Goal: Task Accomplishment & Management: Complete application form

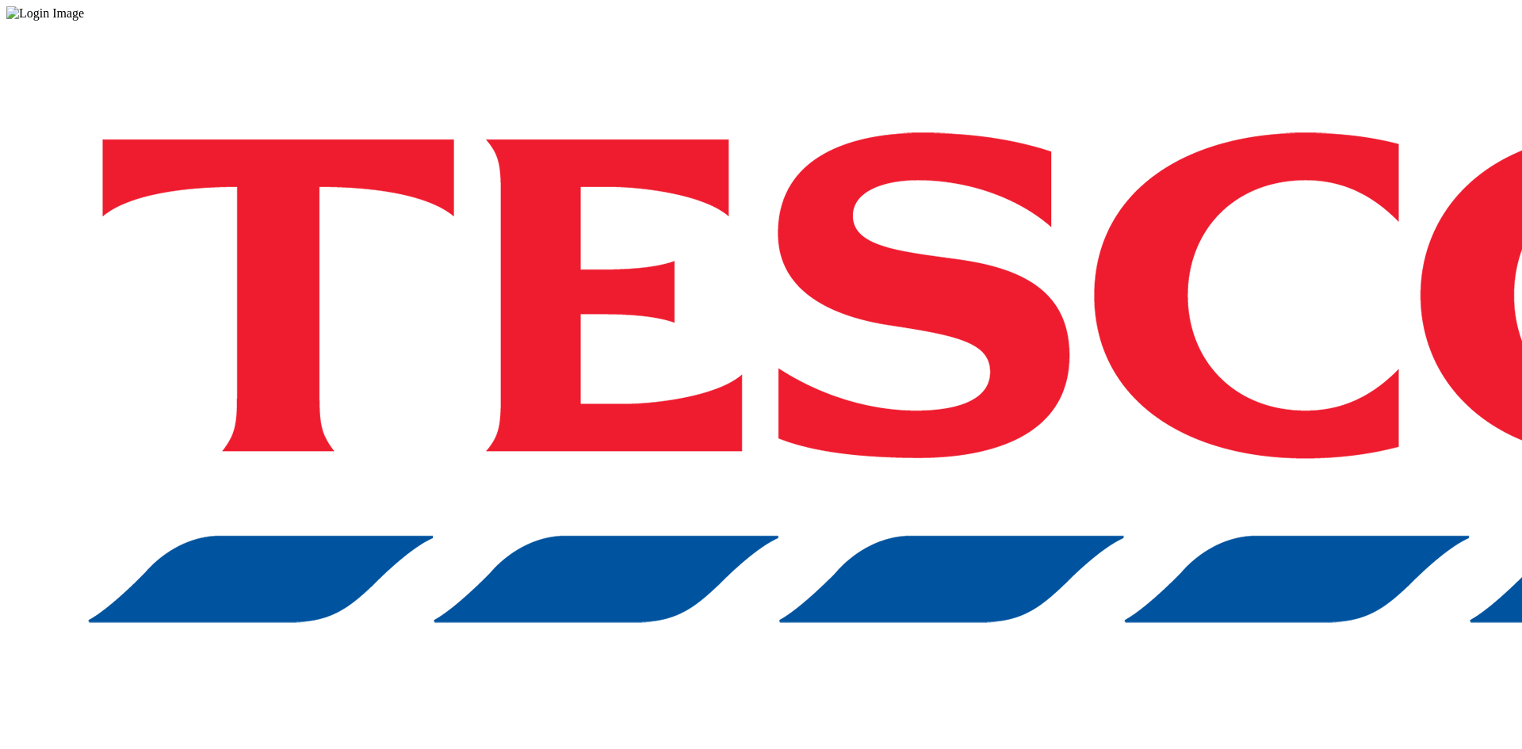
drag, startPoint x: 441, startPoint y: 73, endPoint x: 456, endPoint y: 71, distance: 14.4
click at [441, 21] on div at bounding box center [760, 13] width 1509 height 14
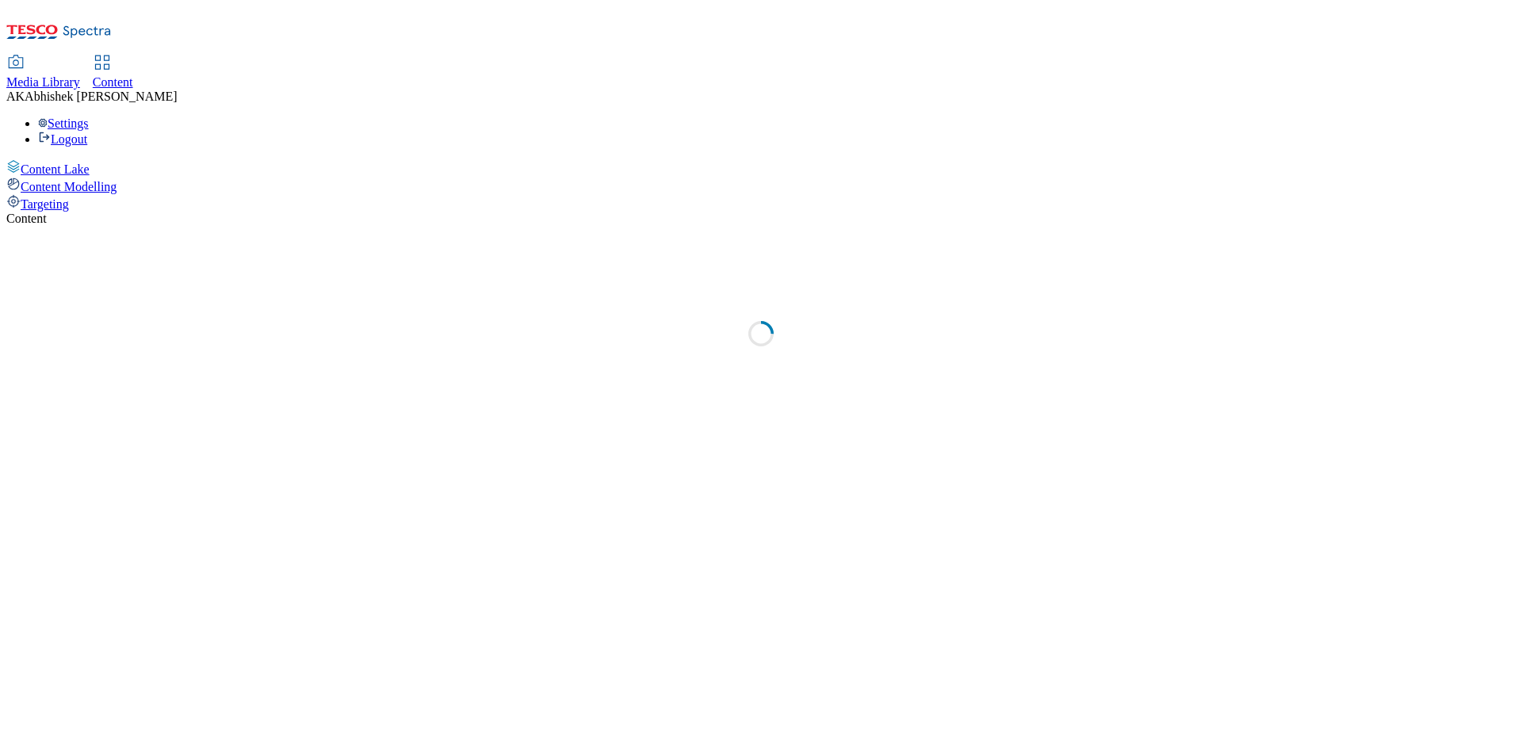
select select "ghs-uk"
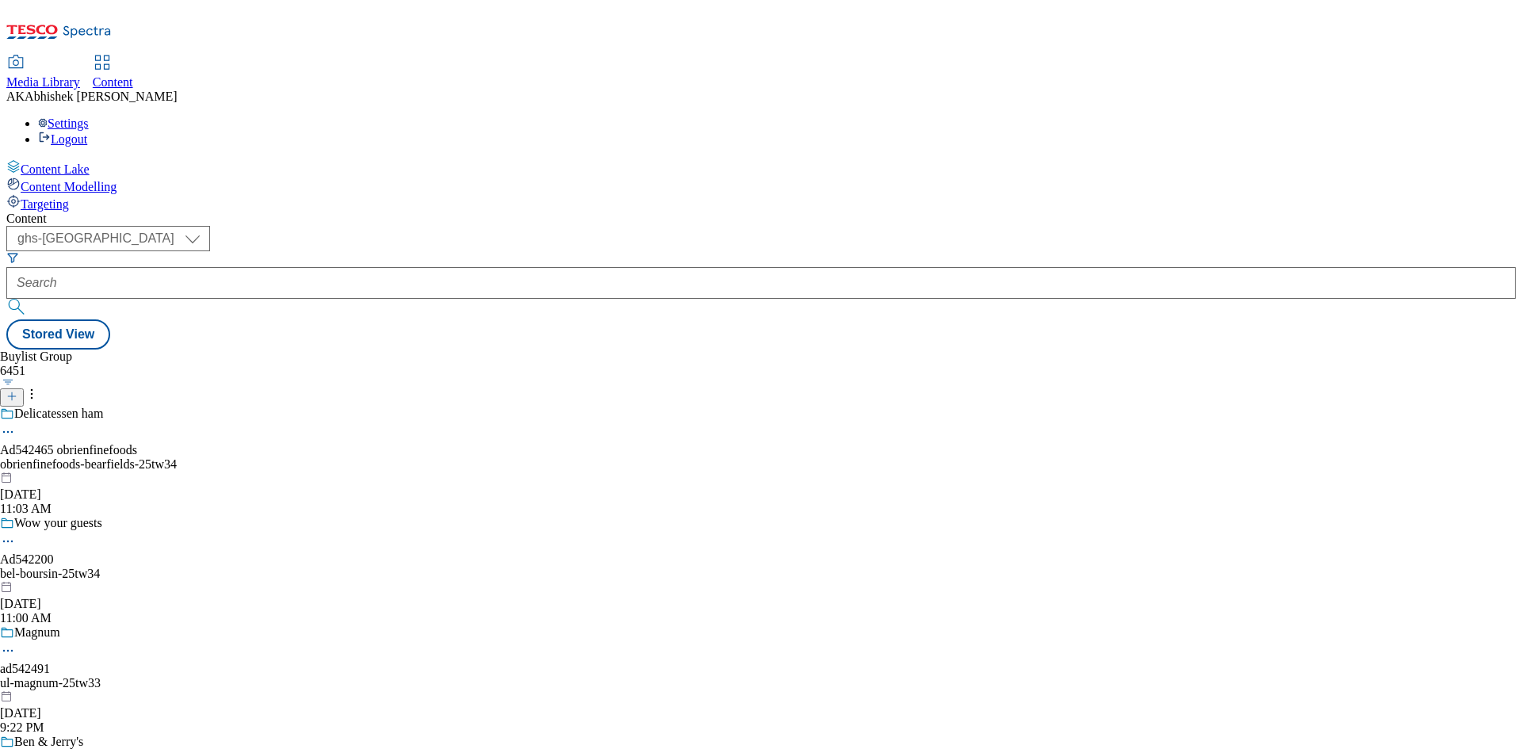
click at [17, 391] on icon at bounding box center [11, 396] width 11 height 11
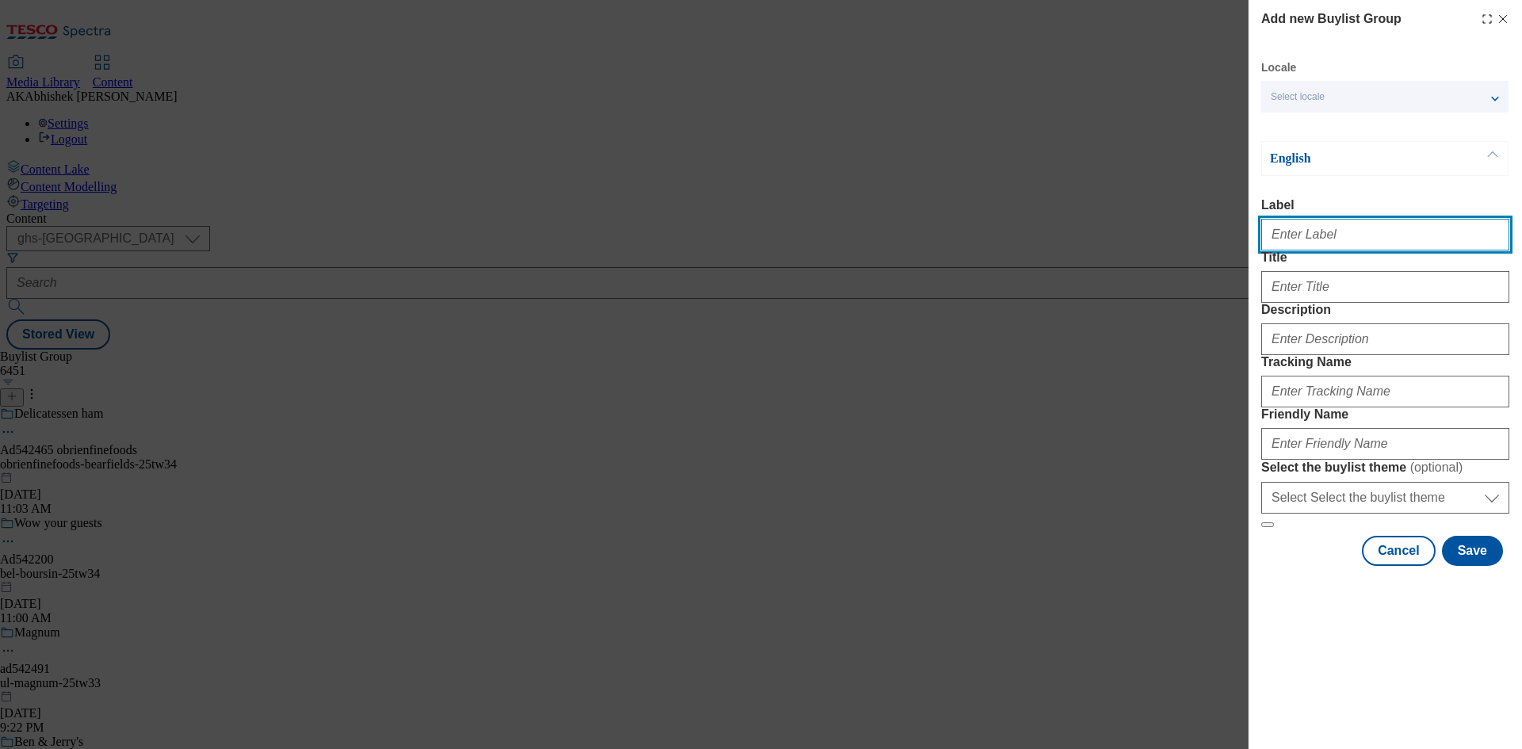
drag, startPoint x: 1317, startPoint y: 237, endPoint x: 1336, endPoint y: 246, distance: 21.3
click at [1317, 237] on input "Label" at bounding box center [1385, 235] width 248 height 32
paste input "542097"
type input "Ad542097"
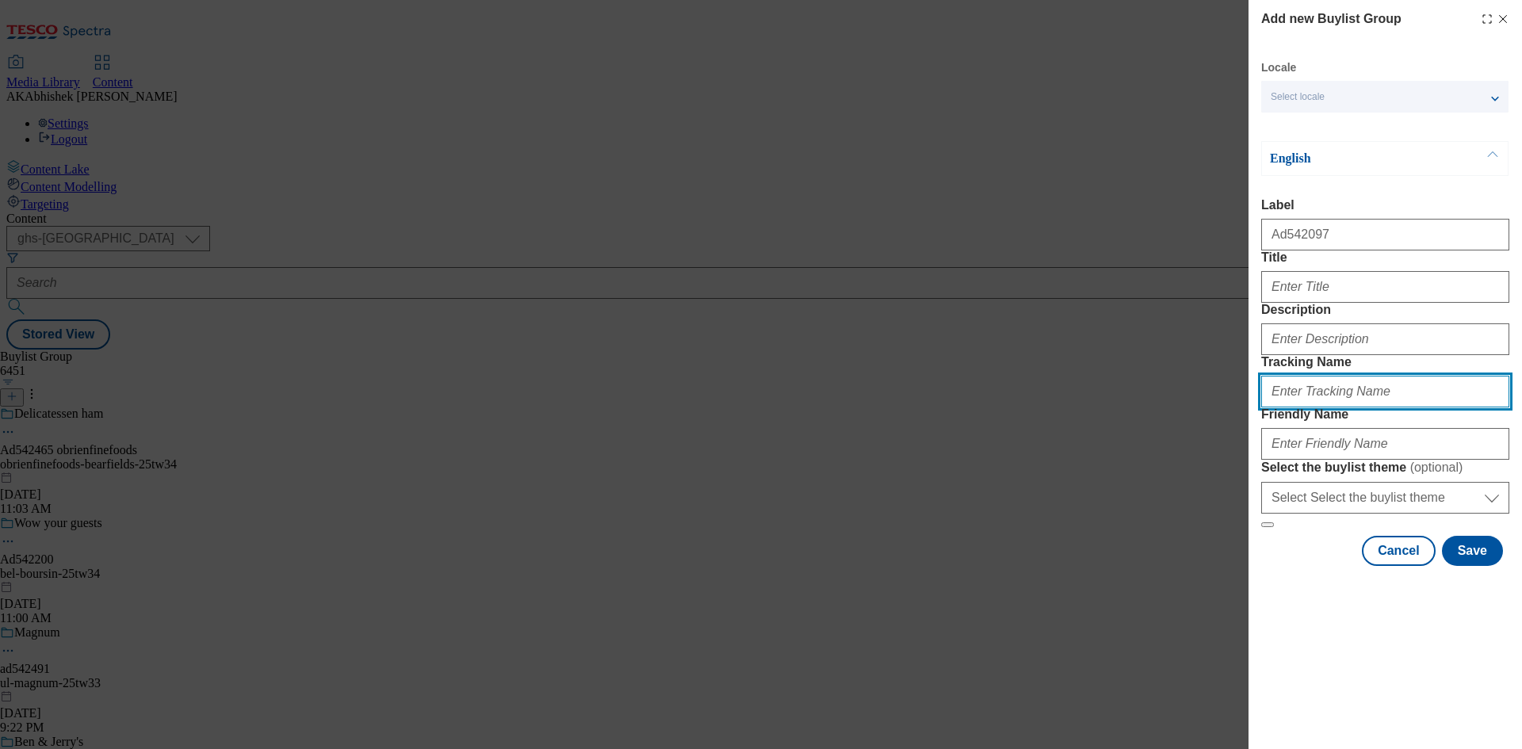
click at [1325, 407] on input "Tracking Name" at bounding box center [1385, 392] width 248 height 32
paste input "542097"
type input "DH_AD542097"
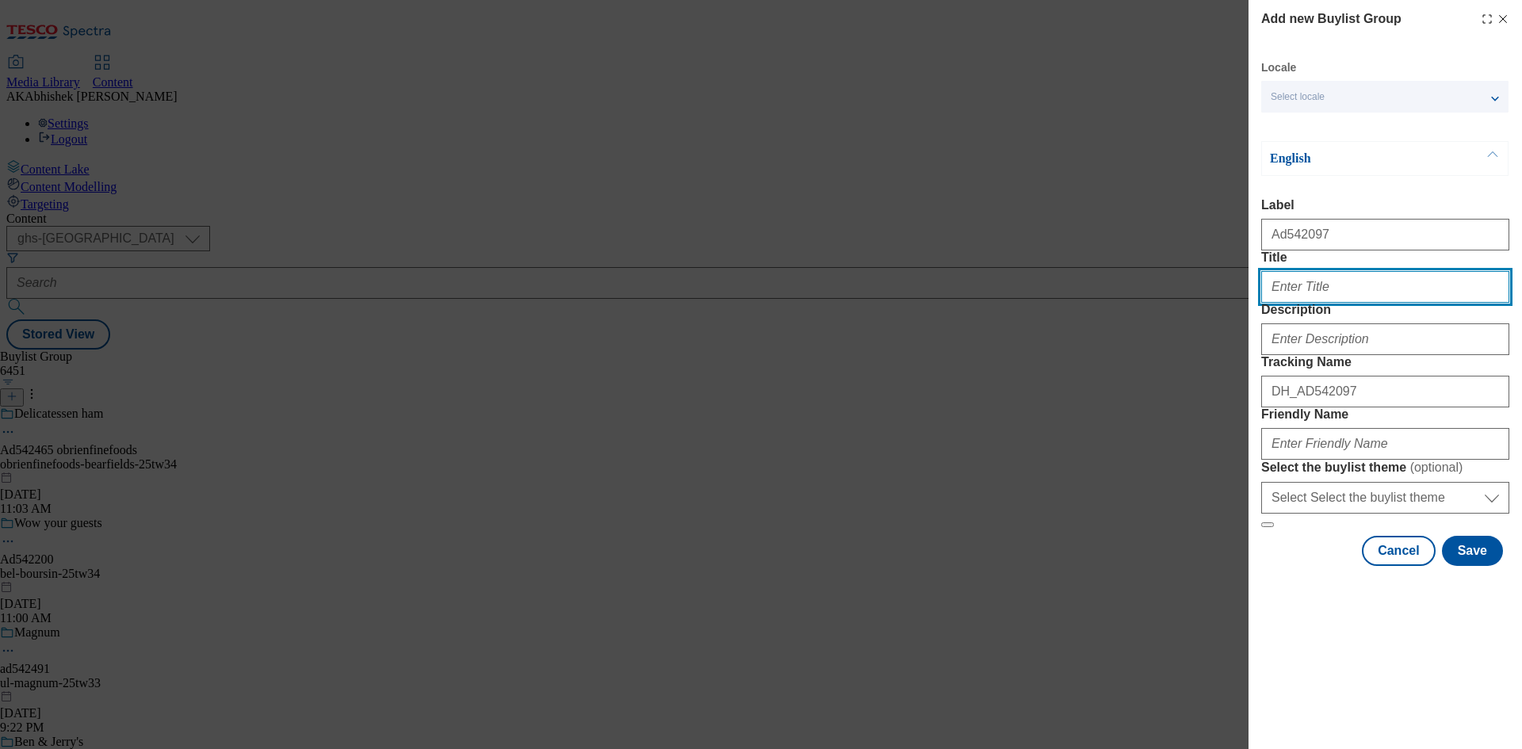
click at [1303, 303] on input "Title" at bounding box center [1385, 287] width 248 height 32
paste input "say hello to our"
click at [1265, 303] on input "say hello to our" at bounding box center [1385, 287] width 248 height 32
click at [1377, 303] on input "Say hello to our" at bounding box center [1385, 287] width 248 height 32
paste input "FILLED OAT BARS"
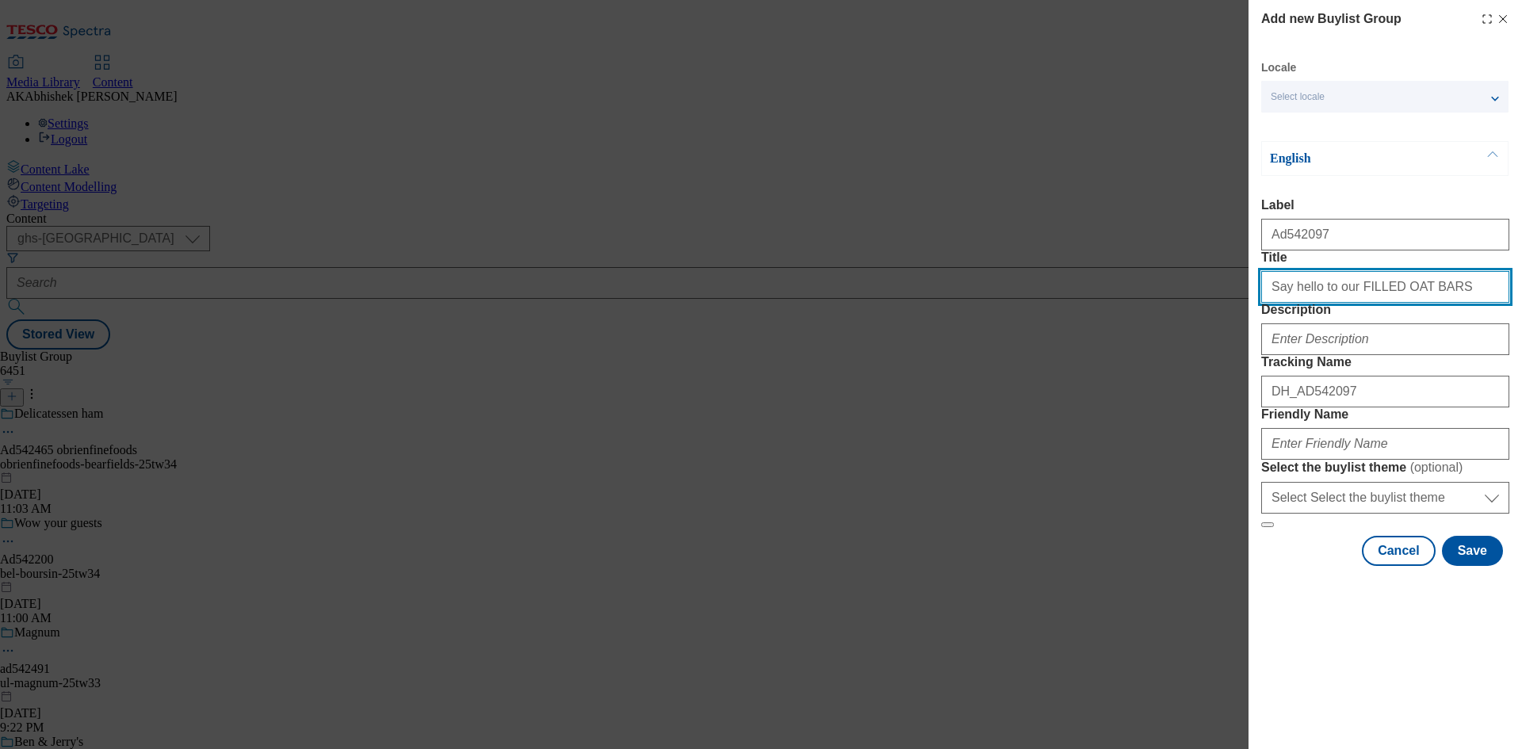
drag, startPoint x: 1337, startPoint y: 317, endPoint x: 1377, endPoint y: 320, distance: 39.8
click at [1337, 303] on input "Say hello to our FILLED OAT BARS" at bounding box center [1385, 287] width 248 height 32
paste input "Filled oat bars"
drag, startPoint x: 1342, startPoint y: 323, endPoint x: 1513, endPoint y: 497, distance: 243.8
click at [1342, 303] on input "Say hello to our Filled oat bars" at bounding box center [1385, 287] width 248 height 32
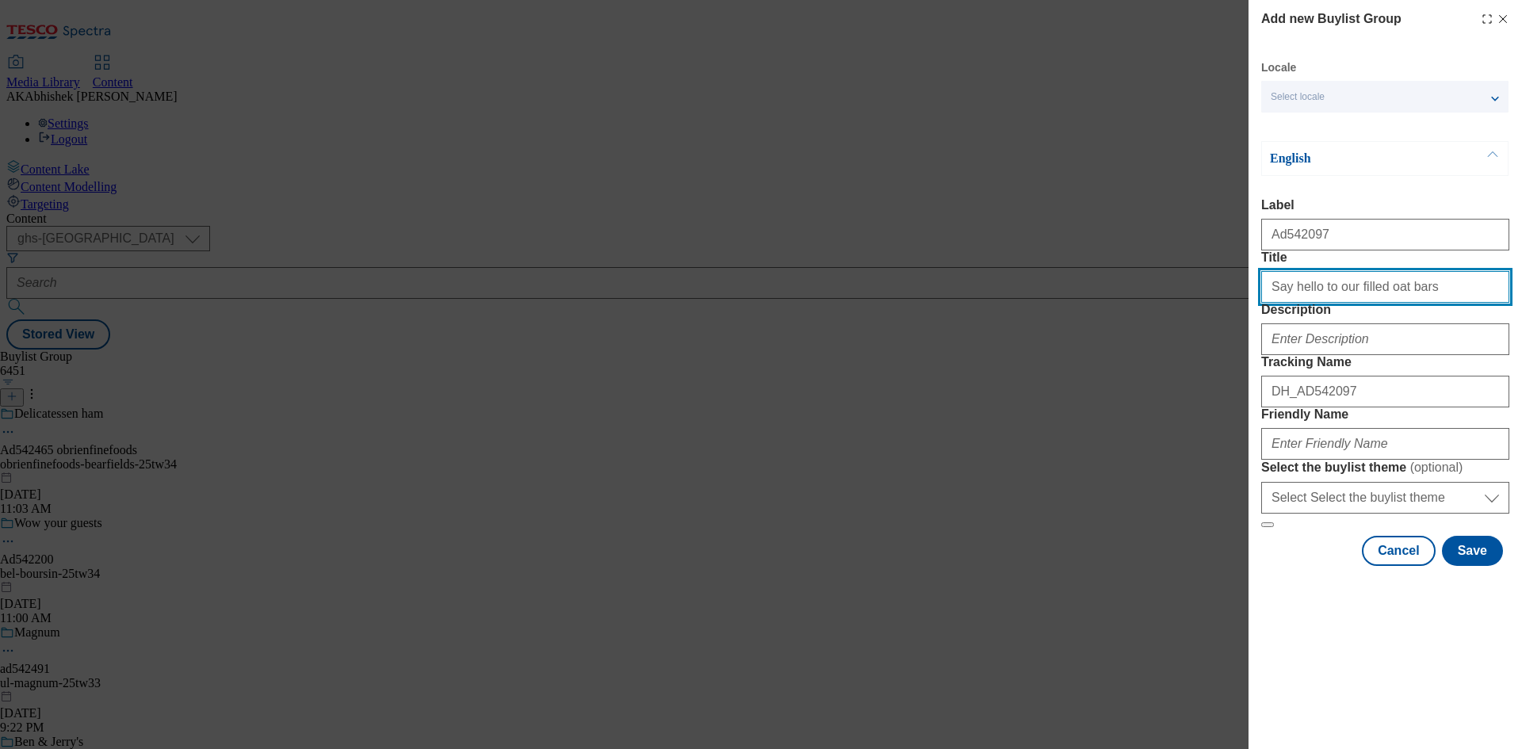
type input "Say hello to our filled oat bars"
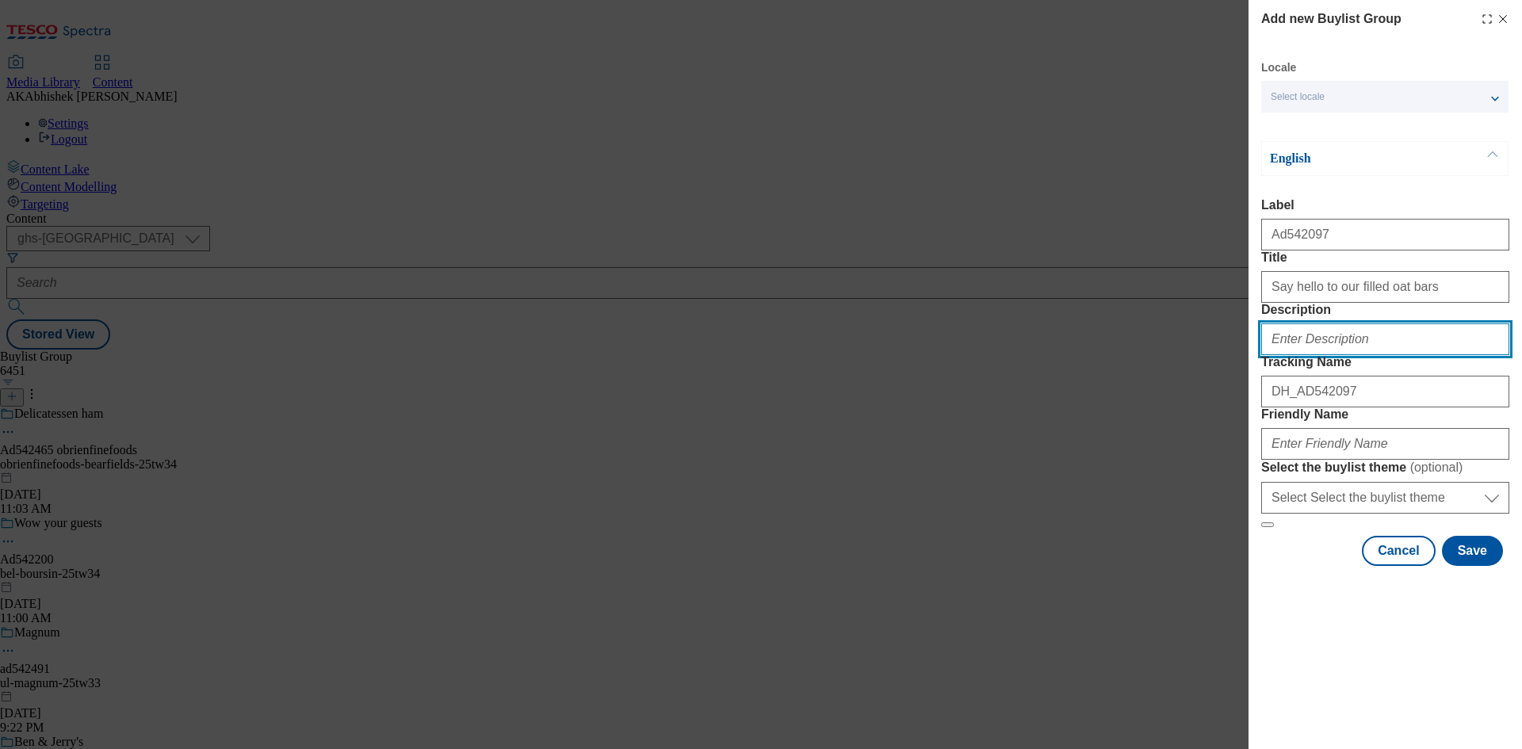
click at [1396, 355] on input "Description" at bounding box center [1385, 339] width 248 height 32
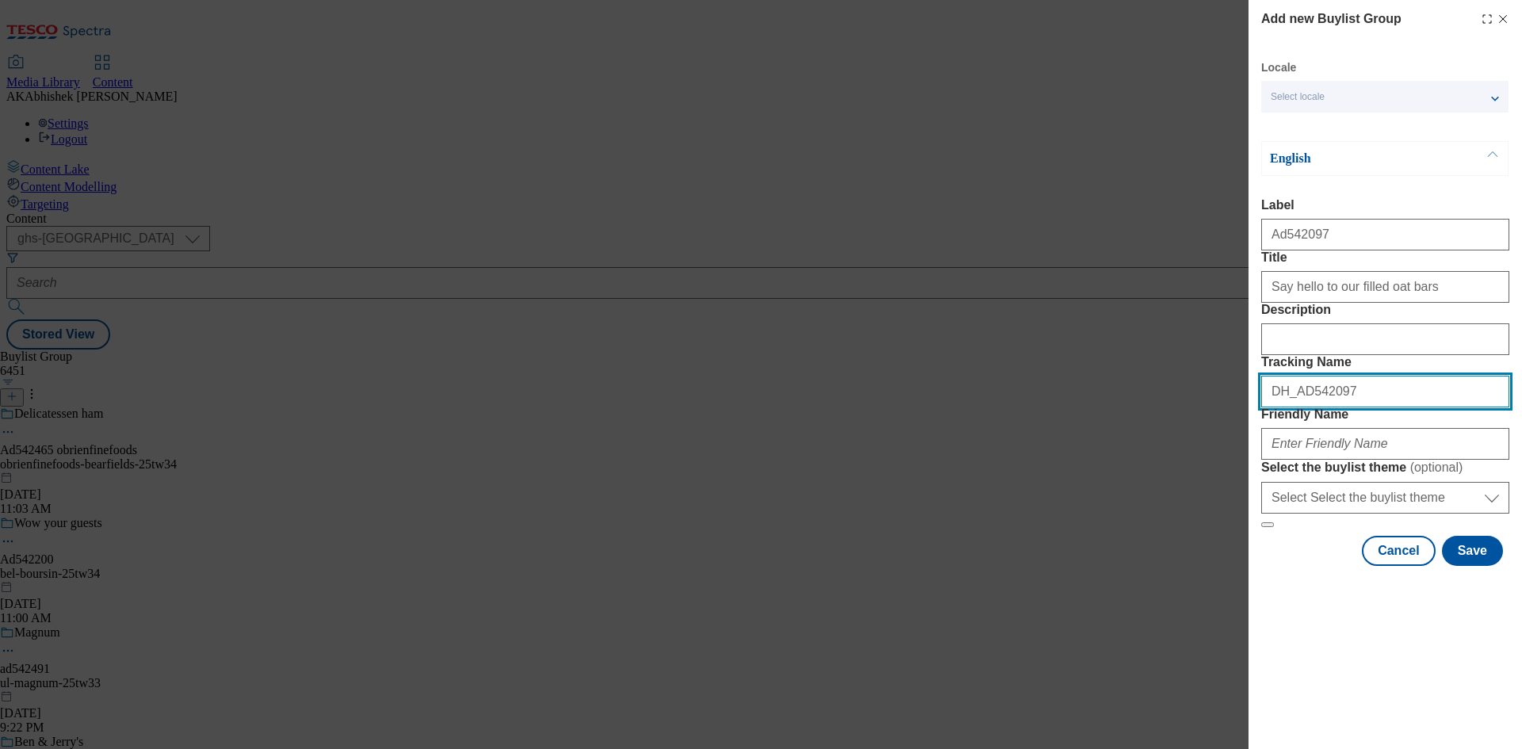
drag, startPoint x: 1355, startPoint y: 486, endPoint x: 1373, endPoint y: 502, distance: 23.6
click at [1355, 407] on input "DH_AD542097" at bounding box center [1385, 392] width 248 height 32
click at [1338, 528] on form "Label Ad542097 Title Say hello to our filled oat bars Description Tracking Name…" at bounding box center [1385, 363] width 248 height 330
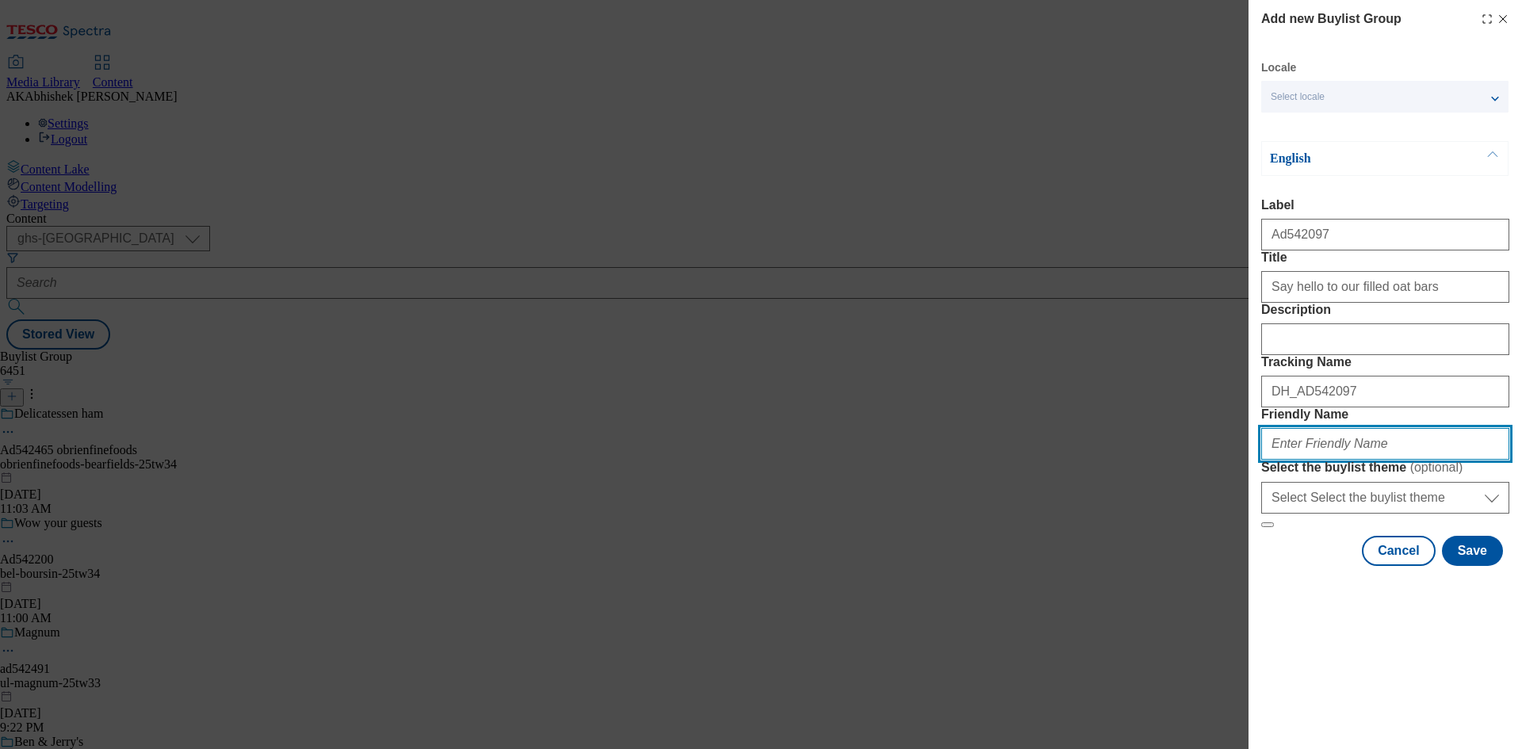
click at [1344, 460] on input "Friendly Name" at bounding box center [1385, 444] width 248 height 32
paste input "TheKidsFoodCompany"
click at [1278, 460] on input "TheKidsFoodCompany" at bounding box center [1385, 444] width 248 height 32
paste input "Kiddylicious"
click at [1378, 460] on input "the-kids-food-company-Kiddylicious" at bounding box center [1385, 444] width 248 height 32
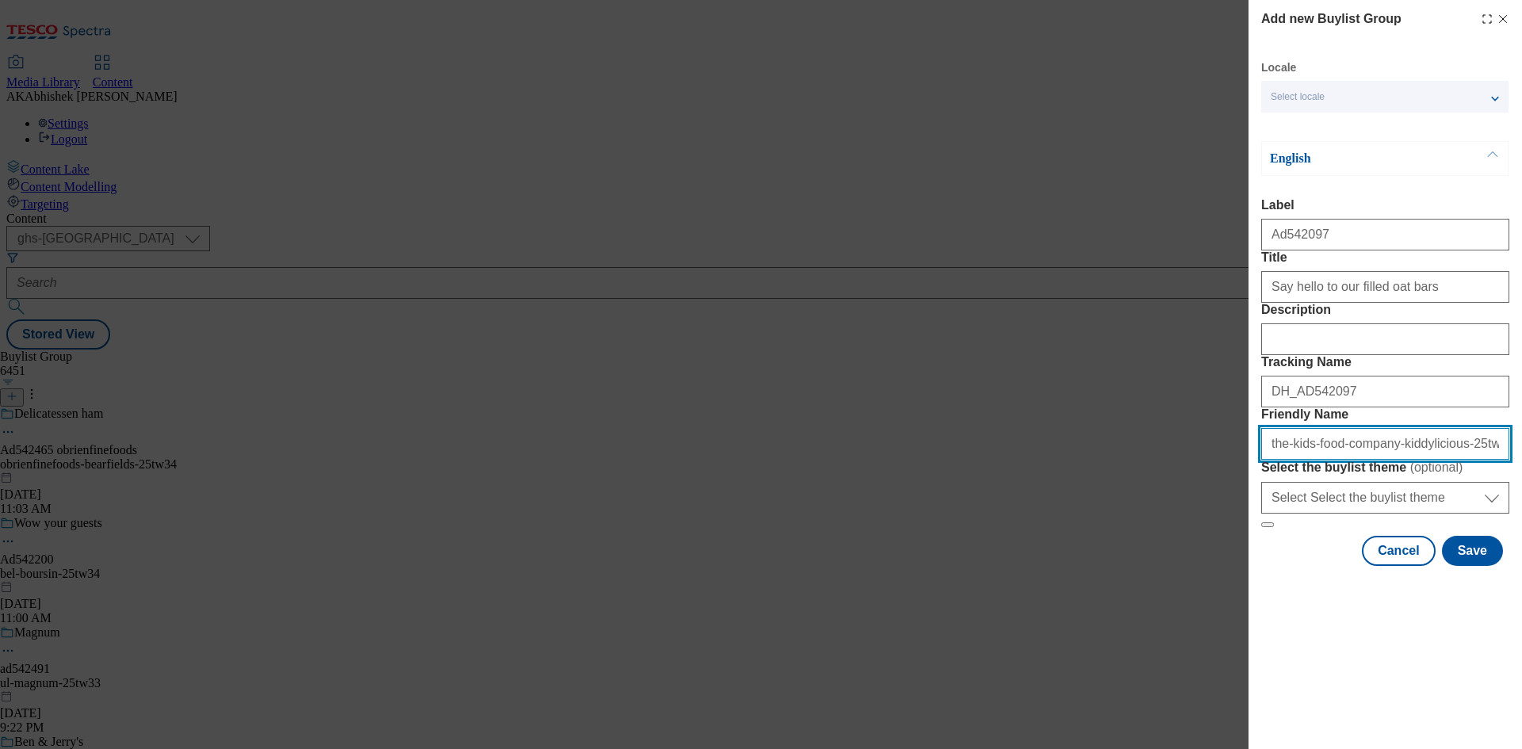
drag, startPoint x: 1485, startPoint y: 559, endPoint x: 1041, endPoint y: 548, distance: 444.7
click at [1041, 548] on div "Add new Buylist Group Locale Select locale English Welsh English Label Ad542097…" at bounding box center [761, 374] width 1522 height 749
type input "the-kids-food-company-kiddylicious-25tw37"
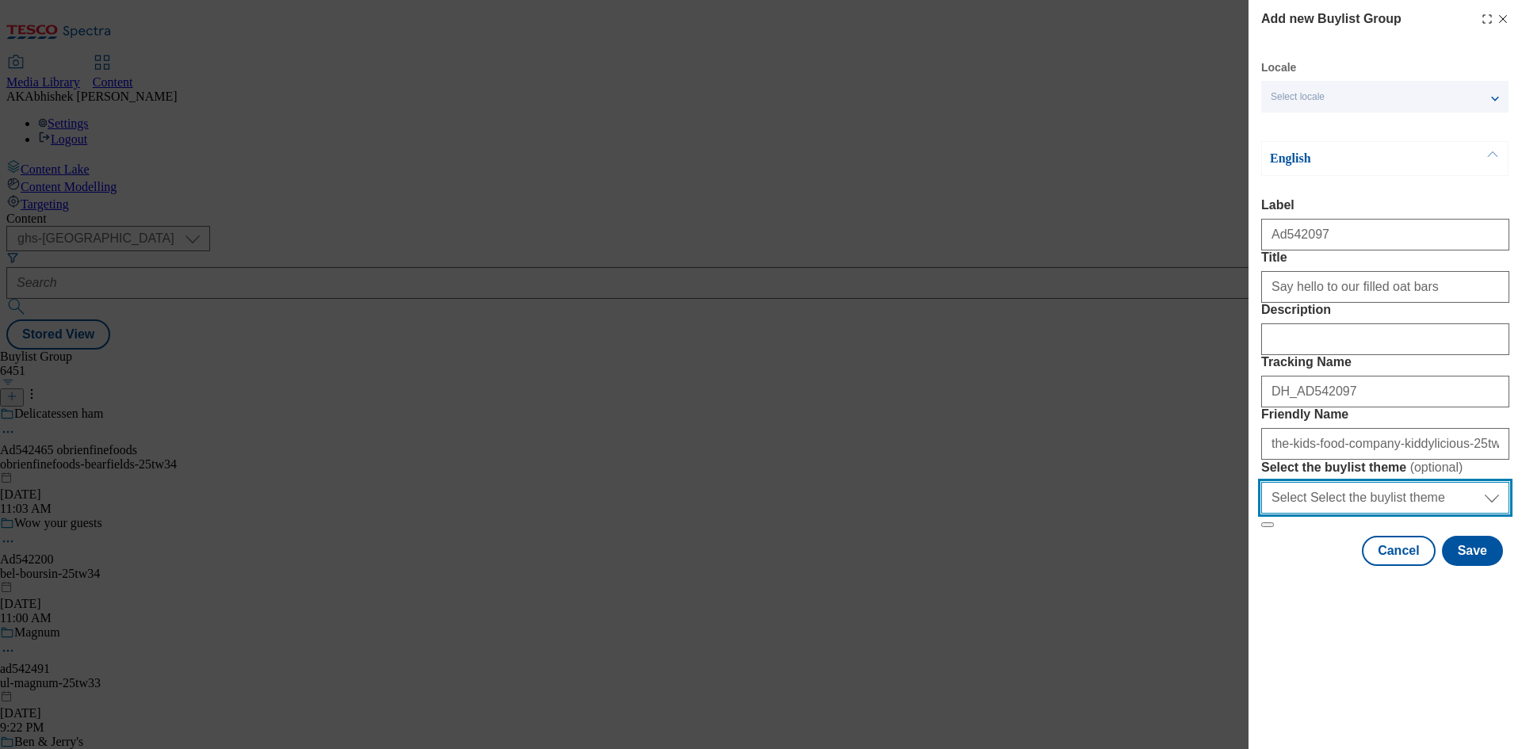
click at [1363, 514] on select "Select Select the buylist theme default fandf" at bounding box center [1385, 498] width 248 height 32
click at [1345, 514] on select "Select Select the buylist theme default fandf" at bounding box center [1385, 498] width 248 height 32
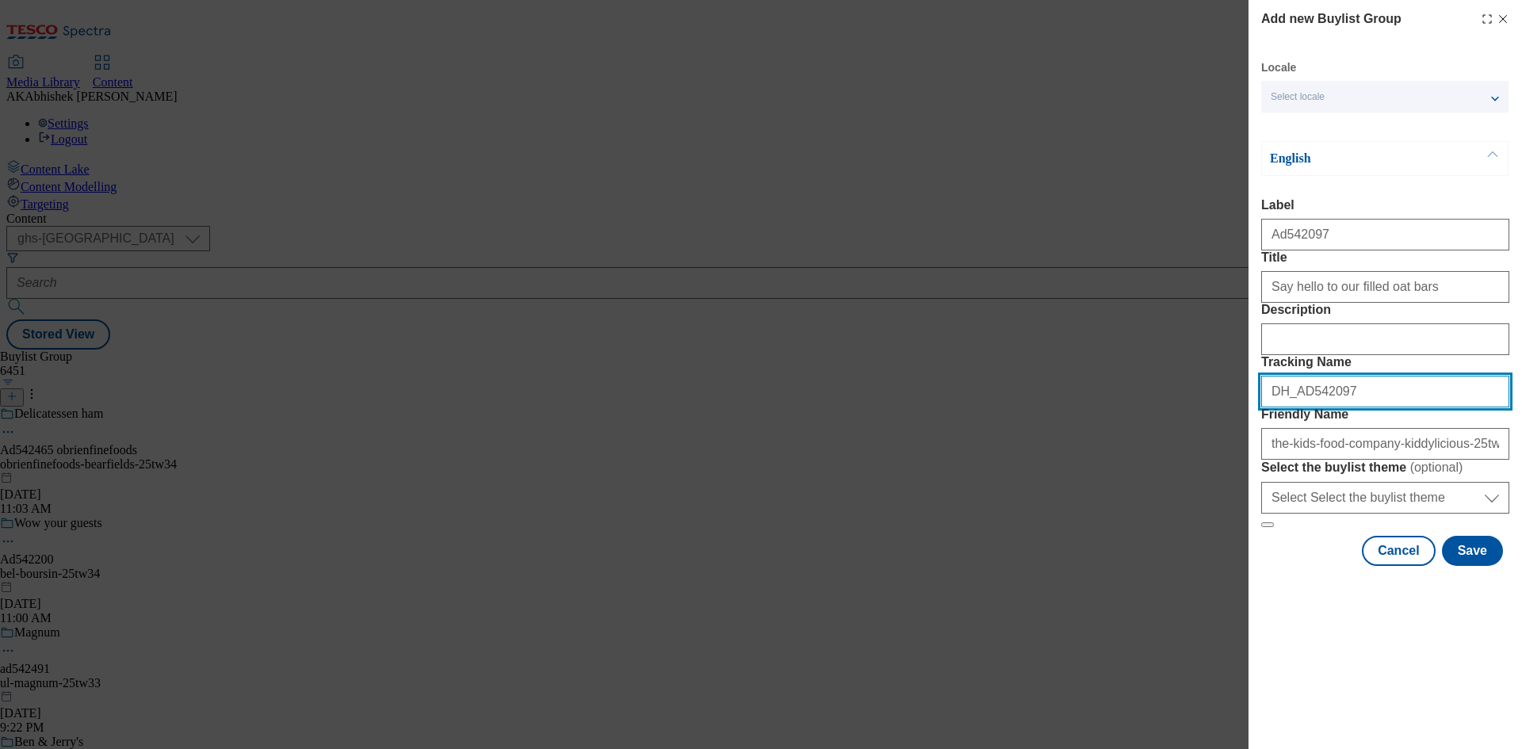
drag, startPoint x: 1359, startPoint y: 480, endPoint x: 1108, endPoint y: 486, distance: 251.3
click at [1100, 486] on div "Add new Buylist Group Locale Select locale English Welsh English Label Ad542097…" at bounding box center [761, 374] width 1522 height 749
click at [1466, 566] on button "Save" at bounding box center [1472, 551] width 61 height 30
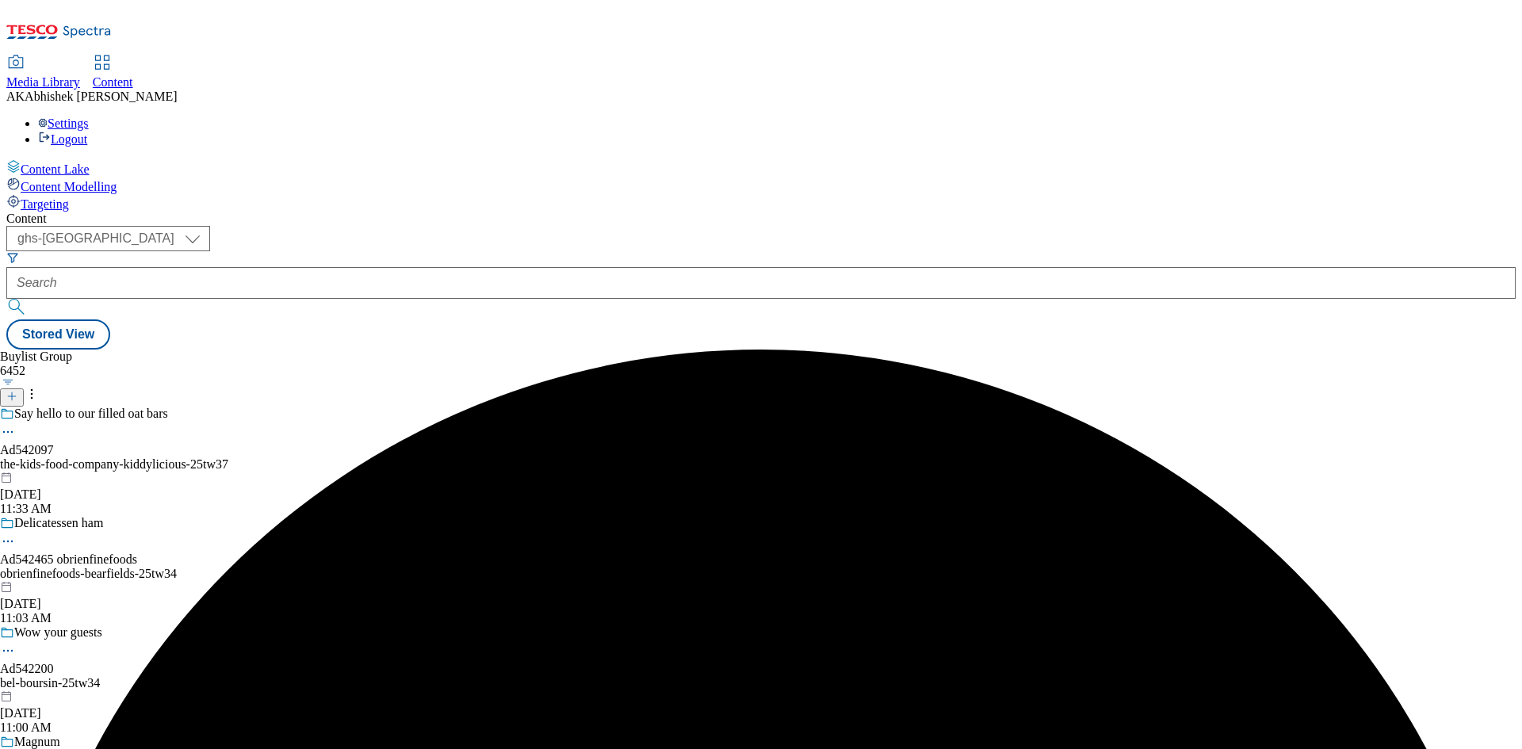
click at [228, 407] on div "Say hello to our filled oat bars Ad542097 the-kids-food-company-kiddylicious-25…" at bounding box center [114, 461] width 228 height 109
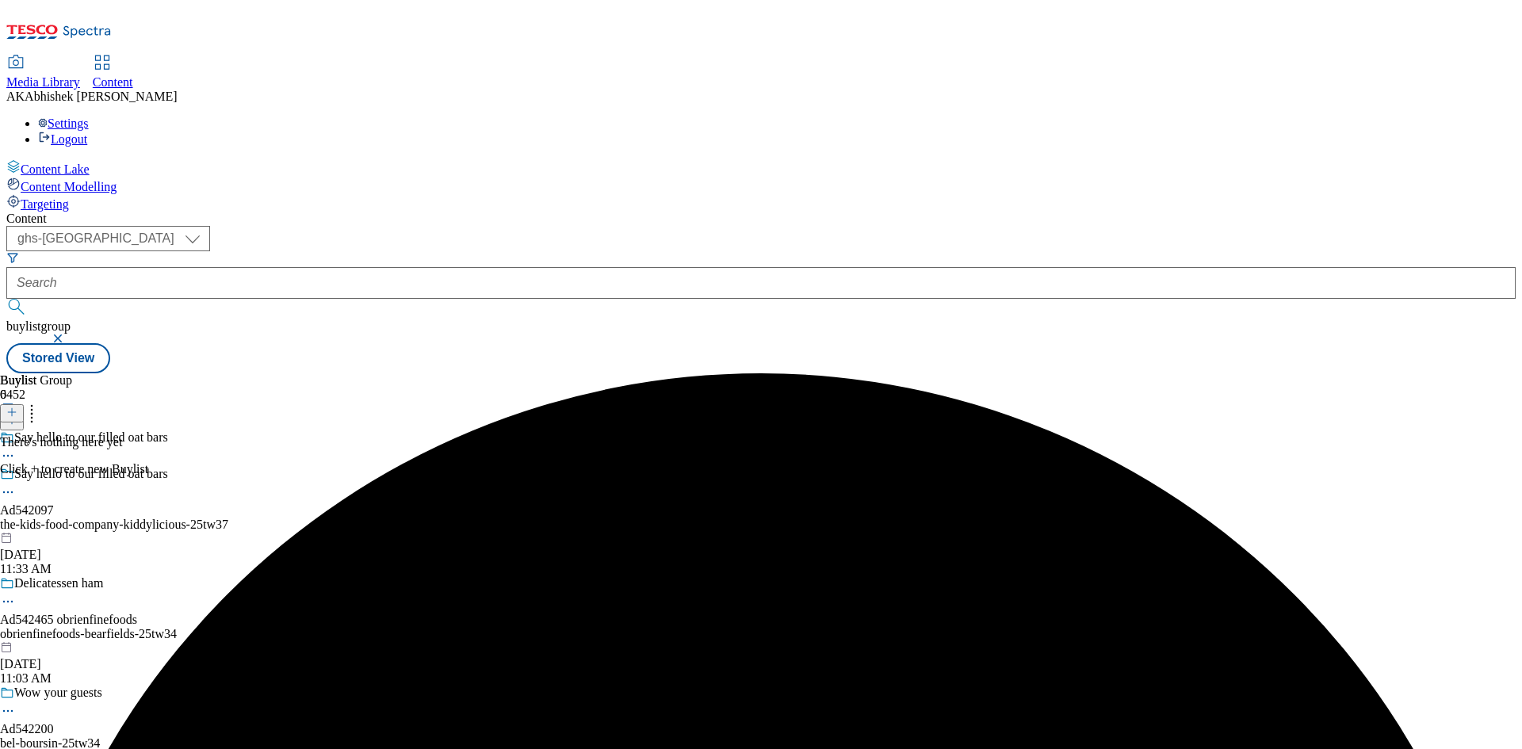
click at [16, 412] on line at bounding box center [12, 412] width 8 height 0
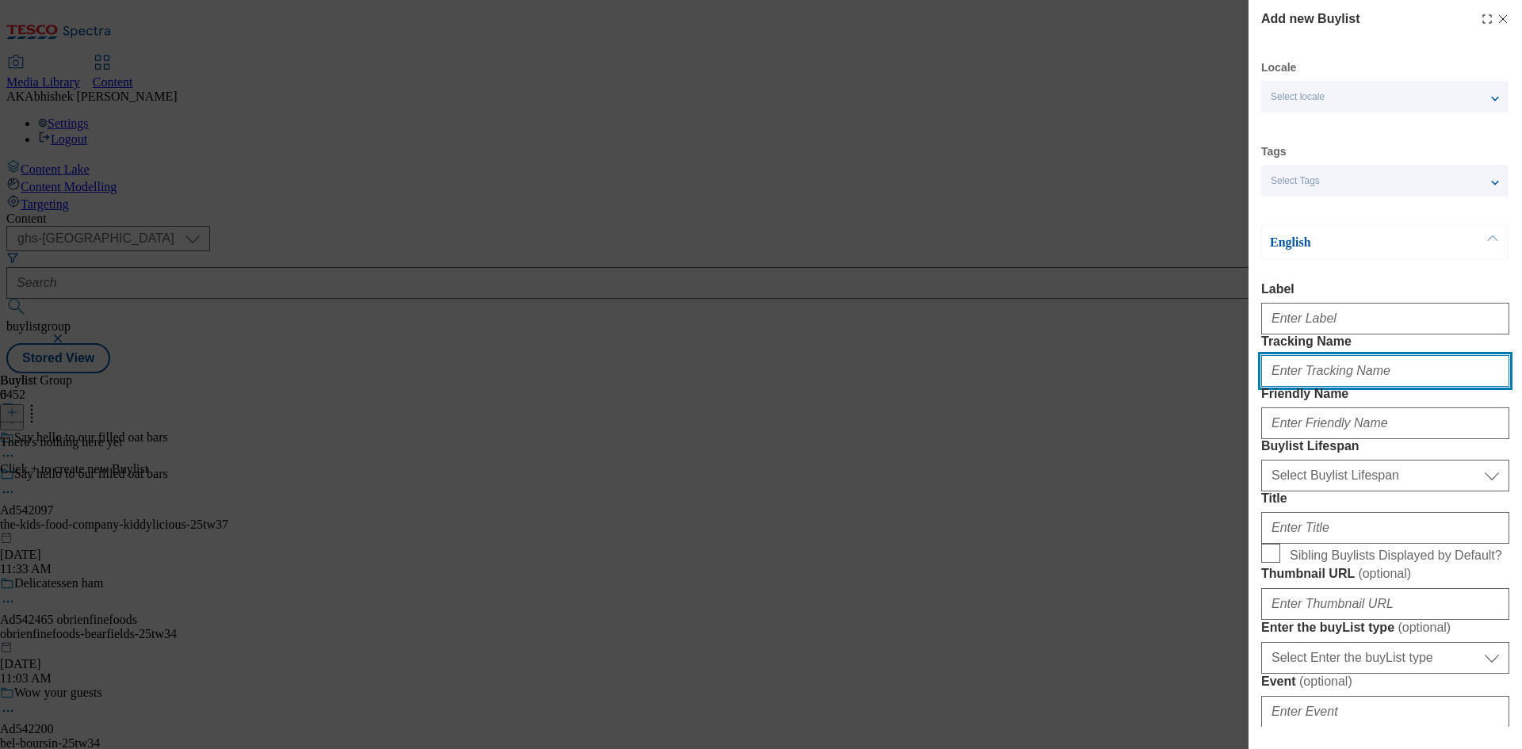
click at [1337, 387] on input "Tracking Name" at bounding box center [1385, 371] width 248 height 32
paste input "DH_AD542097"
click at [1300, 387] on input "DH_AD542097" at bounding box center [1385, 371] width 248 height 32
type input "DH_AD542097"
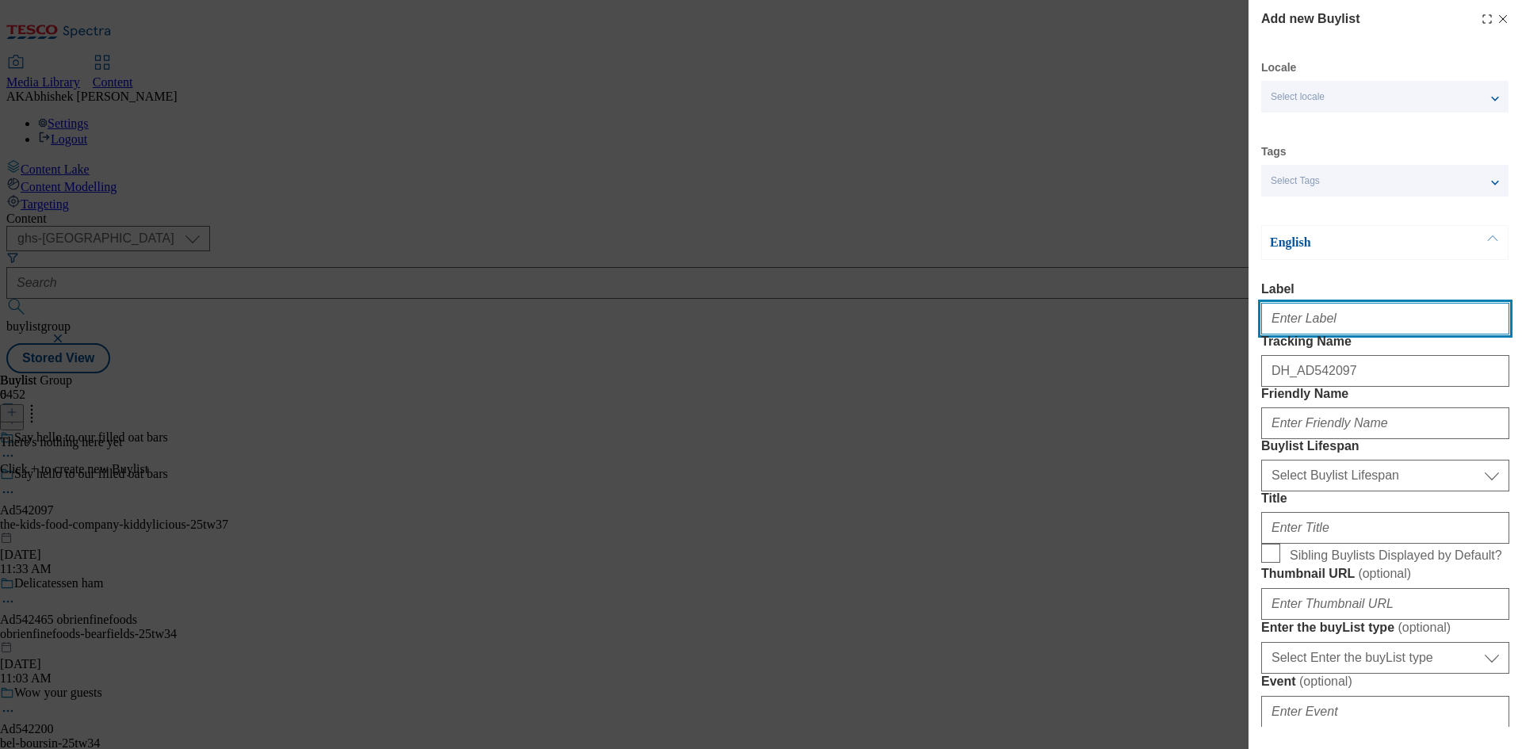
click at [1332, 334] on input "Label" at bounding box center [1385, 319] width 248 height 32
paste input "542097"
type input "Ad542097"
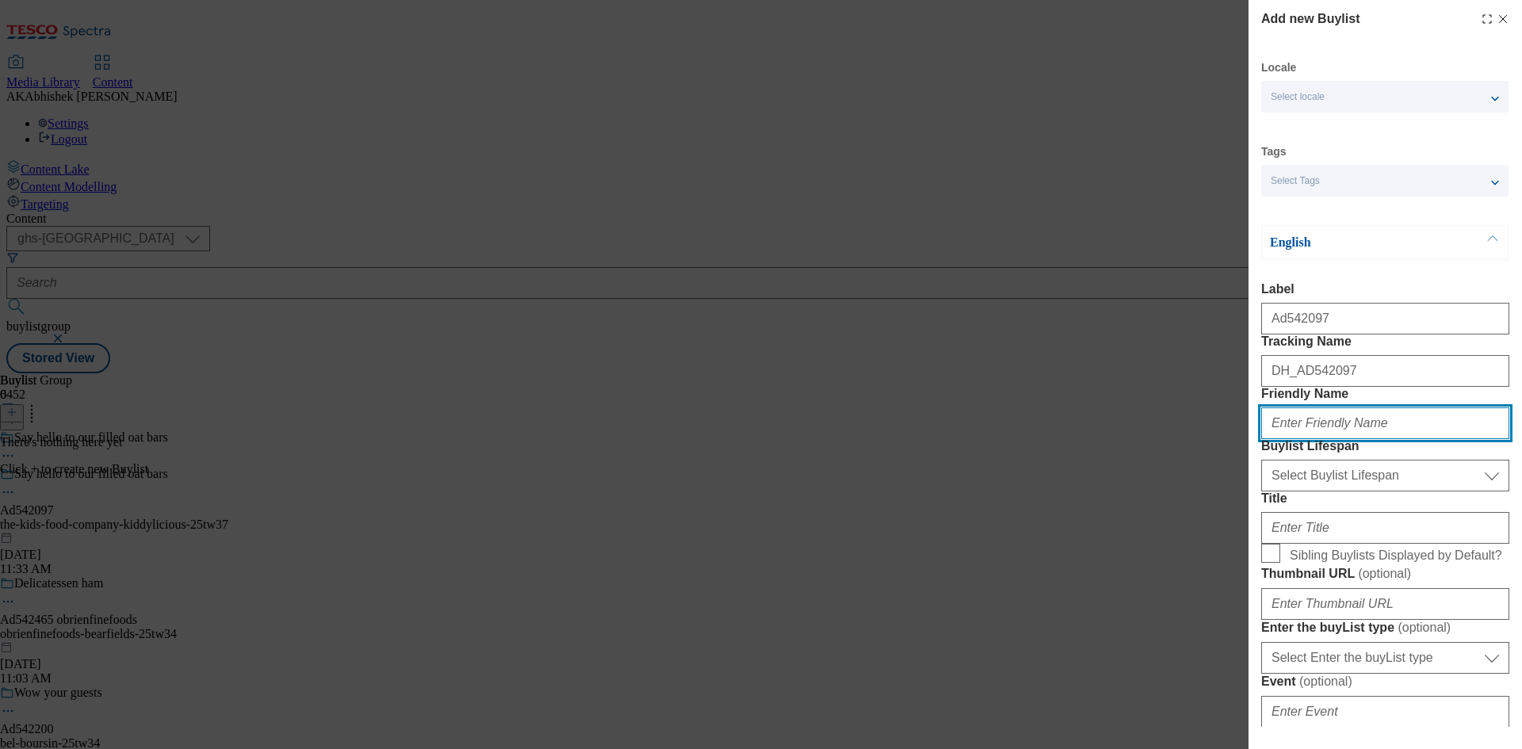
paste input "the-kids-food-company"
type input "the-kids-food-company"
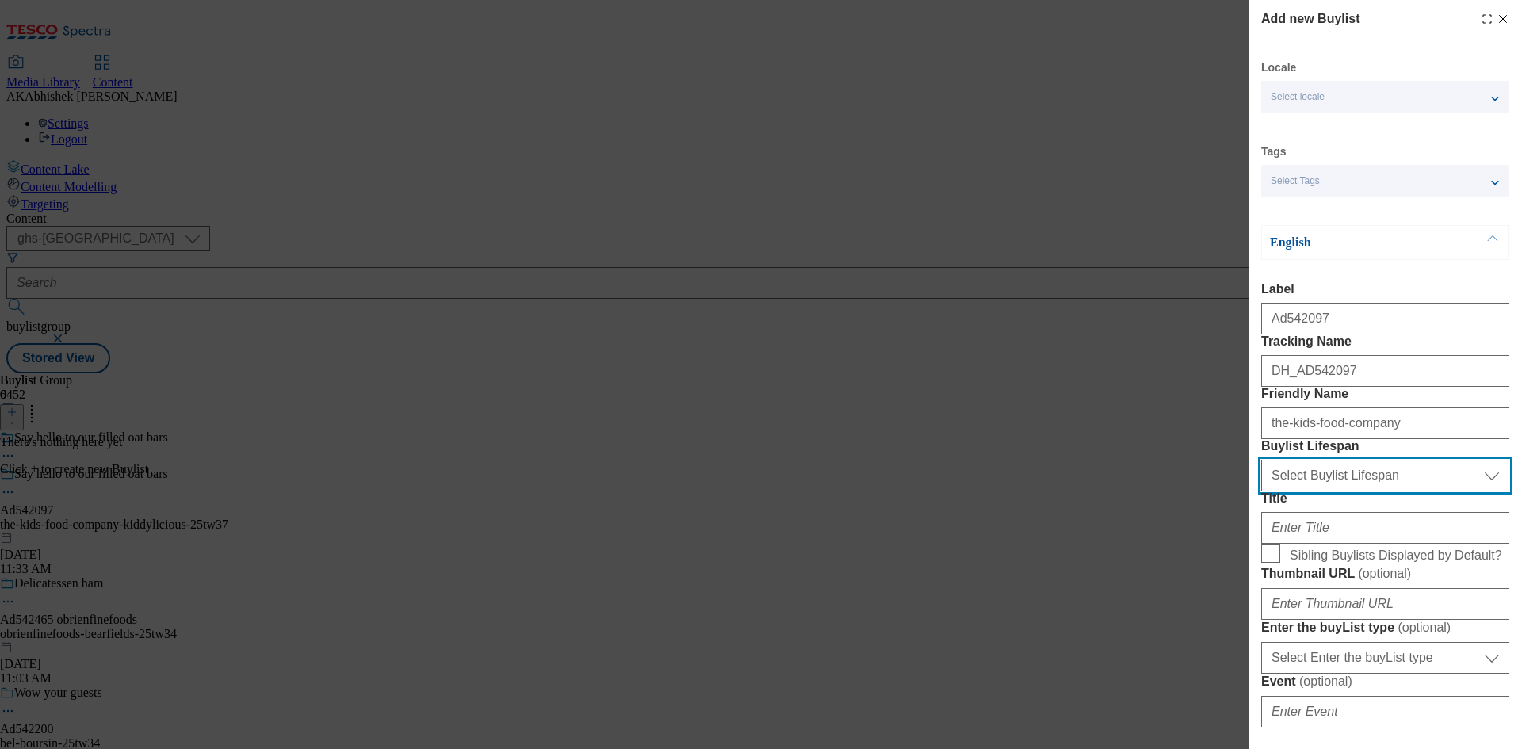
click at [1340, 491] on select "Select Buylist Lifespan evergreen seasonal tactical" at bounding box center [1385, 476] width 248 height 32
select select "tactical"
click at [1261, 491] on select "Select Buylist Lifespan evergreen seasonal tactical" at bounding box center [1385, 476] width 248 height 32
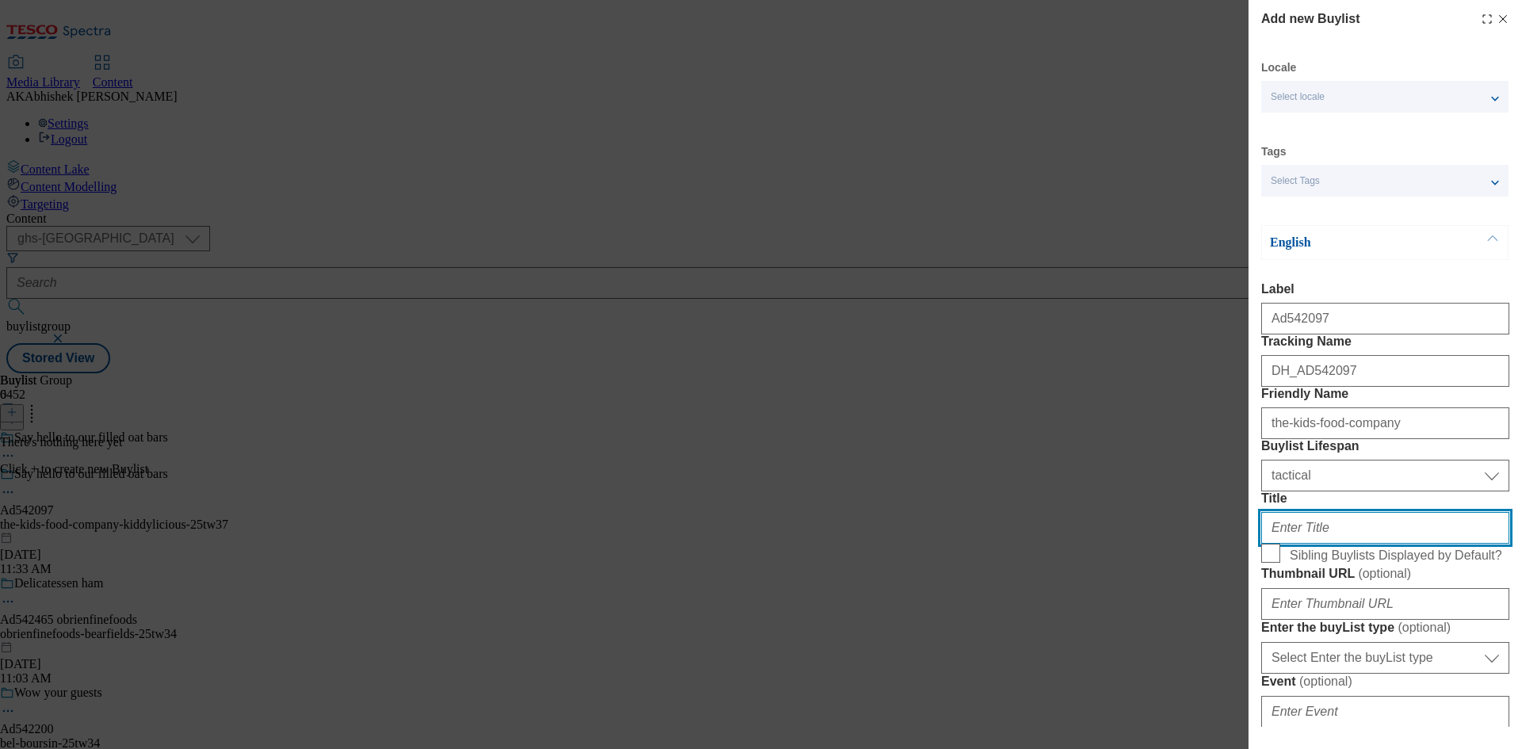
click at [1369, 544] on input "Title" at bounding box center [1385, 528] width 248 height 32
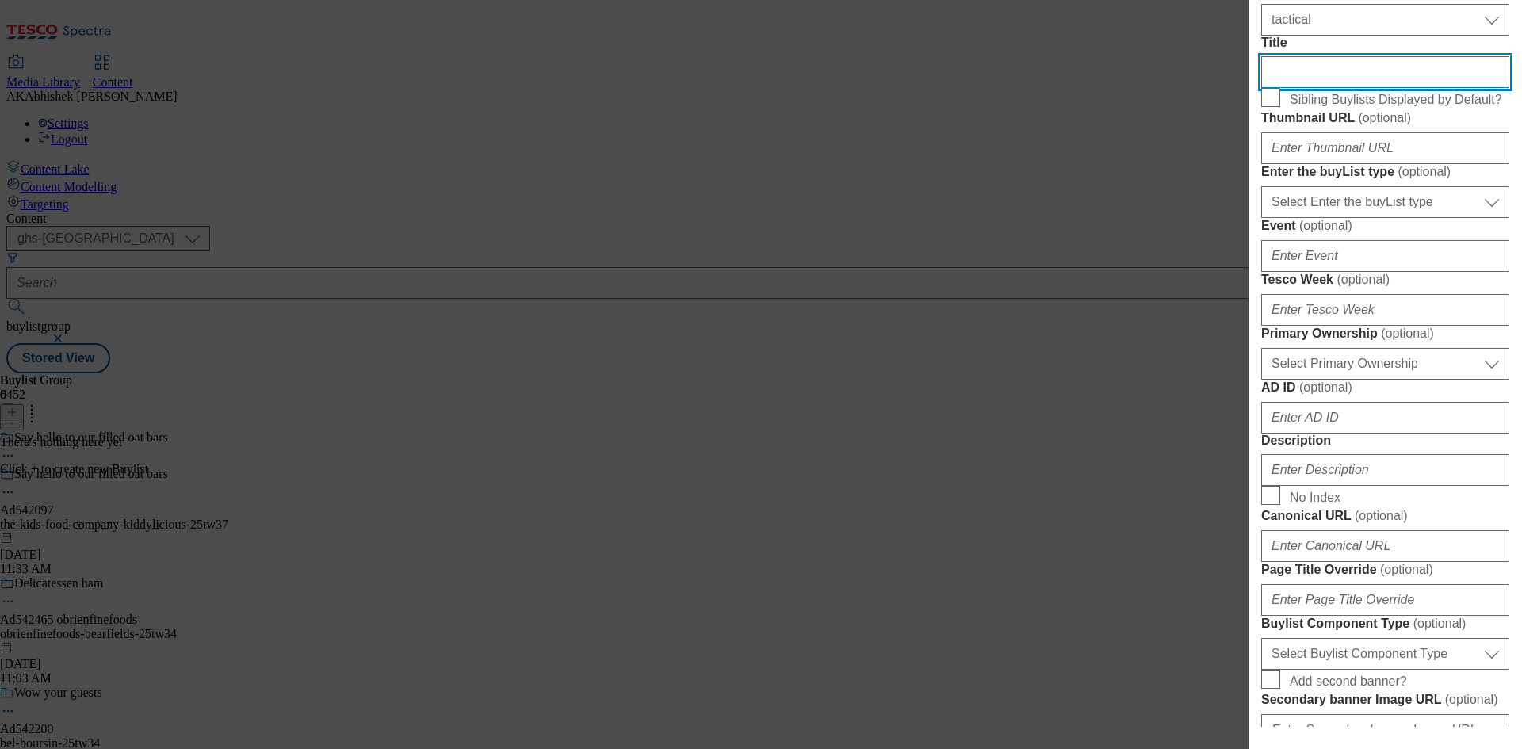
scroll to position [475, 0]
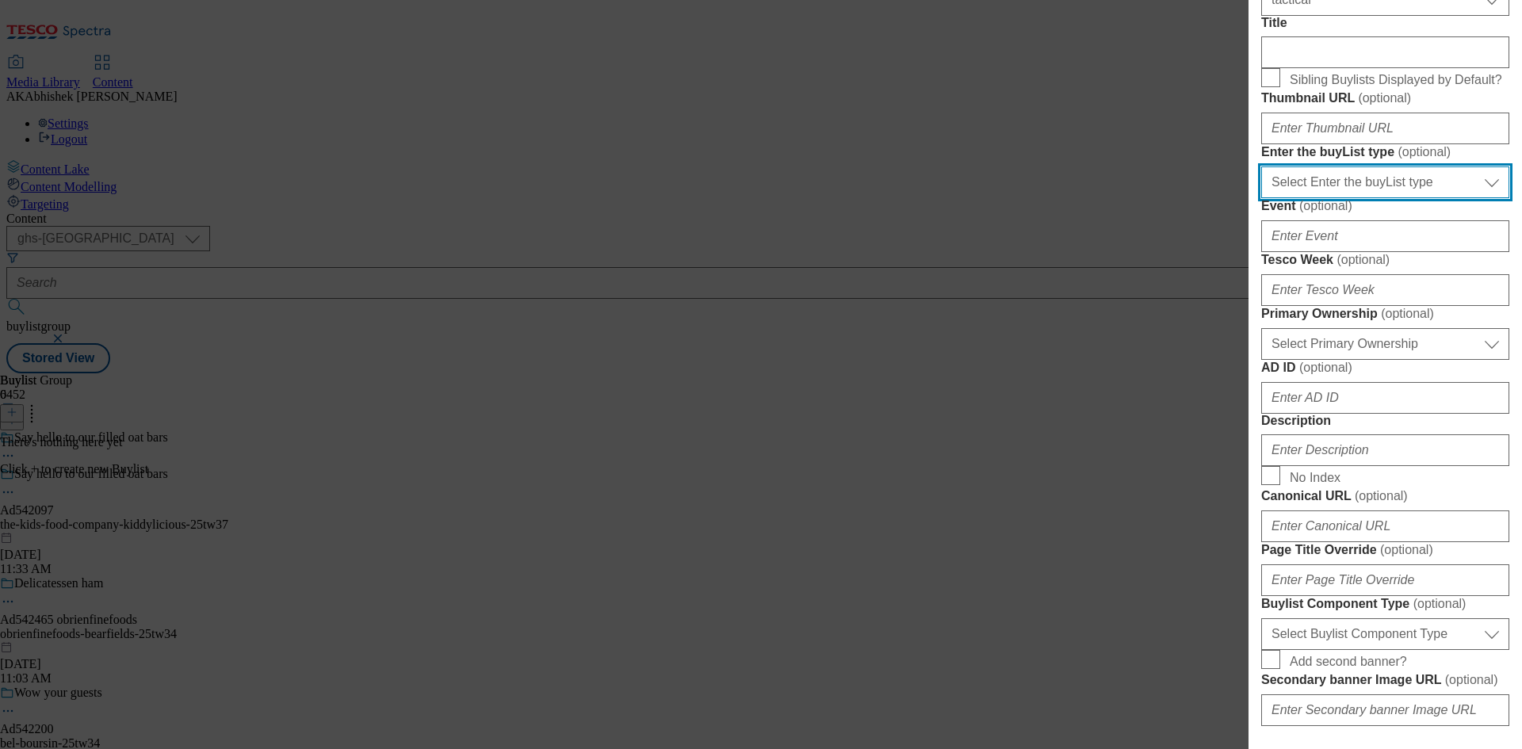
click at [1314, 198] on select "Select Enter the buyList type event supplier funded long term >4 weeks supplier…" at bounding box center [1385, 182] width 248 height 32
select select "supplier funded short term 1-3 weeks"
click at [1261, 198] on select "Select Enter the buyList type event supplier funded long term >4 weeks supplier…" at bounding box center [1385, 182] width 248 height 32
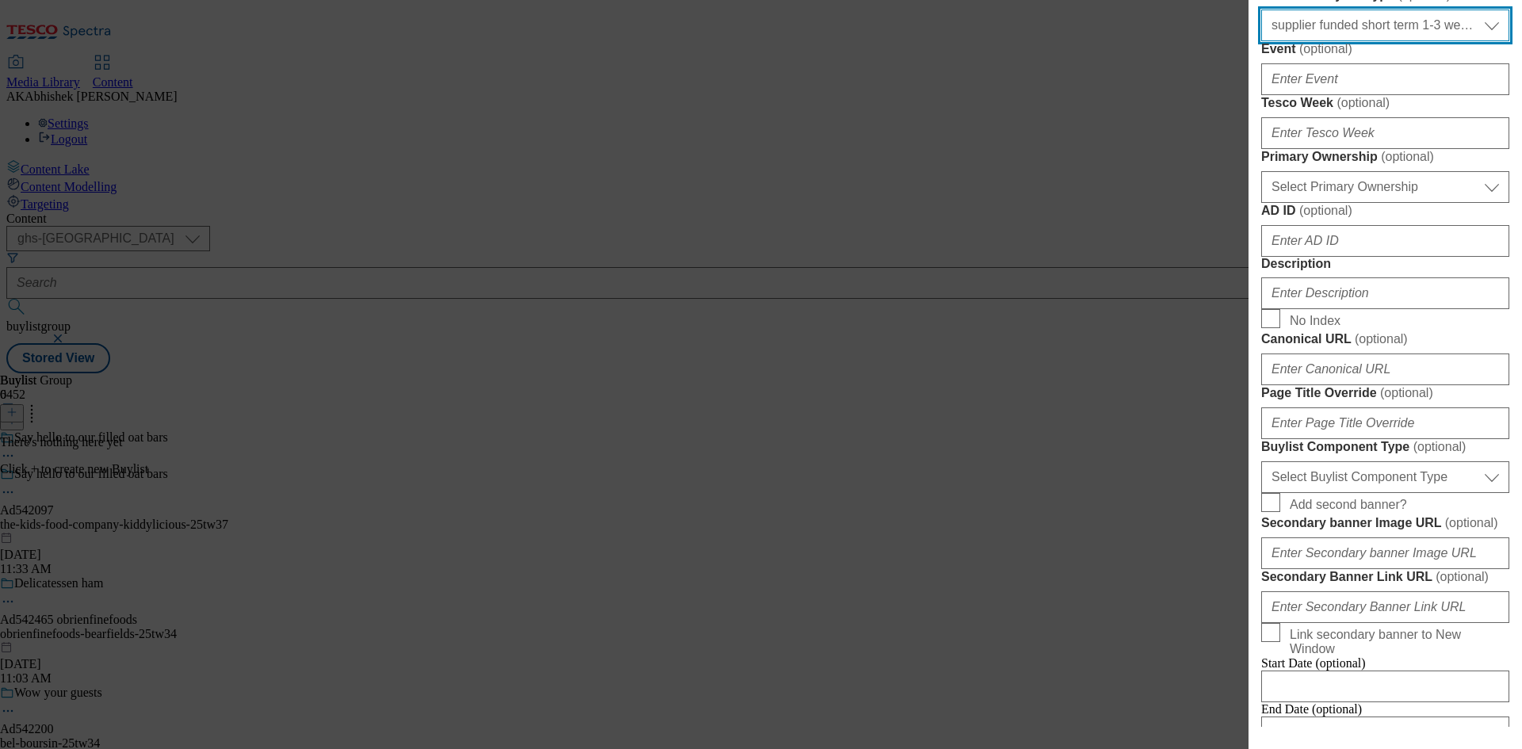
scroll to position [634, 0]
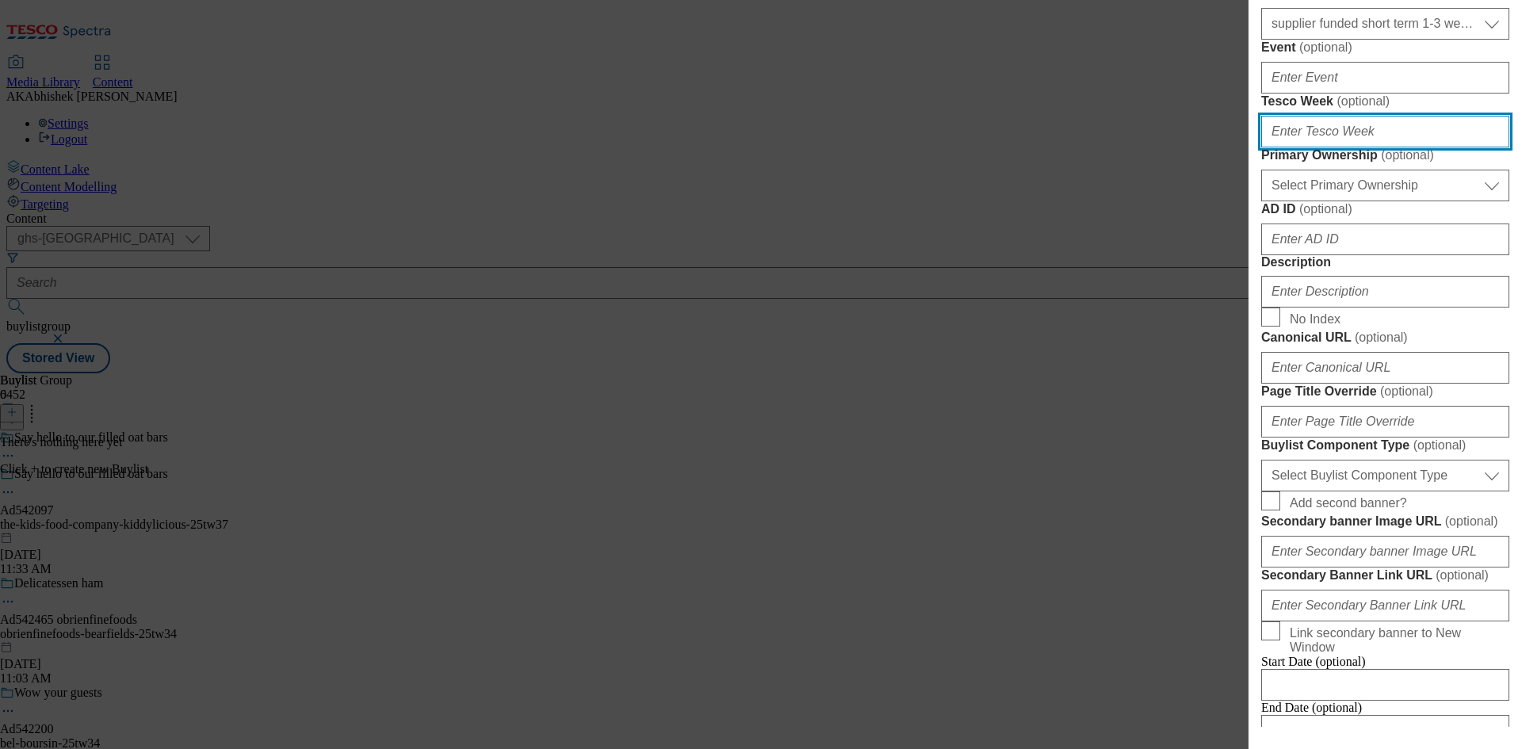
click at [1266, 147] on input "Tesco Week ( optional )" at bounding box center [1385, 132] width 248 height 32
type input "37"
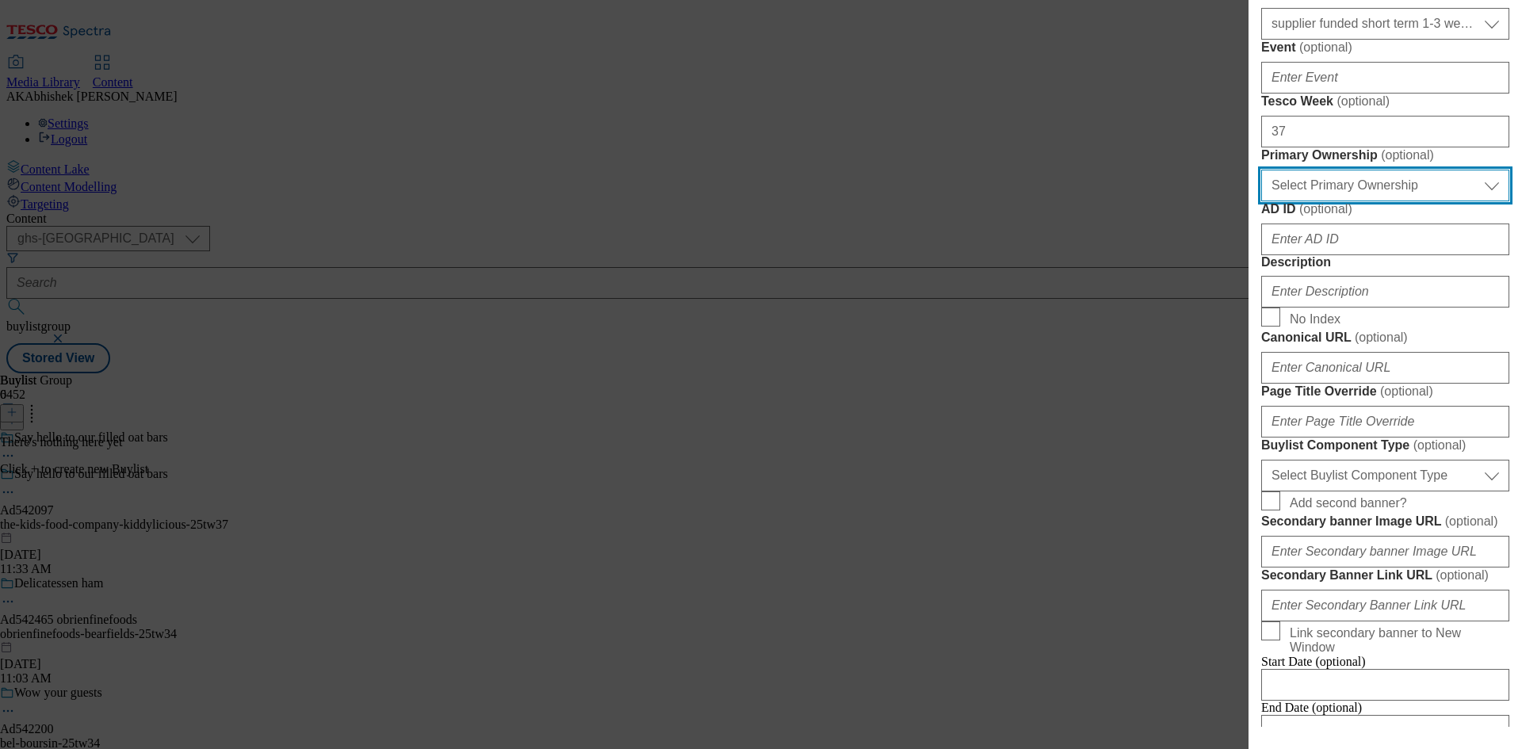
click at [1373, 201] on select "Select Primary Ownership tesco dunnhumby" at bounding box center [1385, 186] width 248 height 32
select select "dunnhumby"
click at [1261, 201] on select "Select Primary Ownership tesco dunnhumby" at bounding box center [1385, 186] width 248 height 32
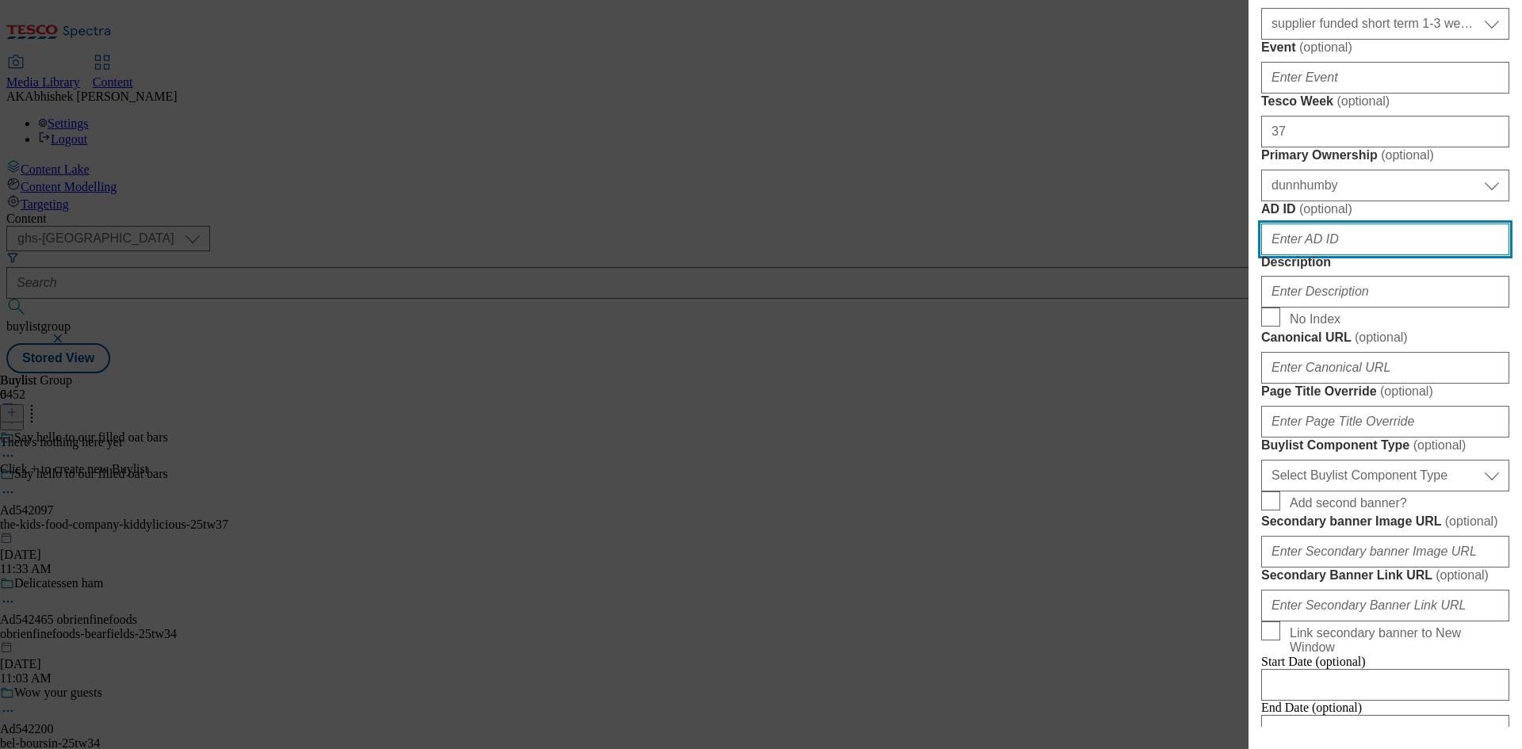
click at [1361, 255] on input "AD ID ( optional )" at bounding box center [1385, 239] width 248 height 32
paste input "542097"
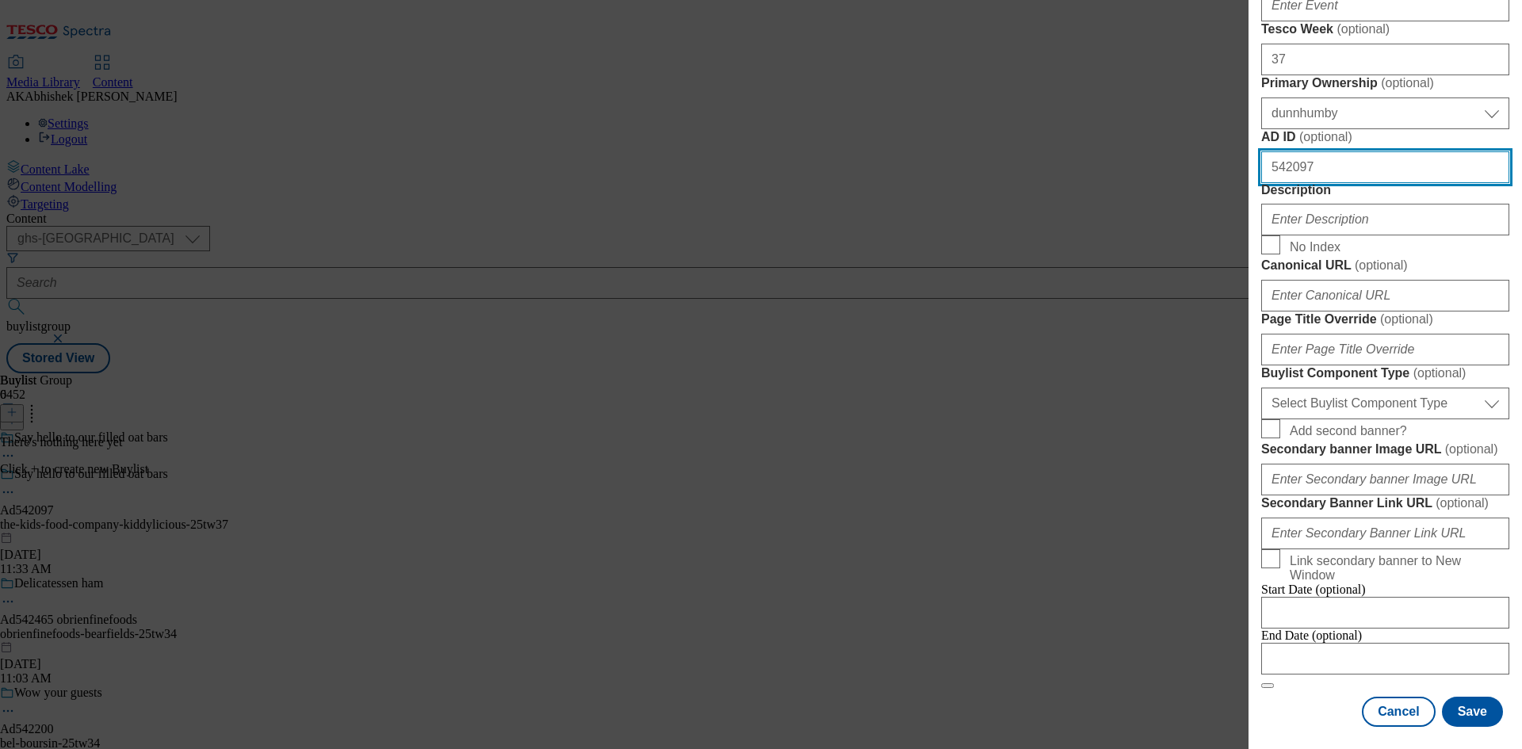
scroll to position [792, 0]
type input "542097"
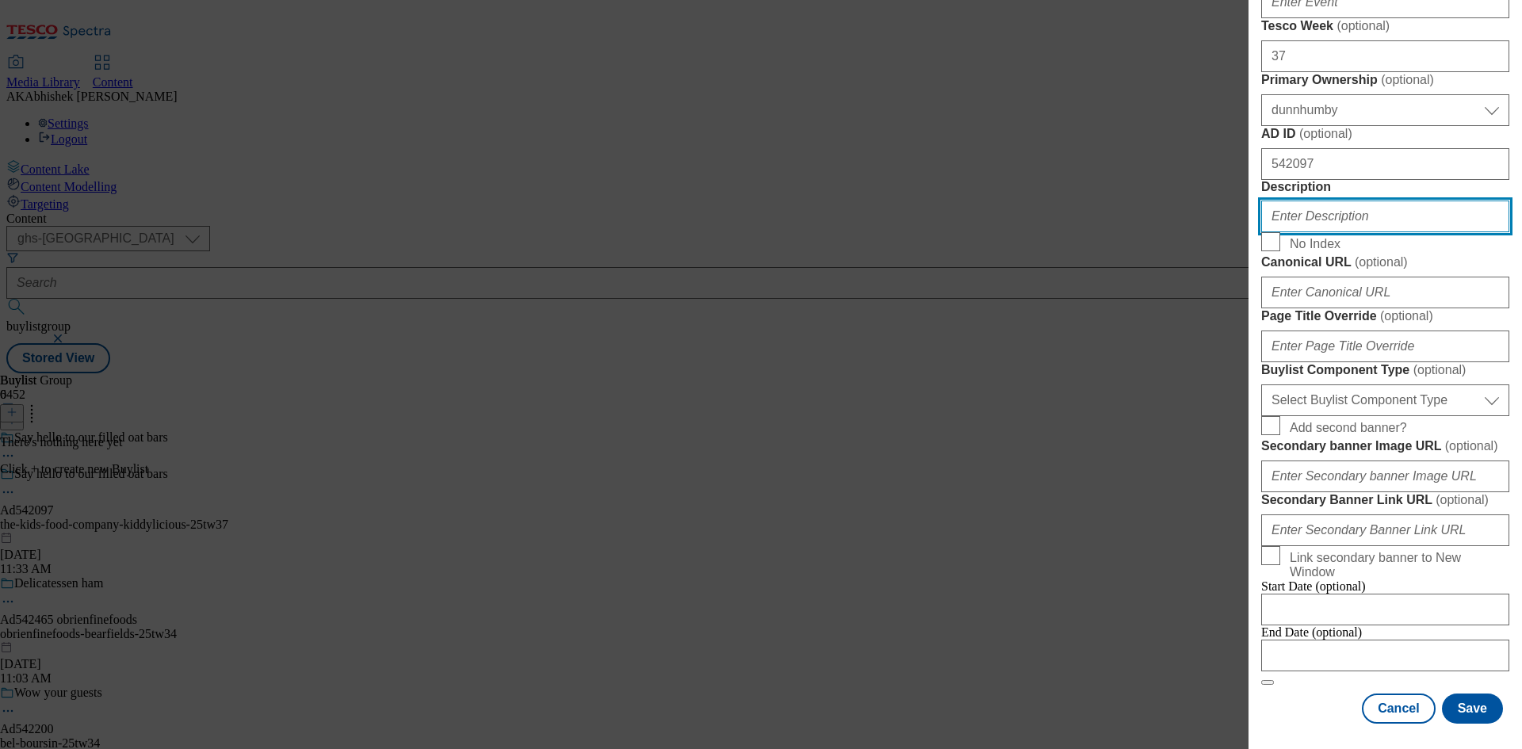
click at [1335, 232] on input "Description" at bounding box center [1385, 216] width 248 height 32
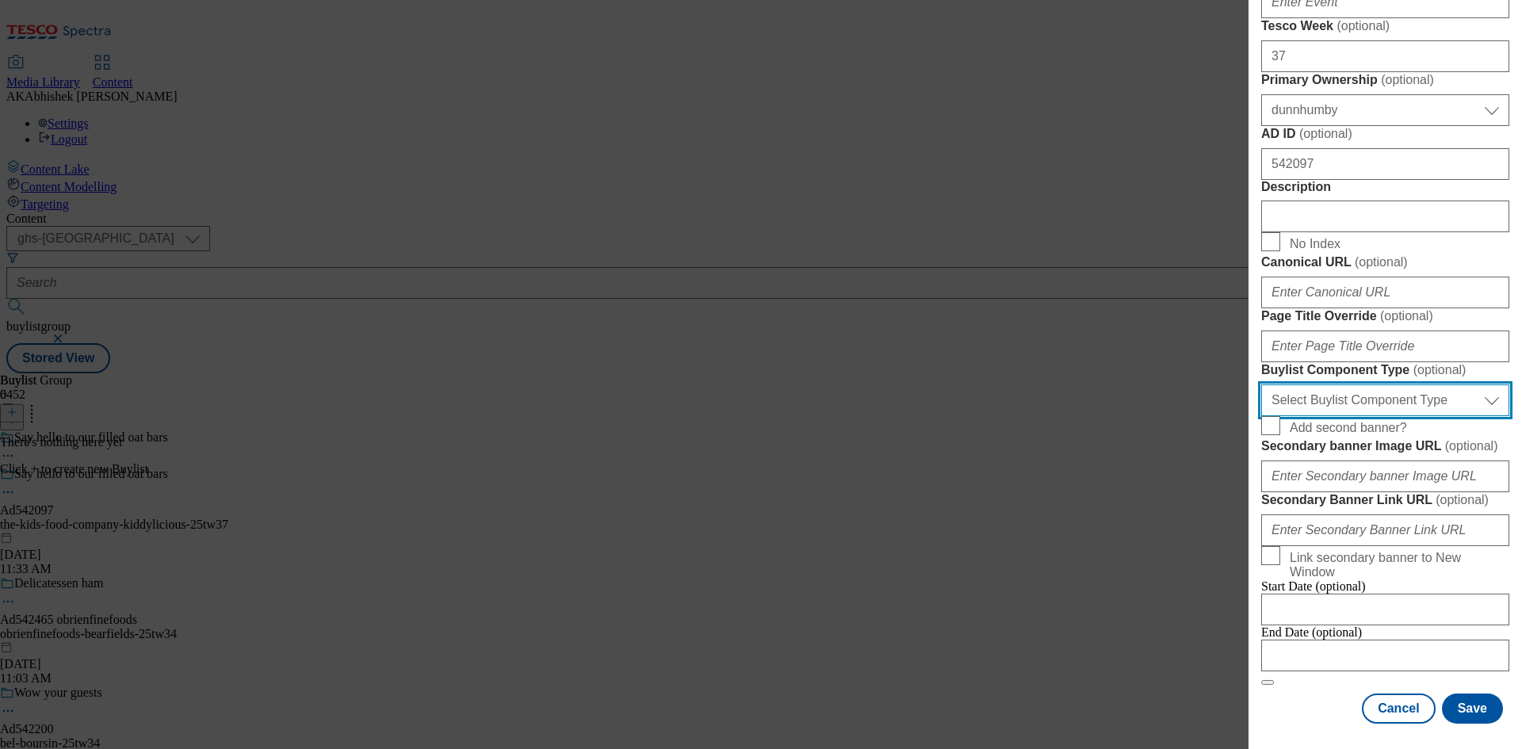
click at [1426, 416] on select "Select Buylist Component Type Banner Competition Header Meal" at bounding box center [1385, 400] width 248 height 32
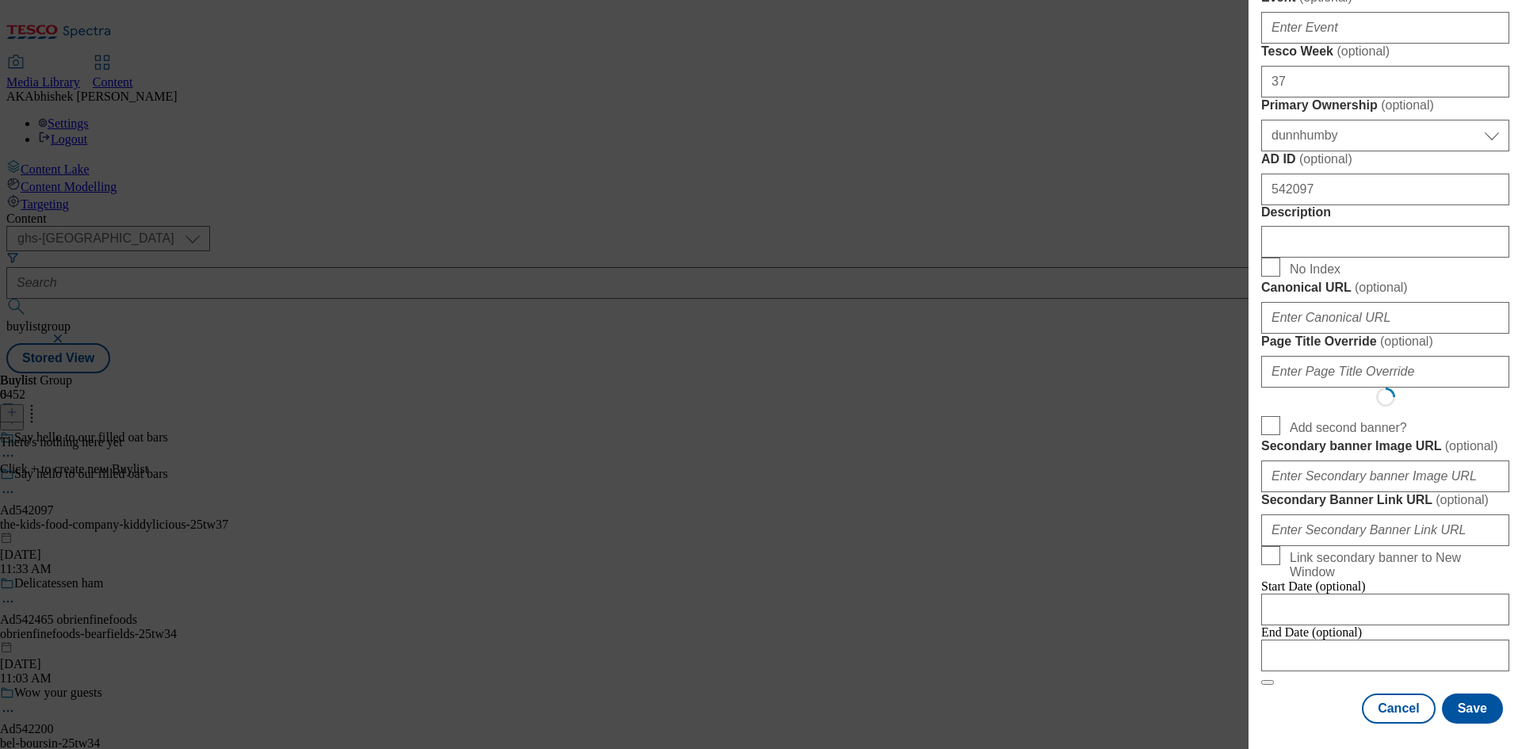
select select "Banner"
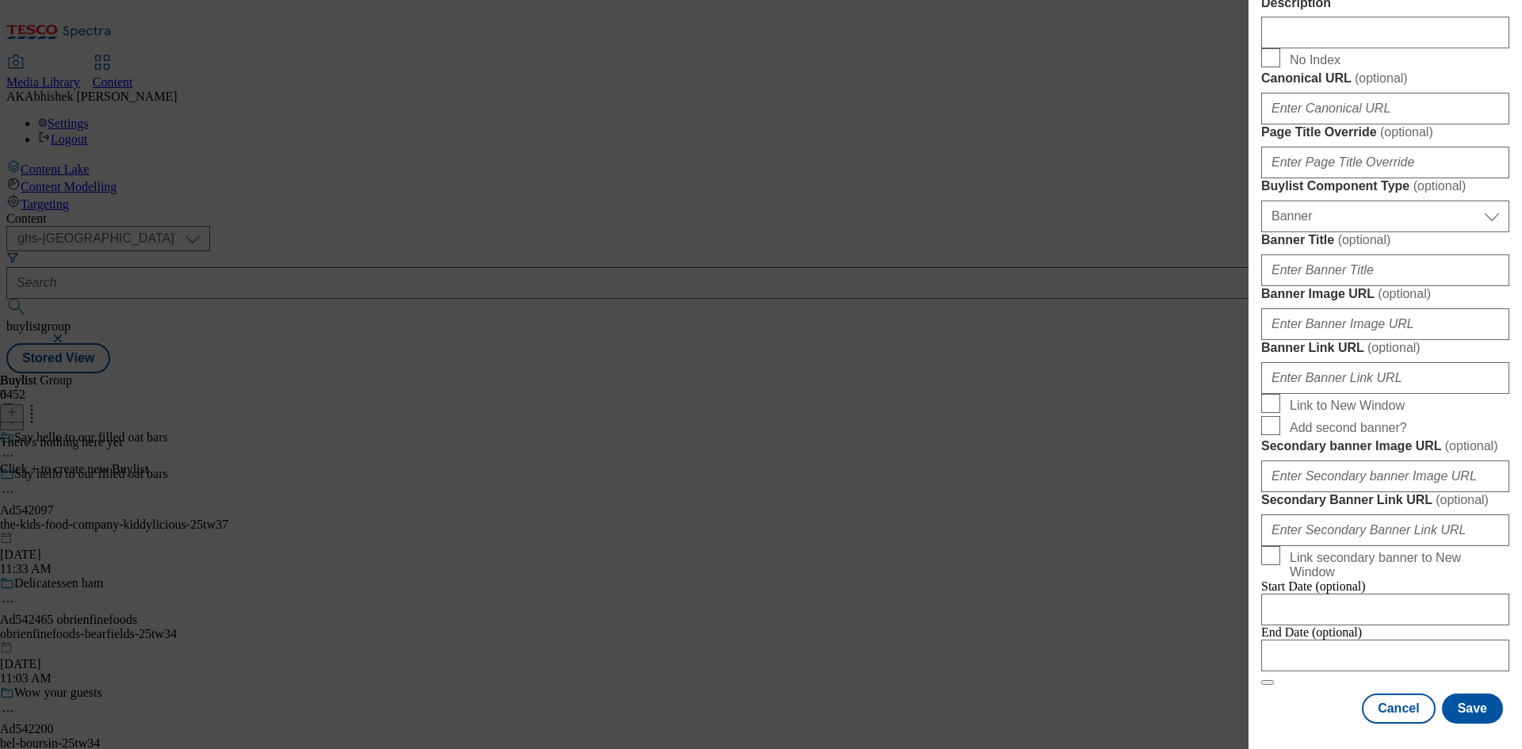
scroll to position [1571, 0]
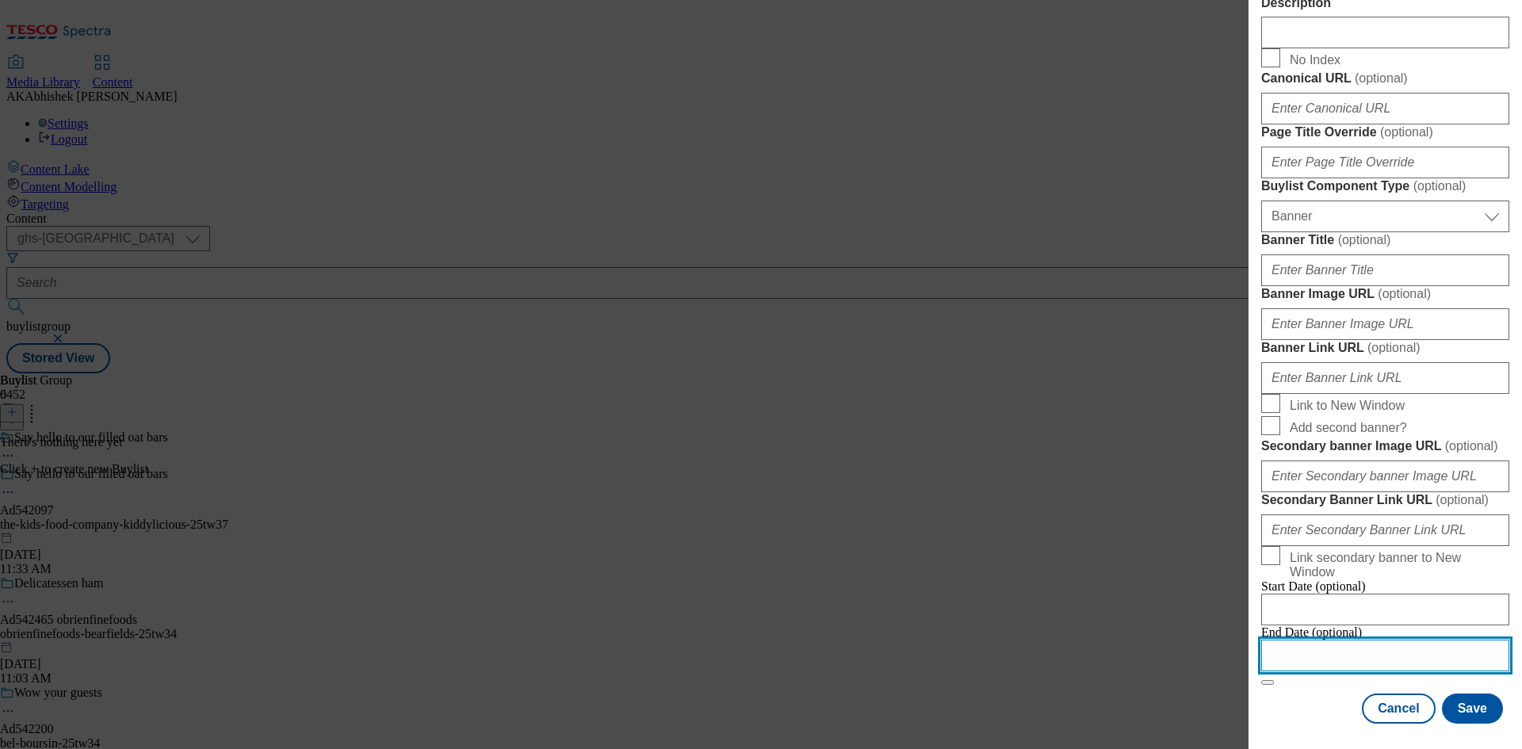
click at [1425, 641] on input "Modal" at bounding box center [1385, 656] width 248 height 32
select select "2025"
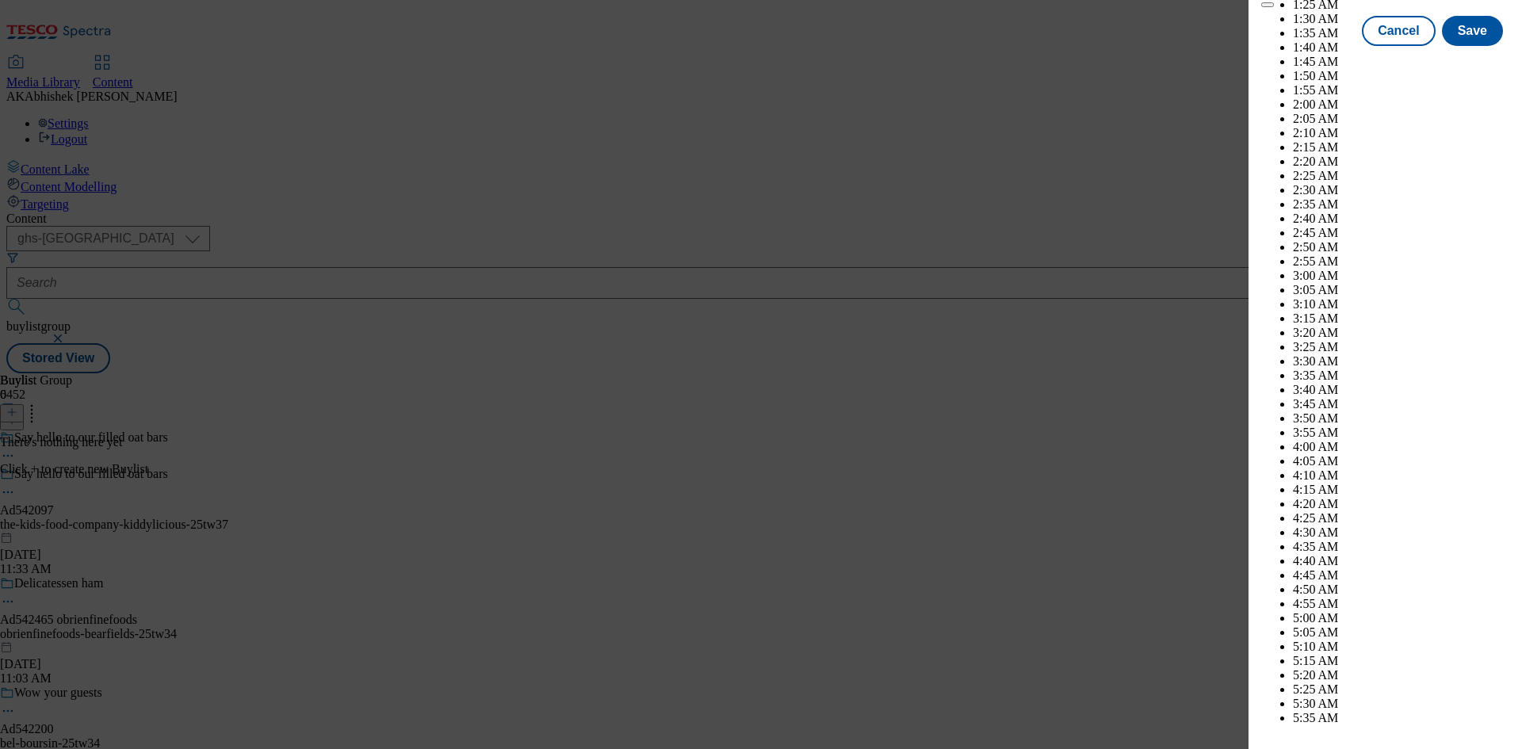
scroll to position [4031, 0]
select select "December"
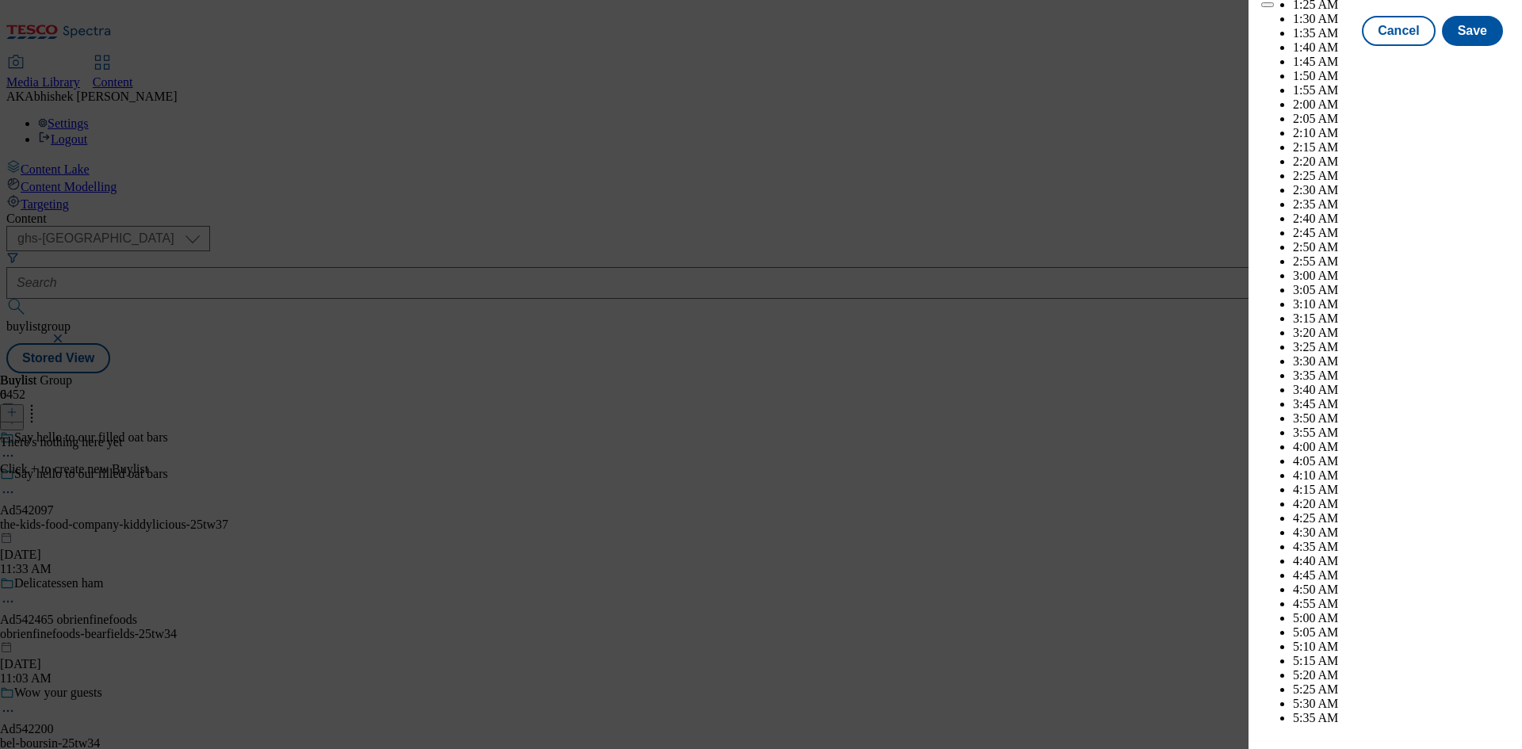
select select "2026"
select select "February"
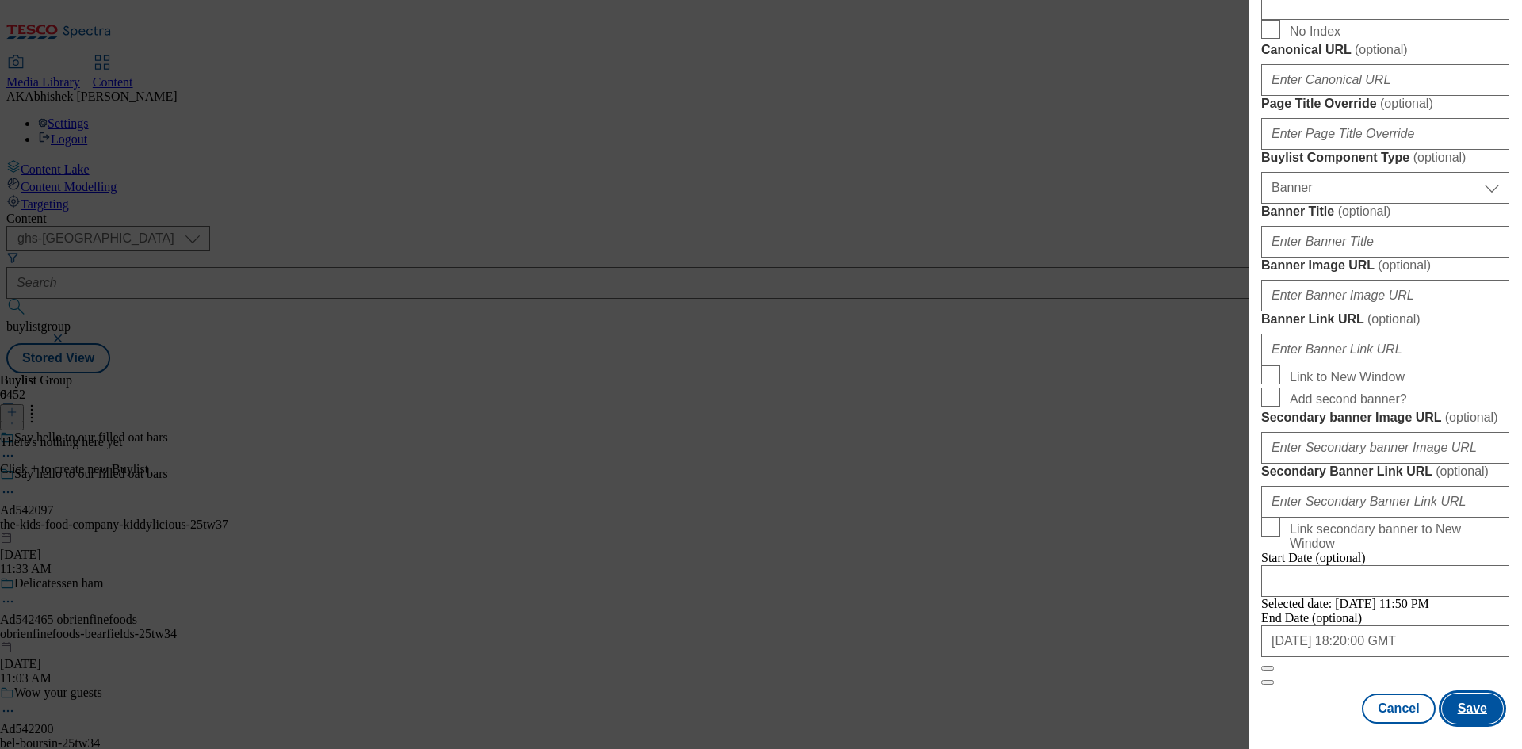
click at [1475, 706] on button "Save" at bounding box center [1472, 708] width 61 height 30
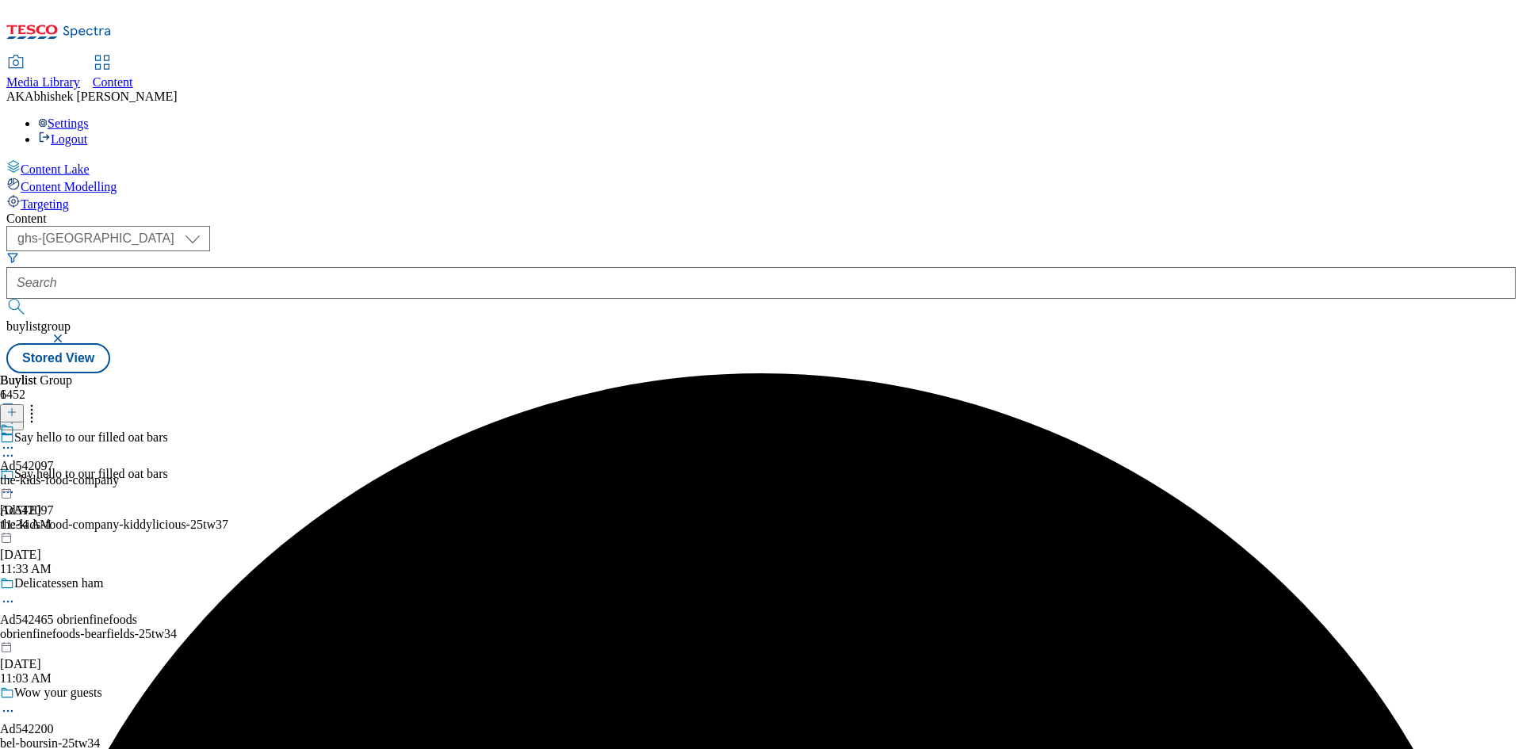
click at [119, 473] on div "the-kids-food-company" at bounding box center [59, 480] width 119 height 14
click at [12, 408] on line at bounding box center [12, 412] width 0 height 8
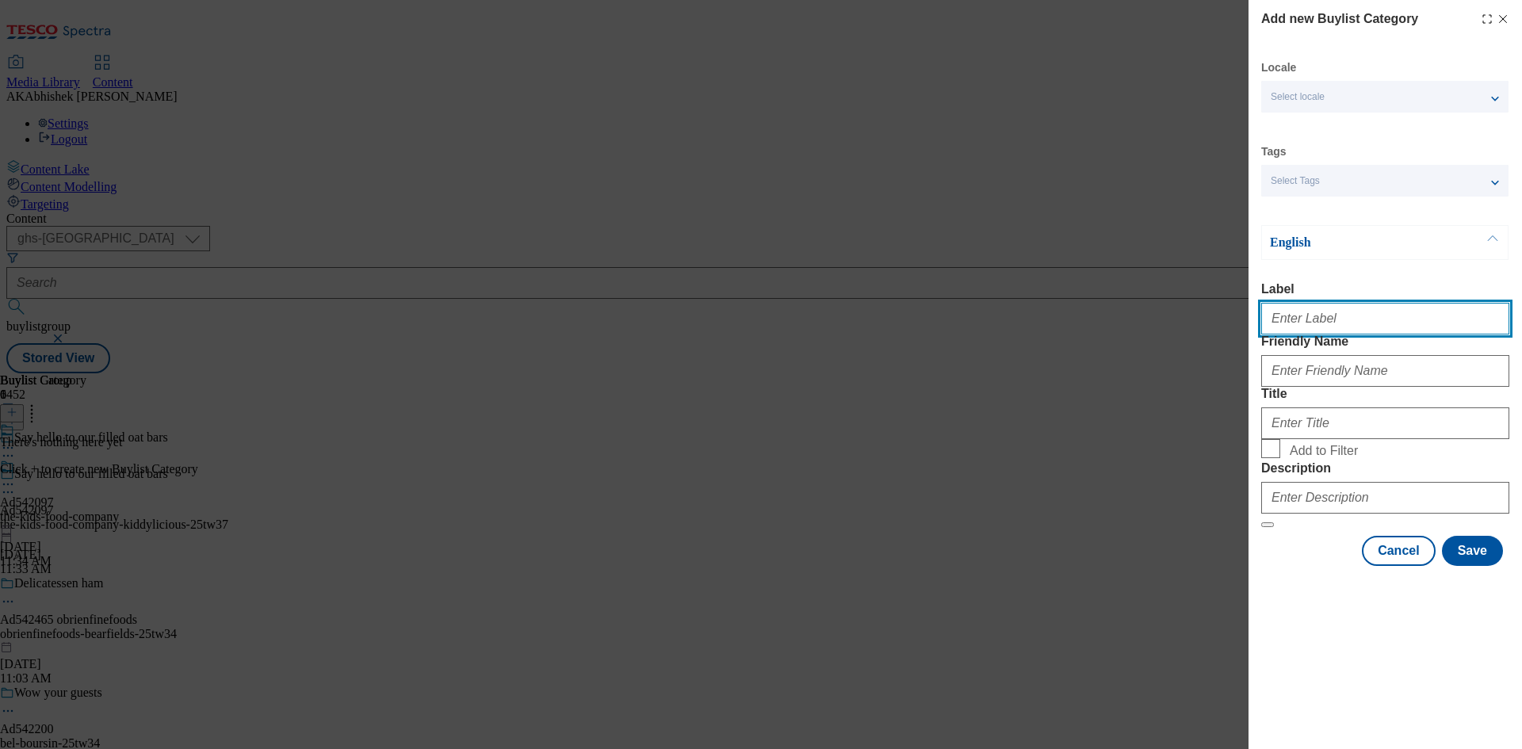
drag, startPoint x: 1364, startPoint y: 325, endPoint x: 1392, endPoint y: 323, distance: 27.8
click at [1363, 326] on input "Label" at bounding box center [1385, 319] width 248 height 32
paste input "542097"
type input "Ad542097"
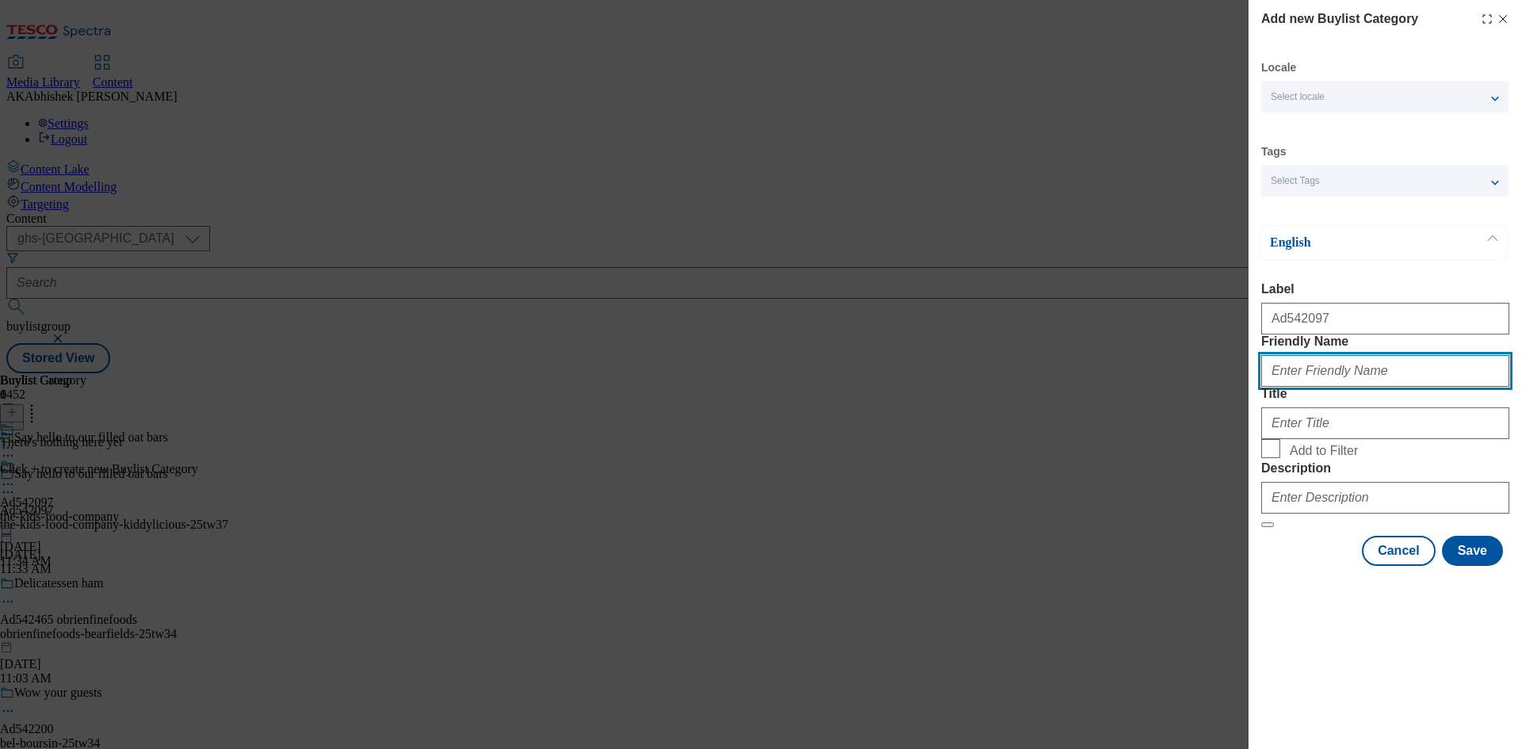
paste input "the-kids-food-company-kiddylicious"
type input "the-kids-food-company-kiddylicious"
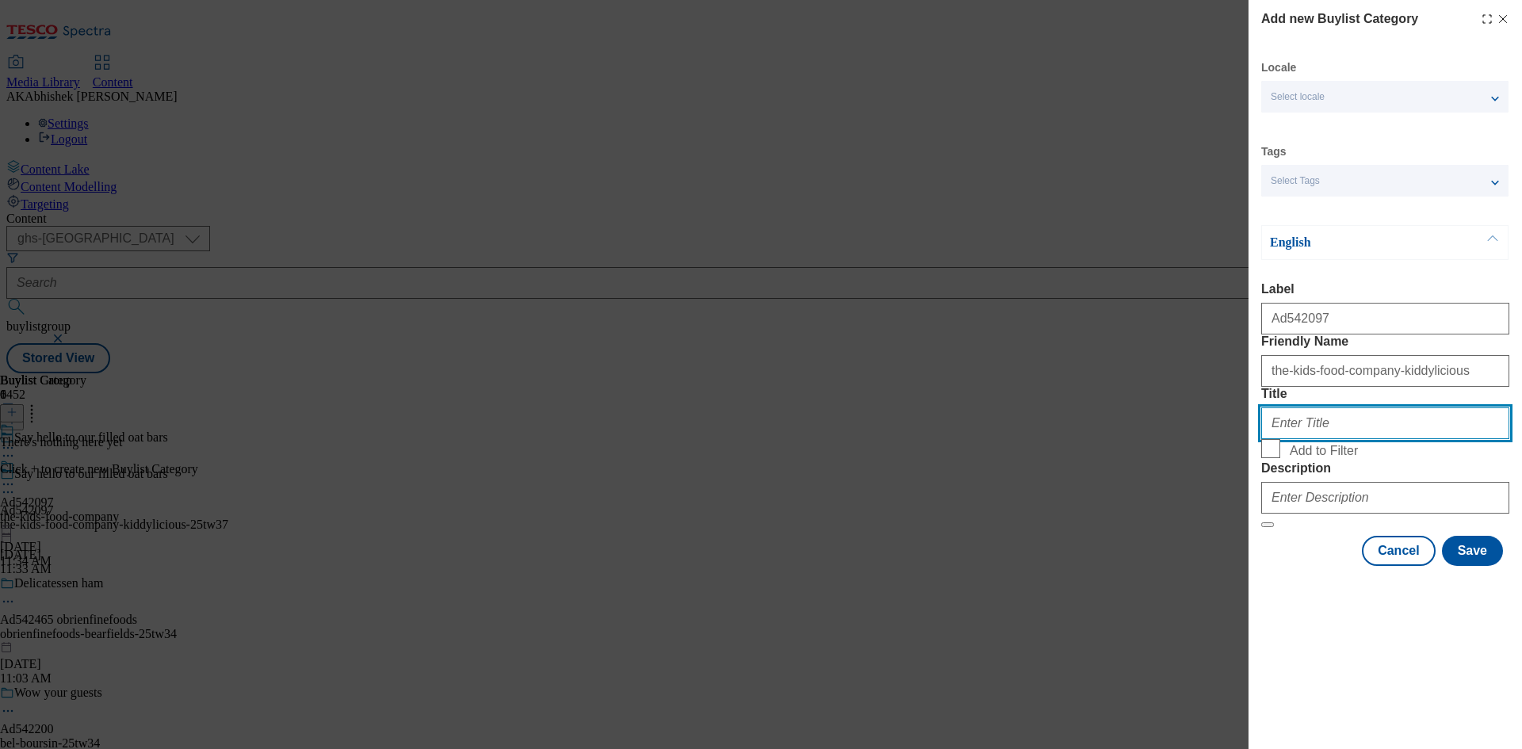
drag, startPoint x: 1318, startPoint y: 471, endPoint x: 1366, endPoint y: 475, distance: 48.6
click at [1318, 439] on input "Title" at bounding box center [1385, 423] width 248 height 32
paste input "TheKidsFoodCompany"
click at [1288, 439] on input "TheKidsFoodCompany" at bounding box center [1385, 423] width 248 height 32
click at [1310, 439] on input "The KidsFoodCompany" at bounding box center [1385, 423] width 248 height 32
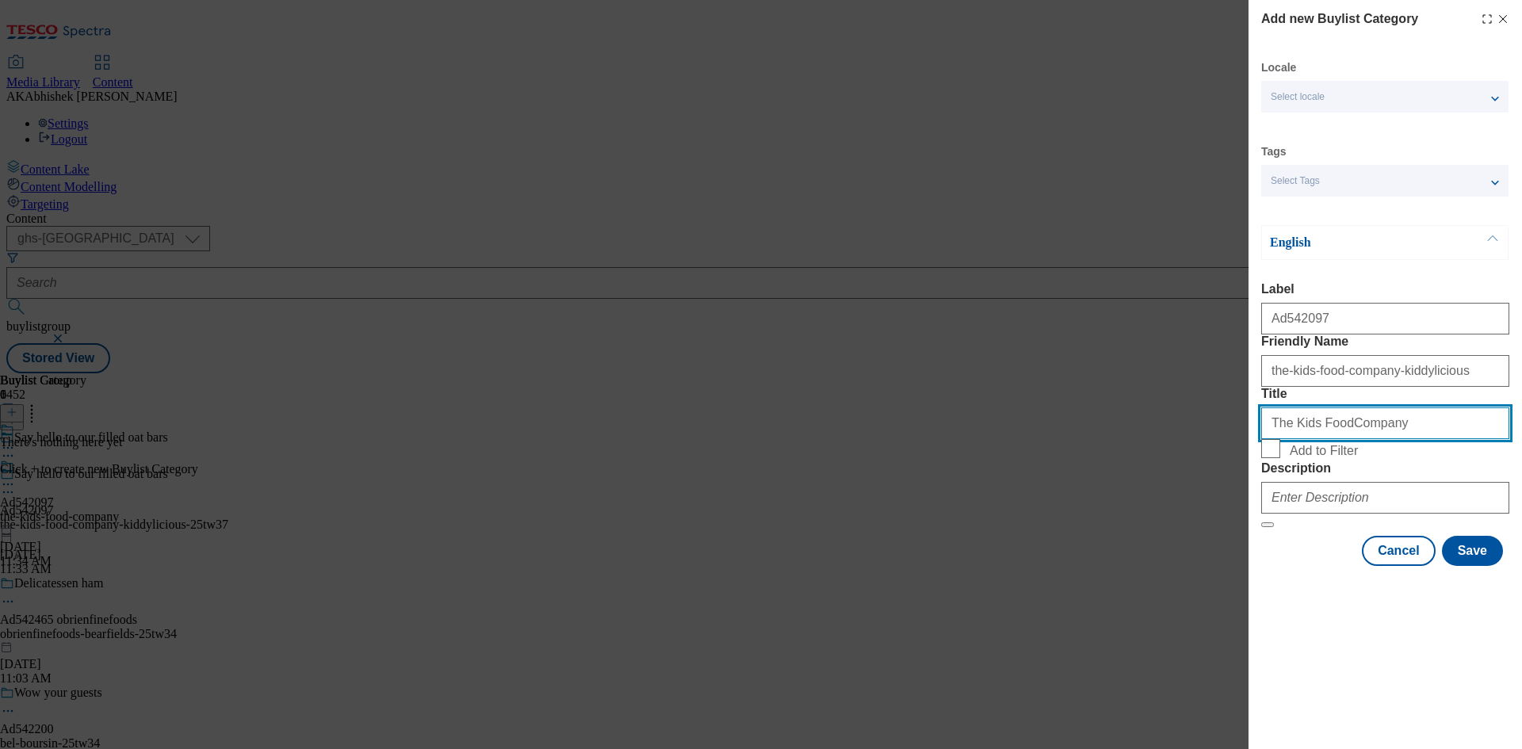
click at [1334, 439] on input "The Kids FoodCompany" at bounding box center [1385, 423] width 248 height 32
type input "The Kids Food Company"
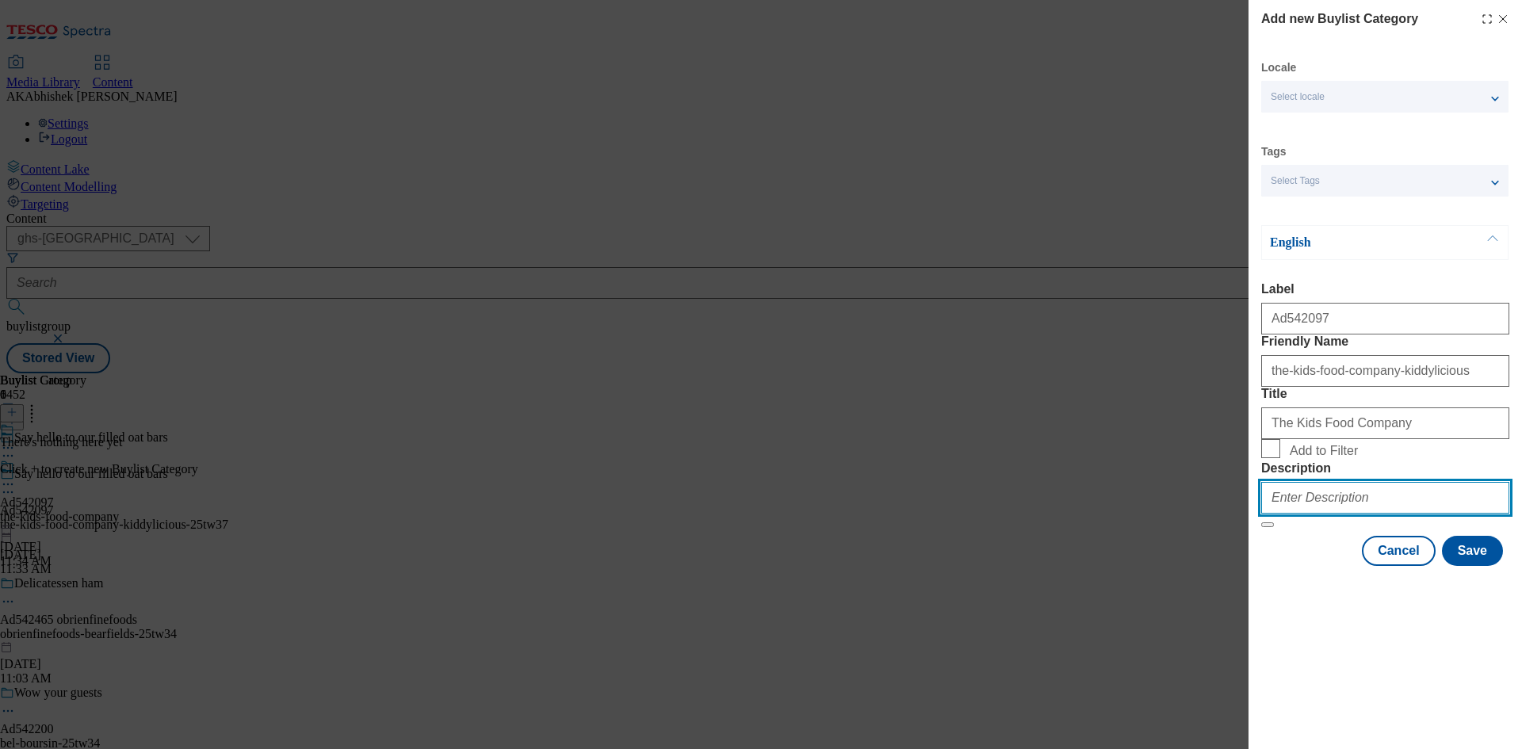
click at [1342, 514] on input "Description" at bounding box center [1385, 498] width 248 height 32
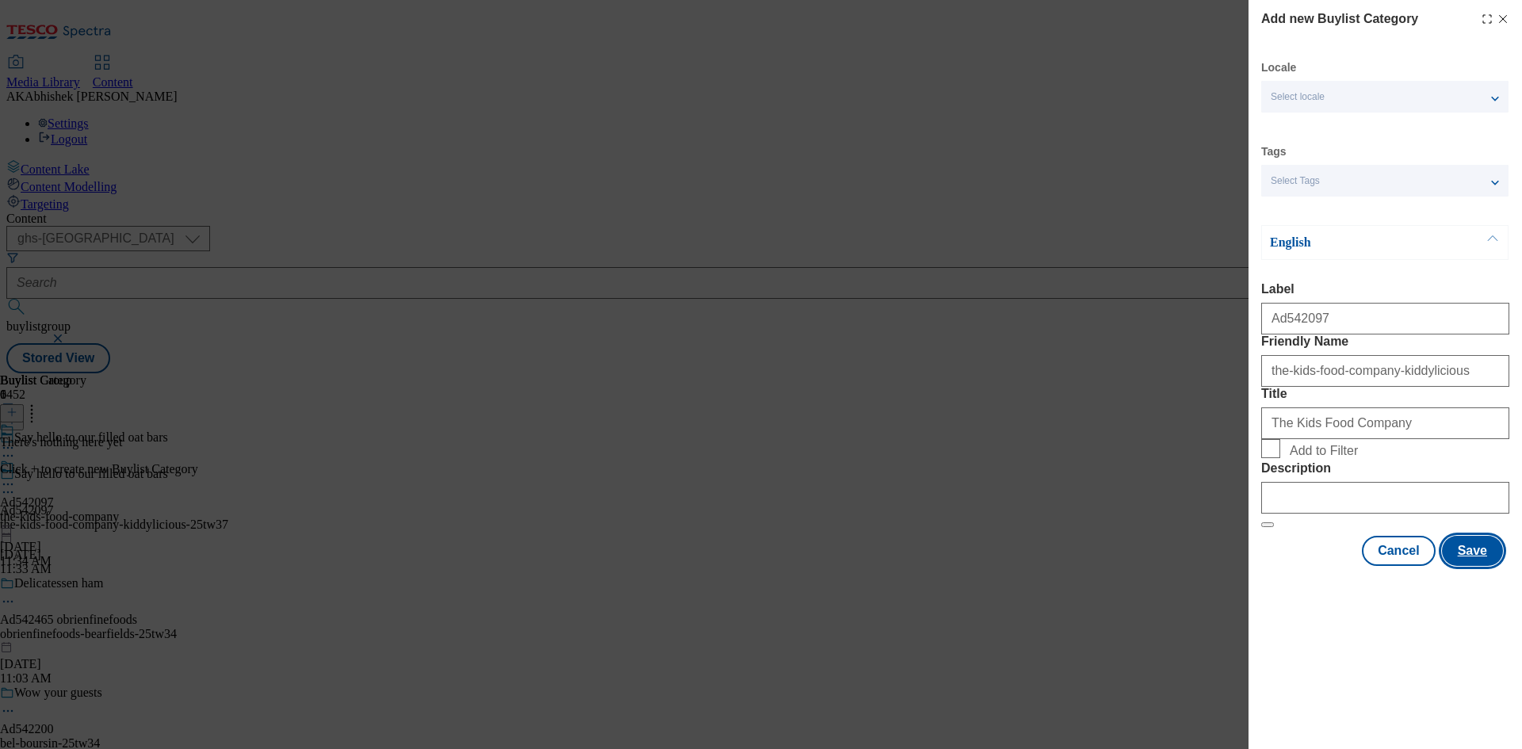
click at [1479, 566] on button "Save" at bounding box center [1472, 551] width 61 height 30
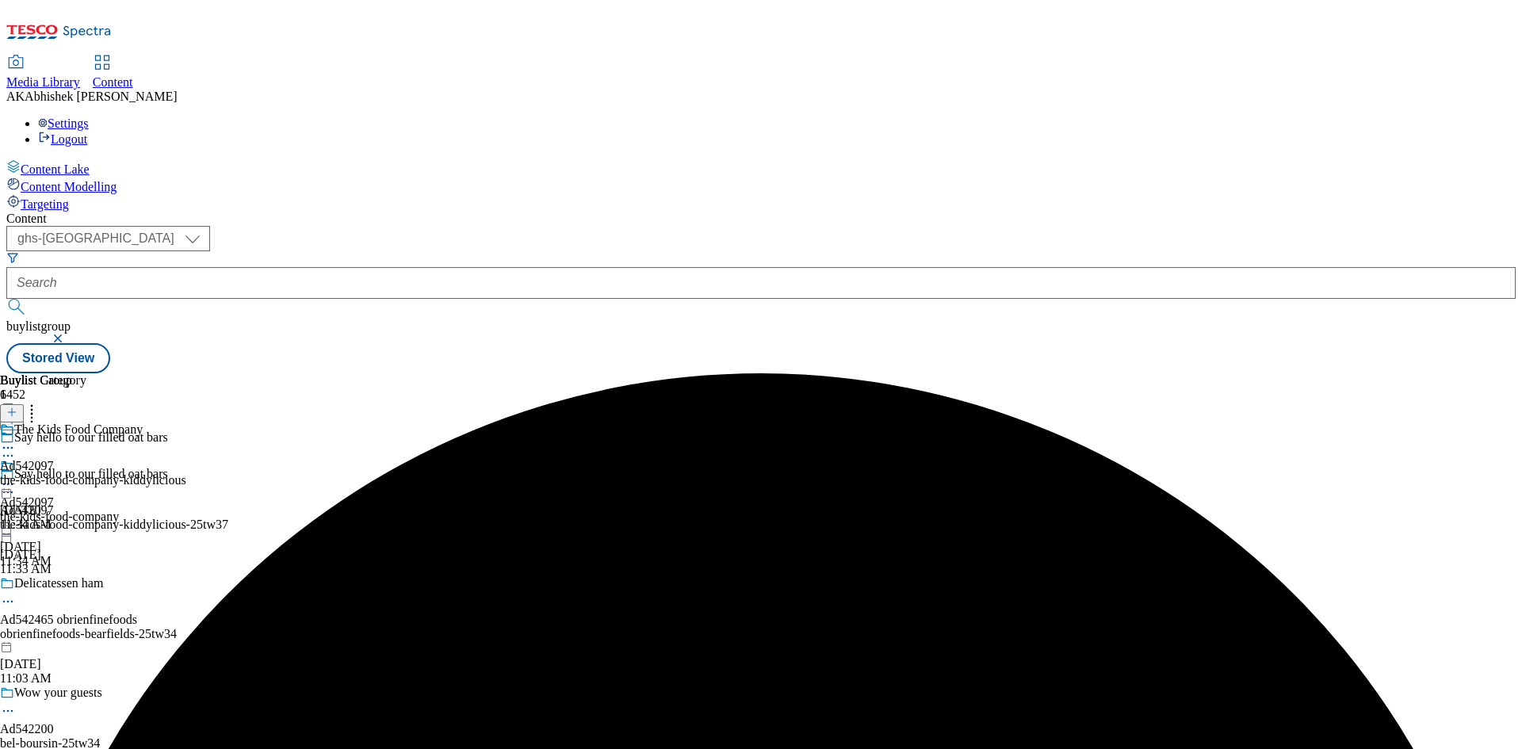
click at [186, 473] on div "the-kids-food-company-kiddylicious" at bounding box center [93, 480] width 186 height 14
click at [24, 407] on div at bounding box center [12, 413] width 24 height 13
click at [24, 404] on button at bounding box center [12, 413] width 24 height 18
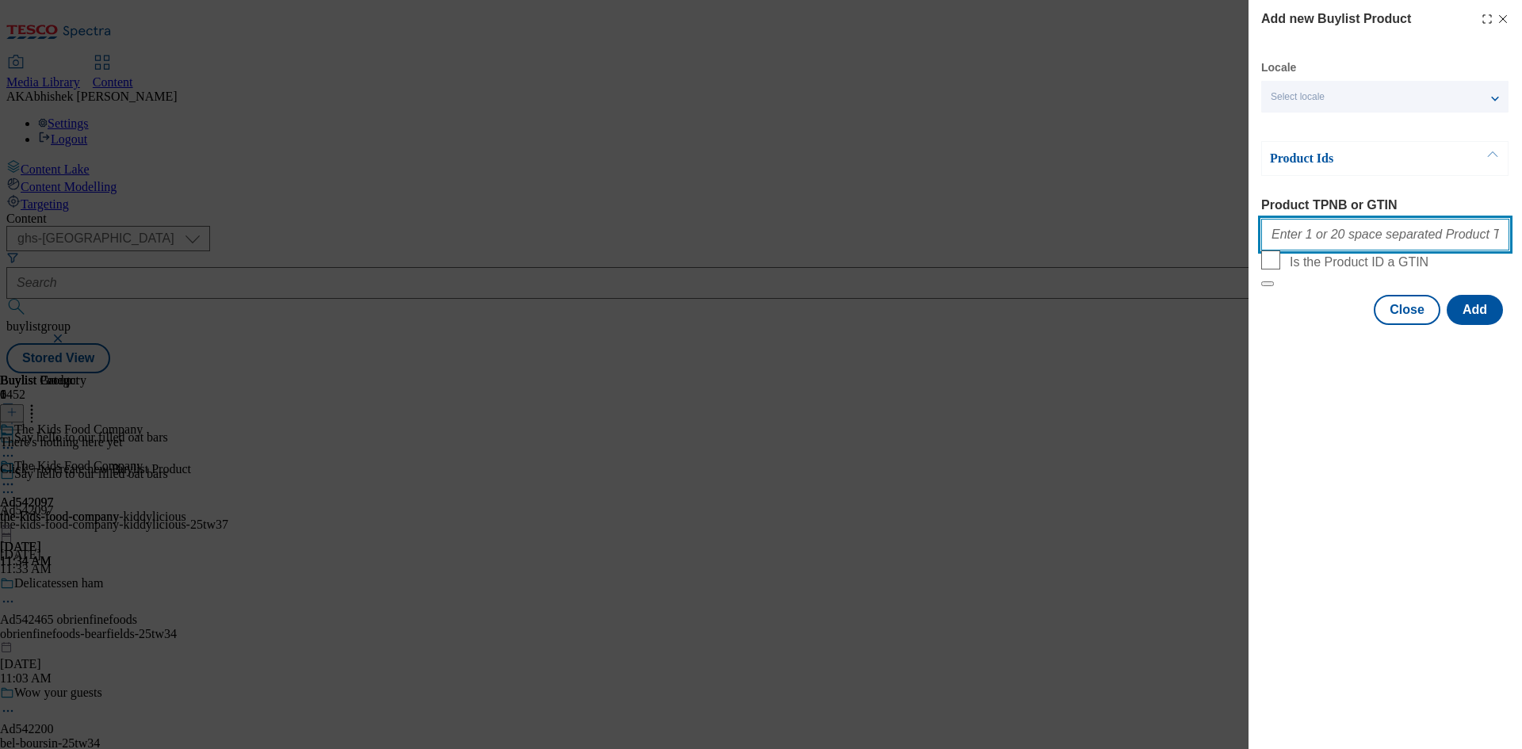
click at [1317, 232] on input "Product TPNB or GTIN" at bounding box center [1385, 235] width 248 height 32
paste input "97018984 96979141 97073099 97062580"
type input "97018984 96979141 97073099 97062580"
click at [1484, 325] on button "Add" at bounding box center [1474, 310] width 56 height 30
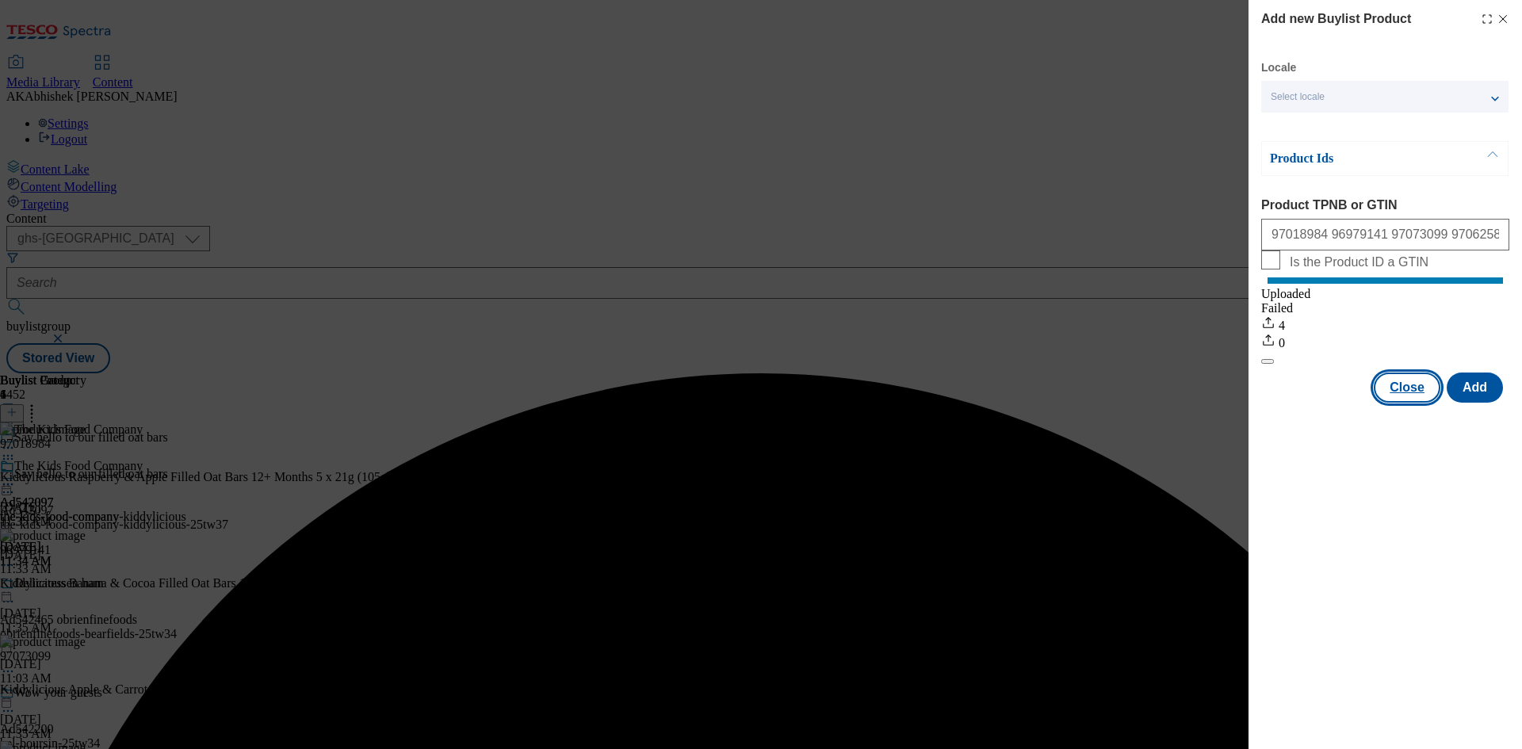
click at [1411, 403] on button "Close" at bounding box center [1406, 387] width 67 height 30
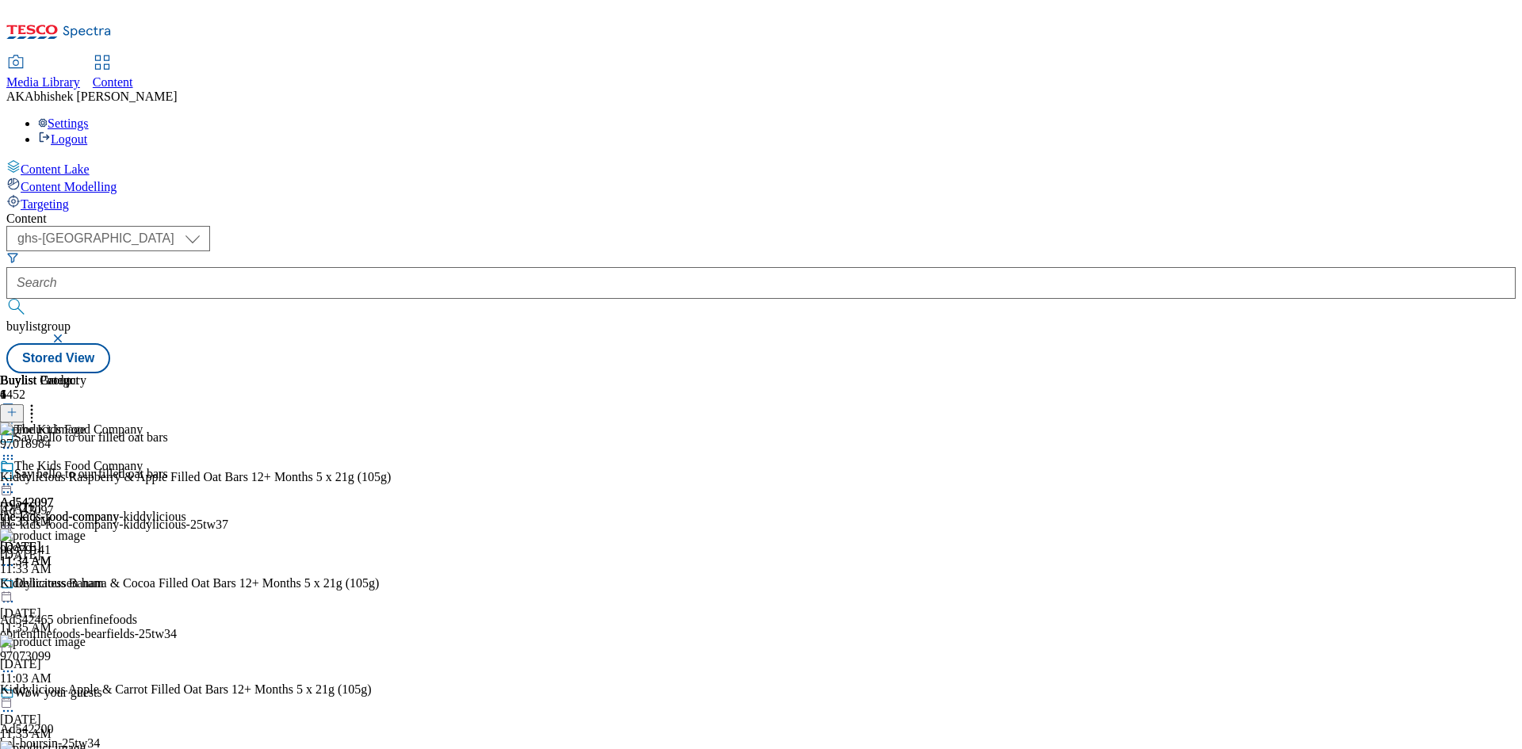
click at [16, 476] on icon at bounding box center [8, 484] width 16 height 16
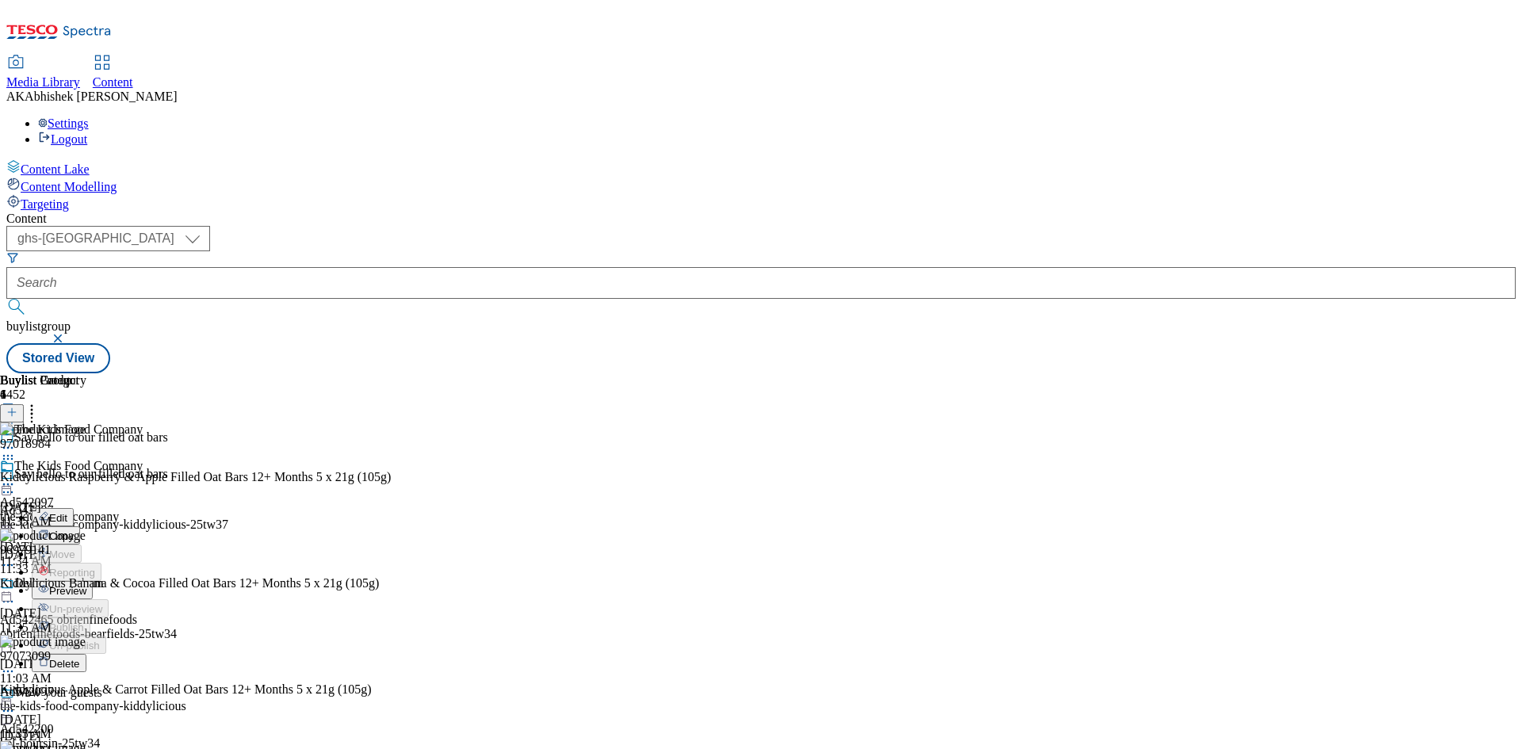
click at [86, 585] on span "Preview" at bounding box center [67, 591] width 37 height 12
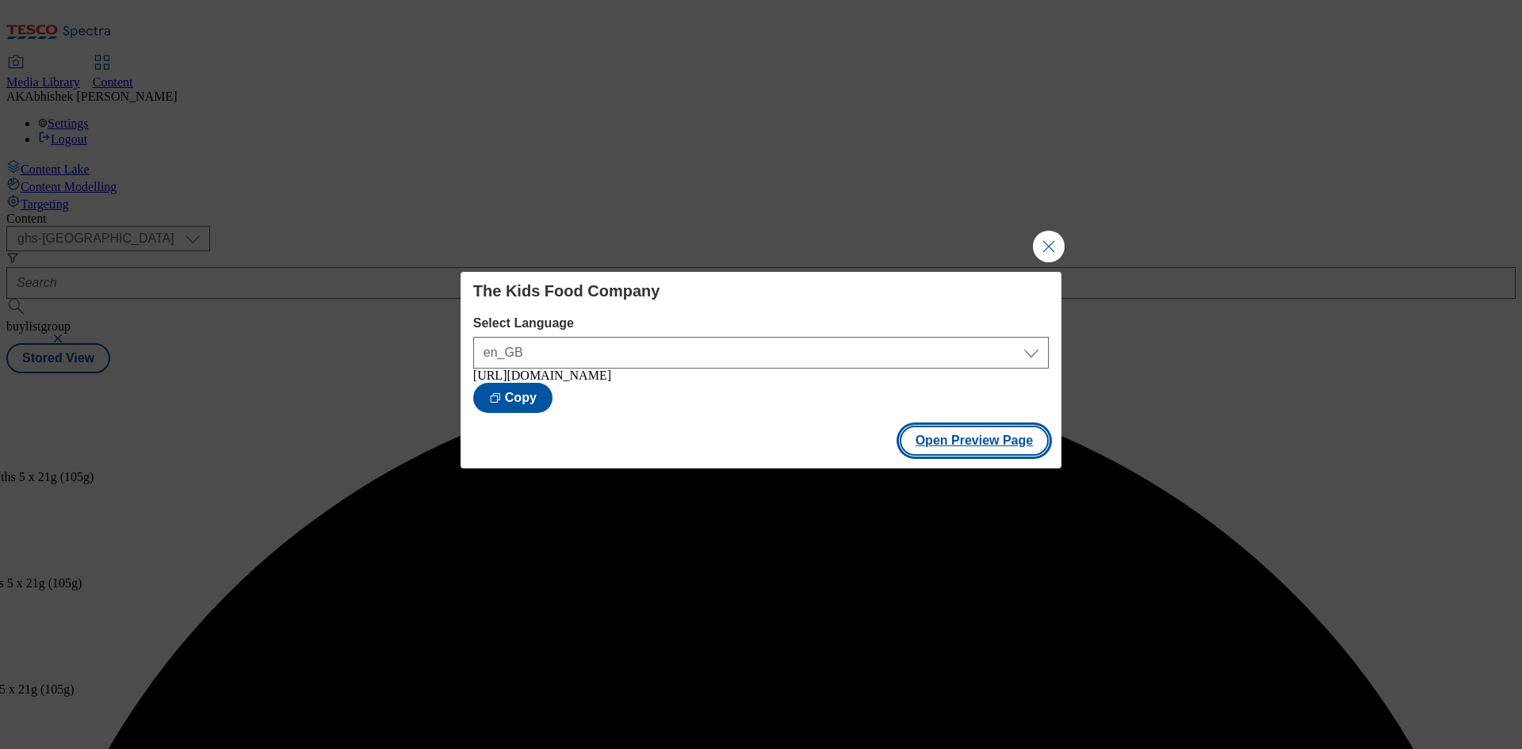
click at [973, 452] on button "Open Preview Page" at bounding box center [974, 441] width 150 height 30
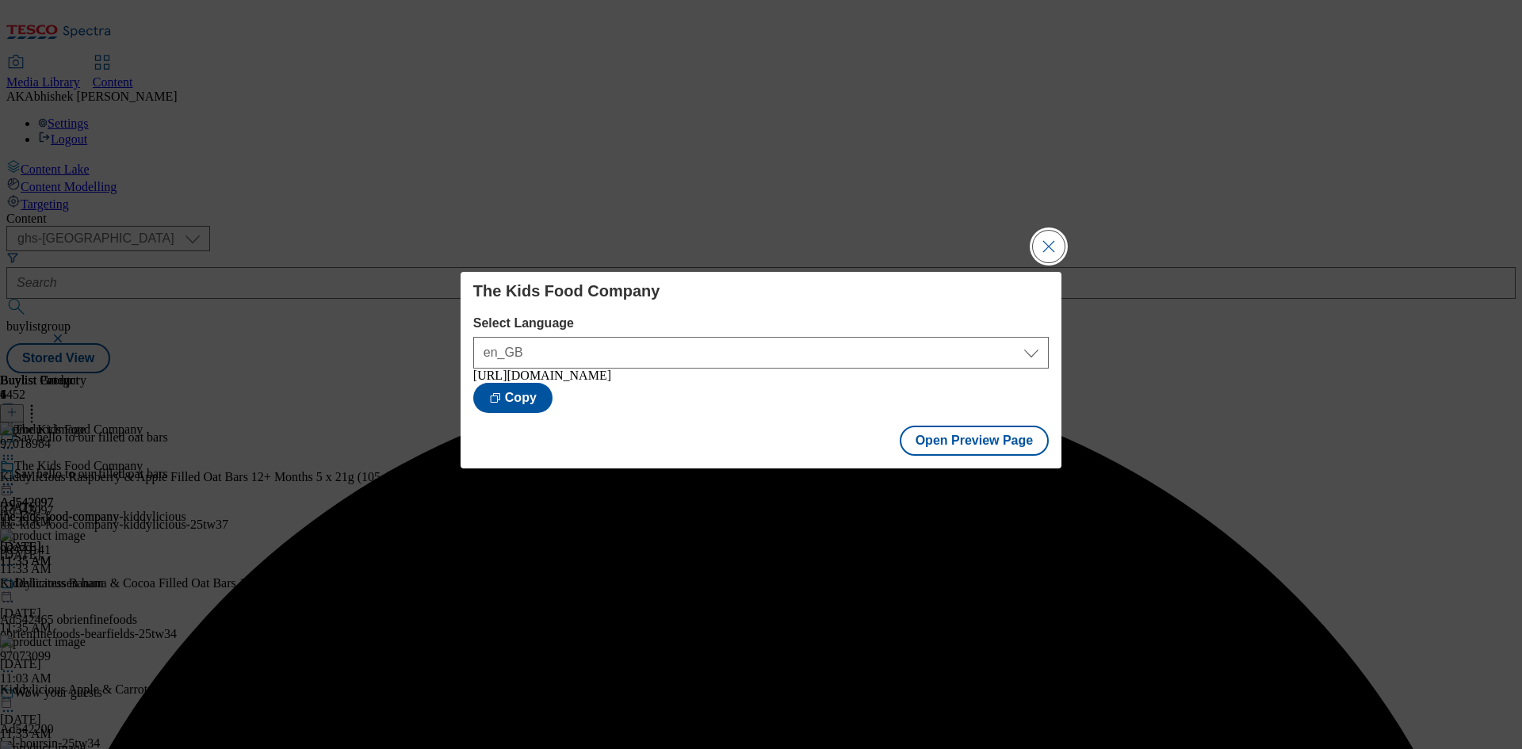
click at [1039, 235] on button "Close Modal" at bounding box center [1049, 247] width 32 height 32
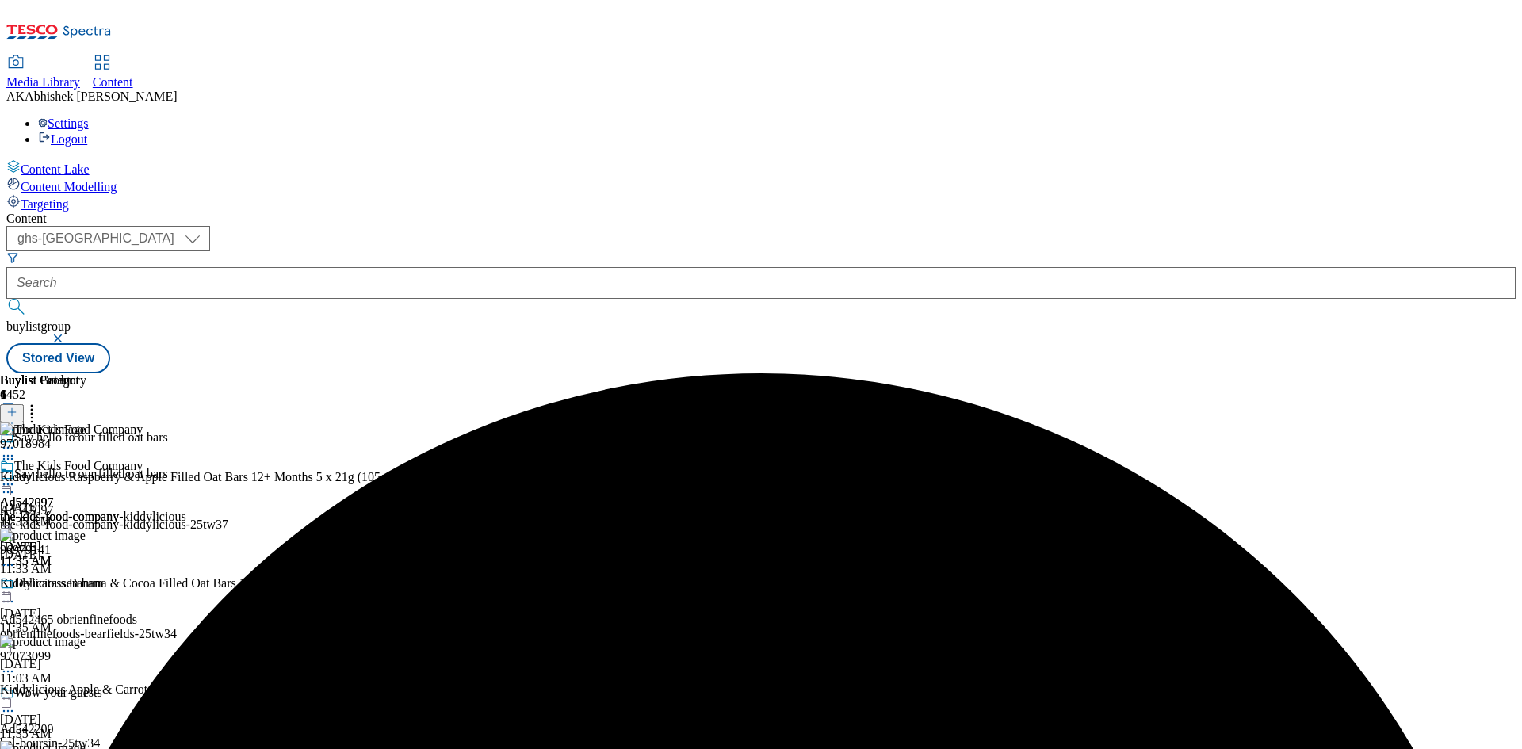
click at [16, 476] on icon at bounding box center [8, 484] width 16 height 16
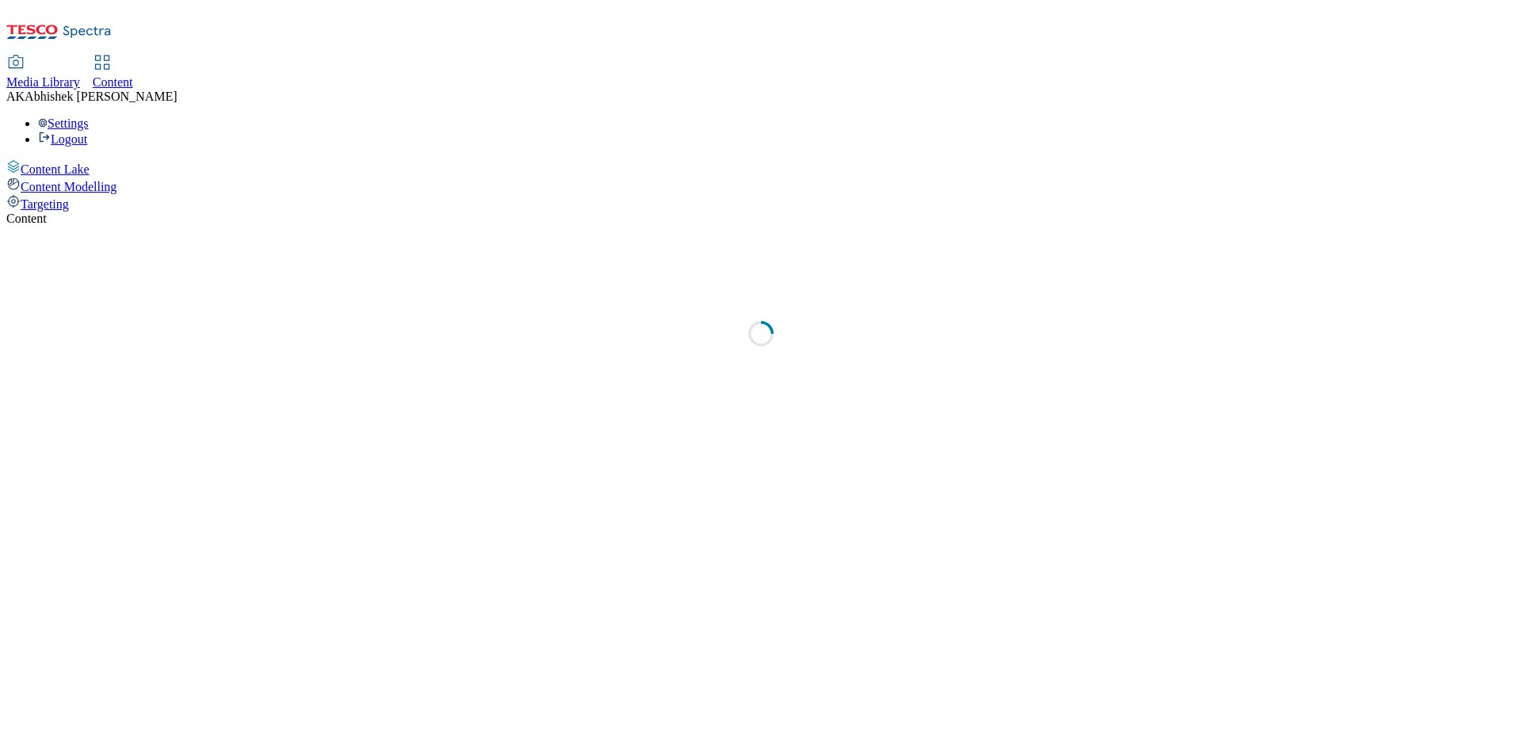
select select "ghs-[GEOGRAPHIC_DATA]"
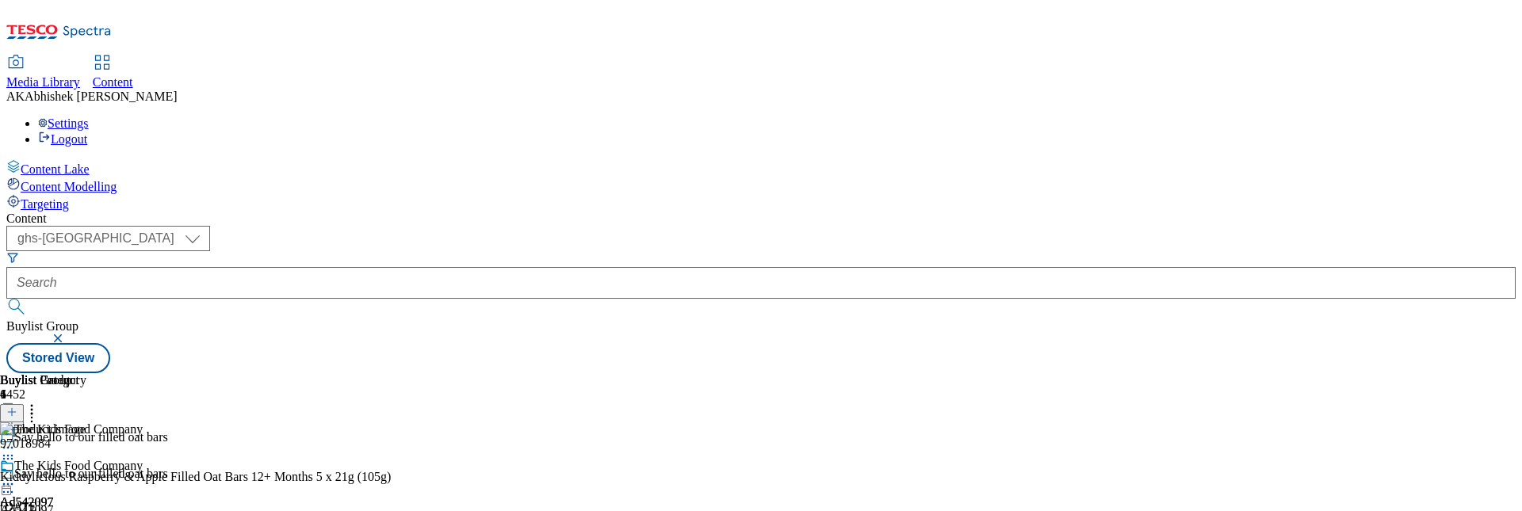
click at [10, 491] on circle at bounding box center [8, 492] width 2 height 2
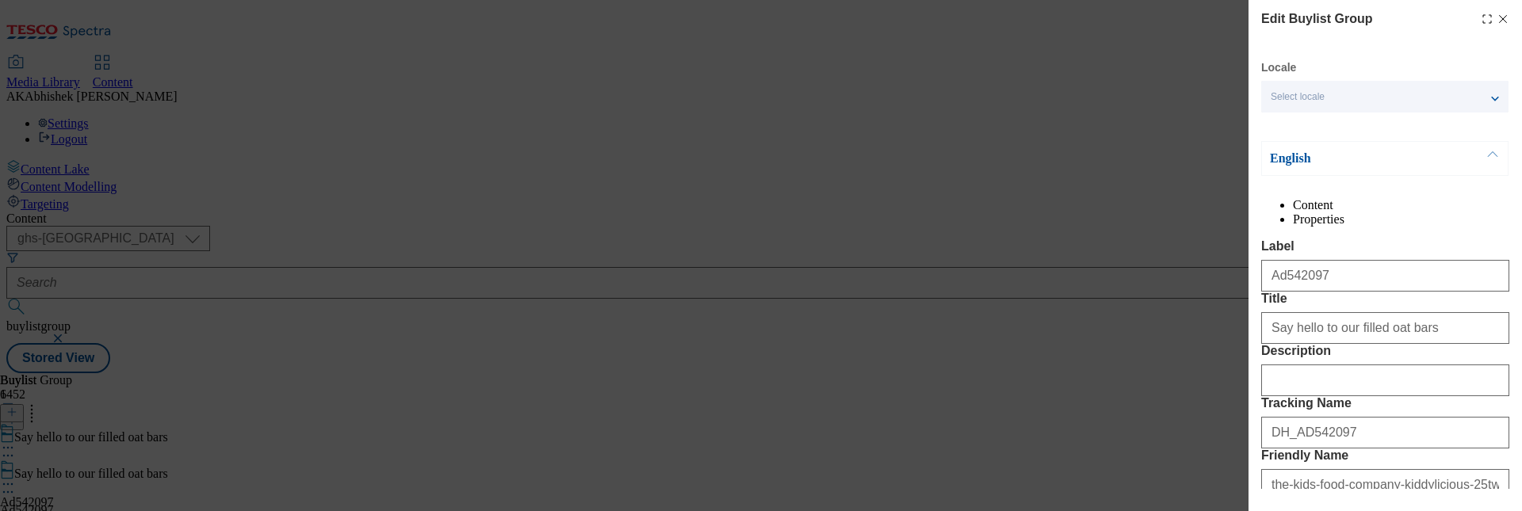
drag, startPoint x: 1022, startPoint y: 365, endPoint x: 1332, endPoint y: 413, distance: 314.3
click at [1022, 366] on div "Edit Buylist Group Locale Select locale English Welsh English Content Propertie…" at bounding box center [761, 255] width 1522 height 511
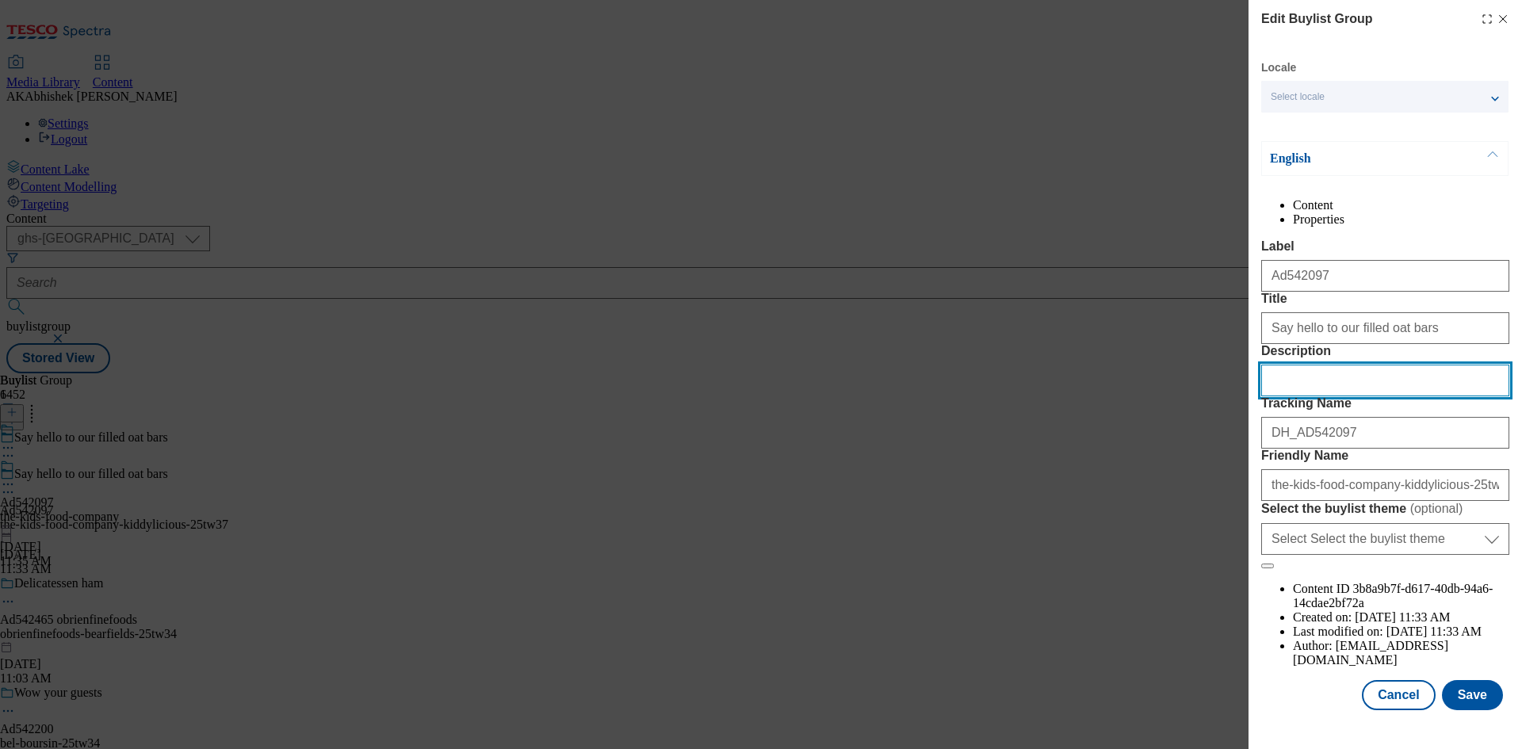
click at [1363, 396] on input "Description" at bounding box center [1385, 381] width 248 height 32
paste input "Kiddylicious Raspberry & Apple Filled Oat Bars 12+ Months 5 x 21g (105g)"
type input "Kiddylicious Raspberry & Apple Filled Oat Bars 12+ Months 5 x 21g (105g)"
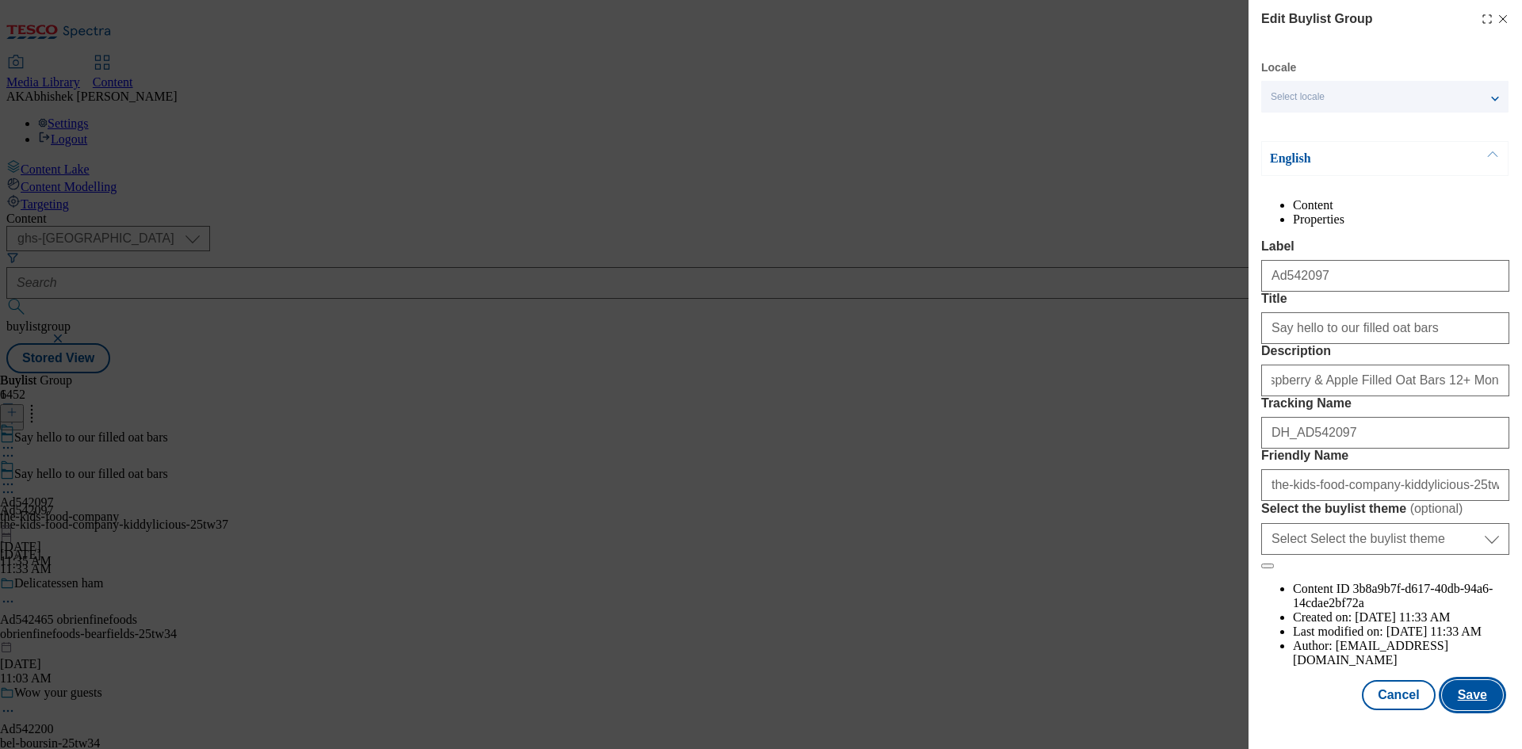
click at [1457, 710] on button "Save" at bounding box center [1472, 695] width 61 height 30
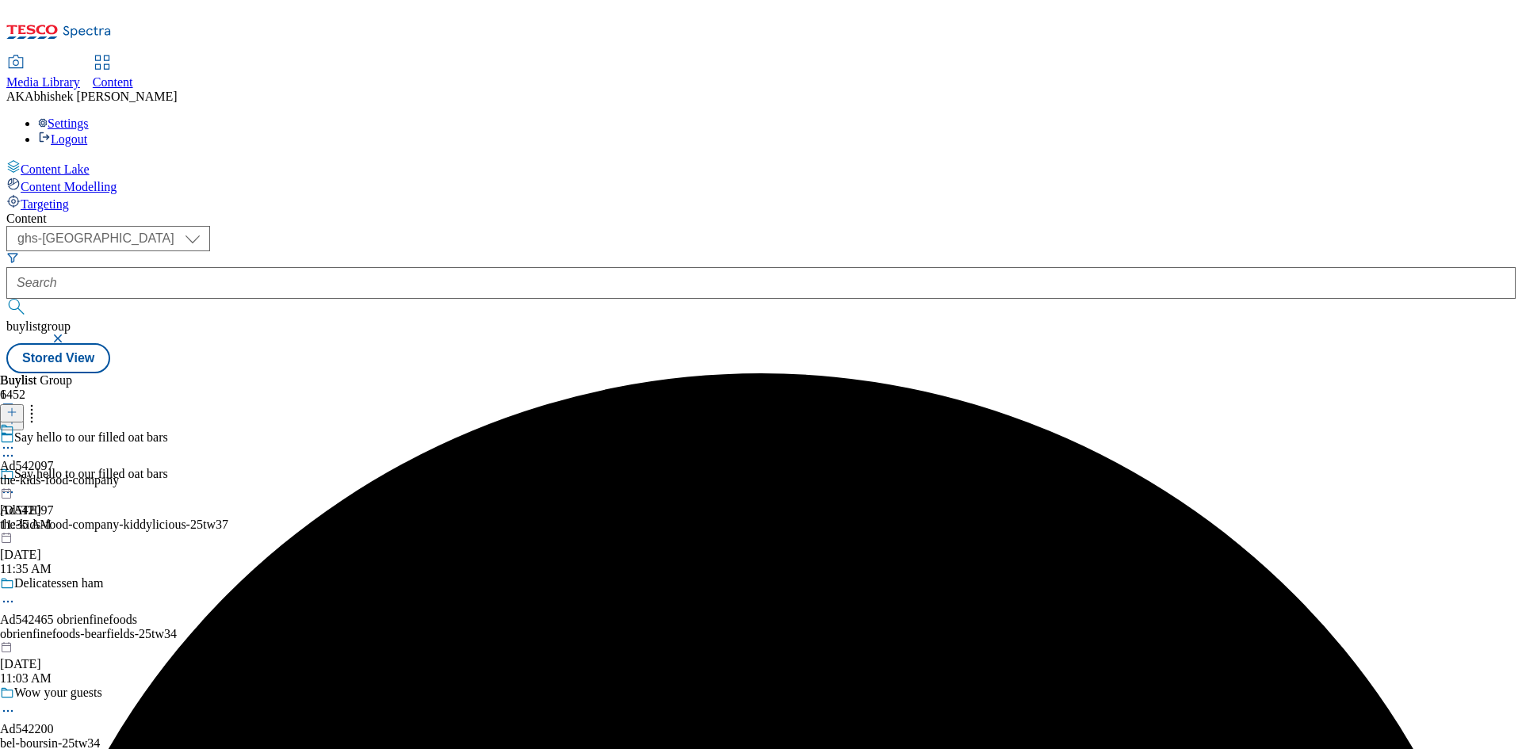
click at [16, 440] on icon at bounding box center [8, 448] width 16 height 16
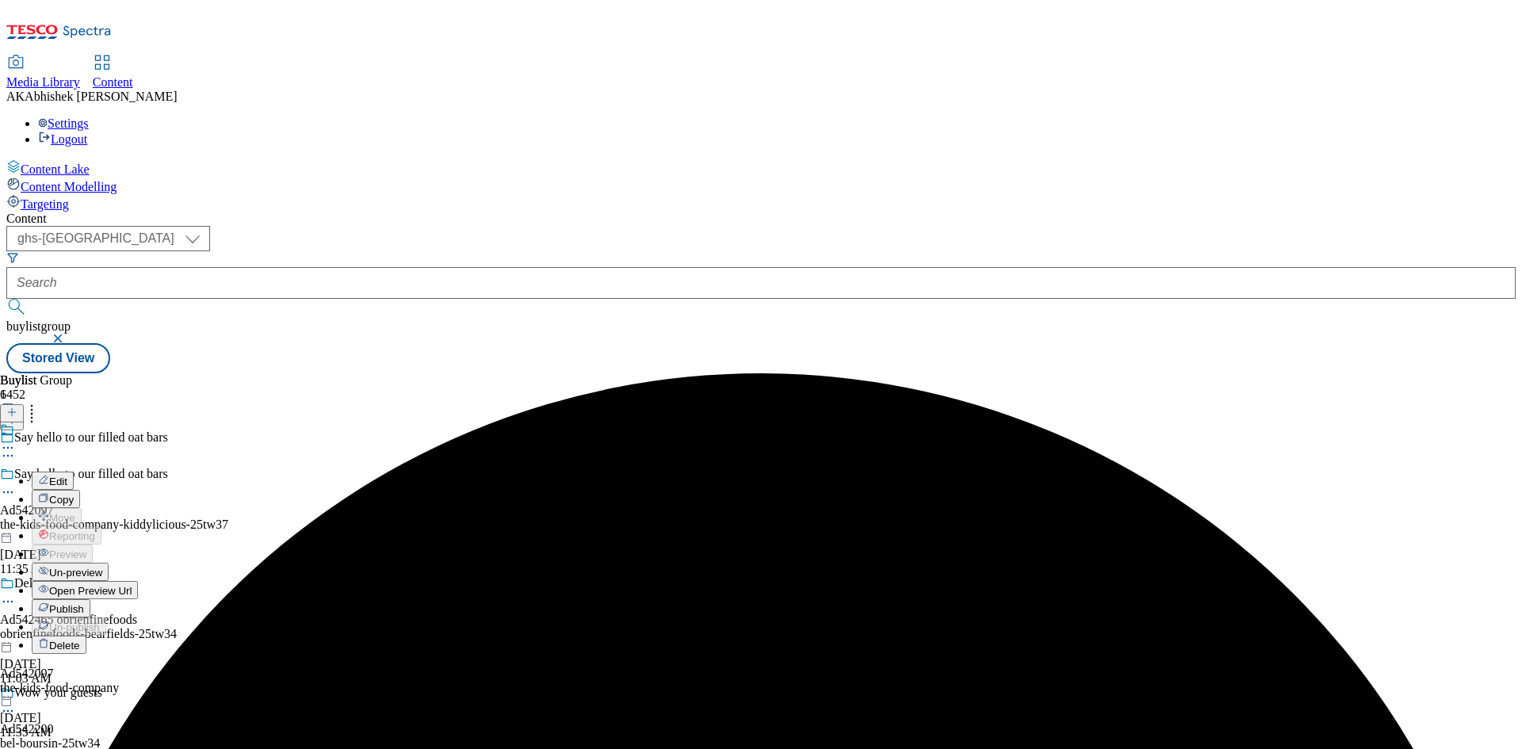
click at [67, 475] on span "Edit" at bounding box center [58, 481] width 18 height 12
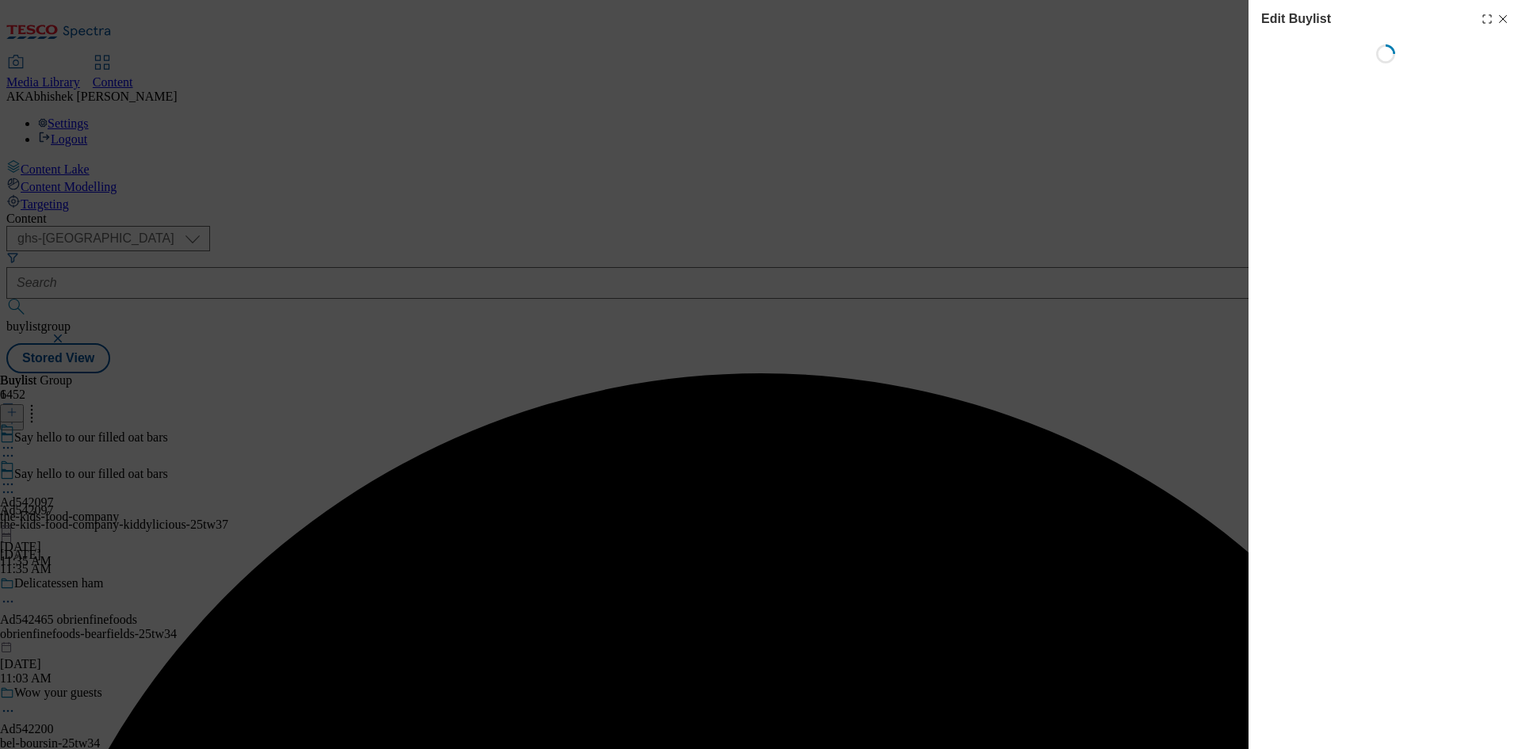
select select "tactical"
select select "supplier funded short term 1-3 weeks"
select select "dunnhumby"
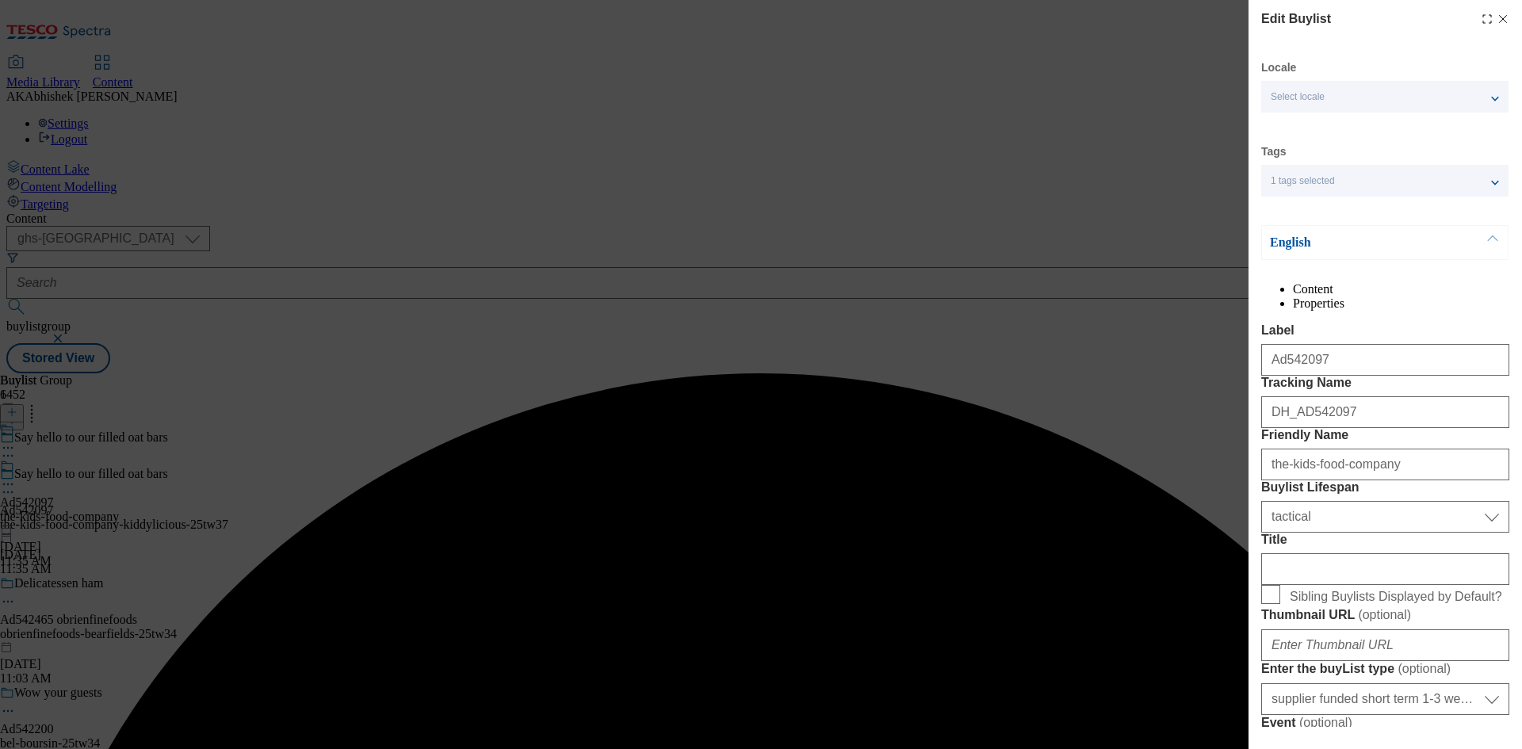
select select "Banner"
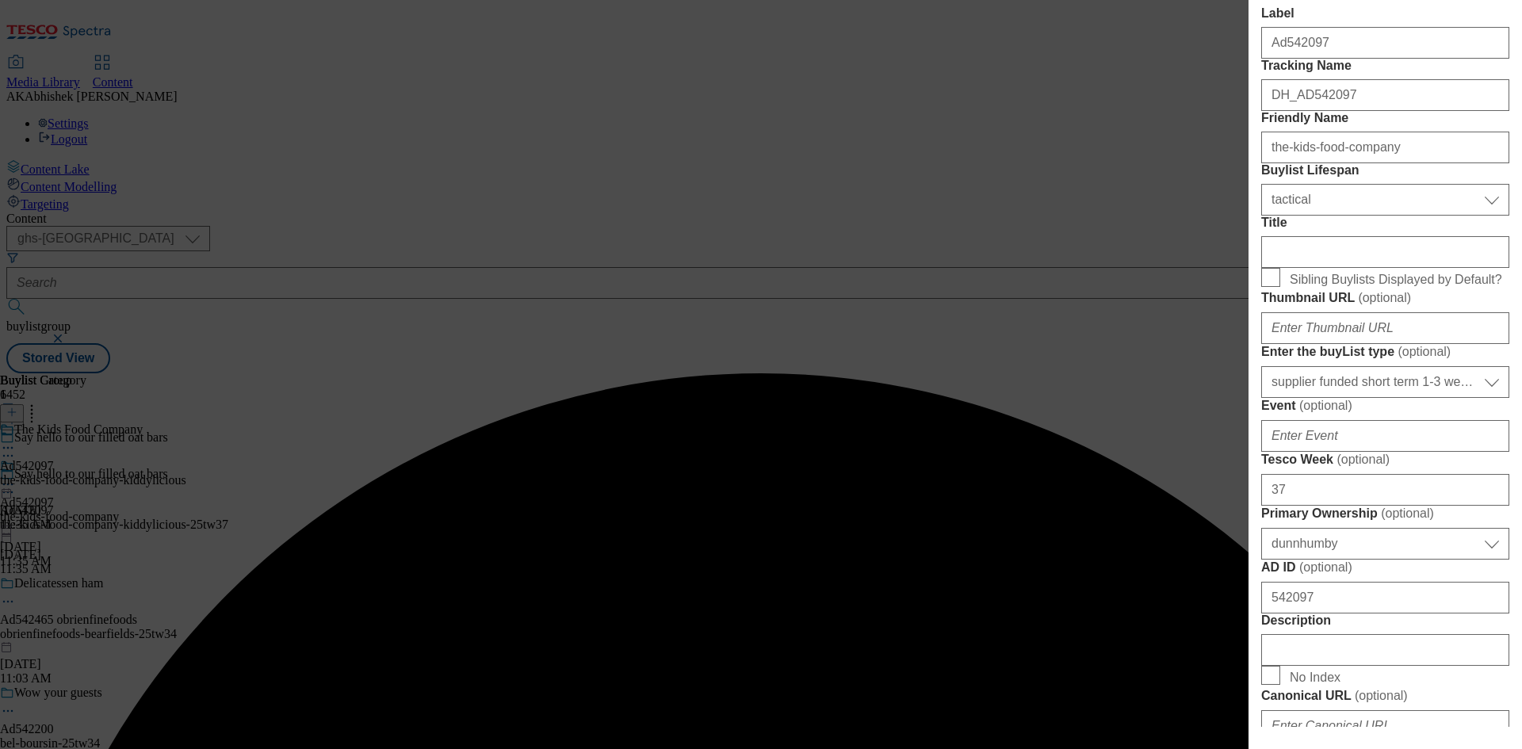
scroll to position [713, 0]
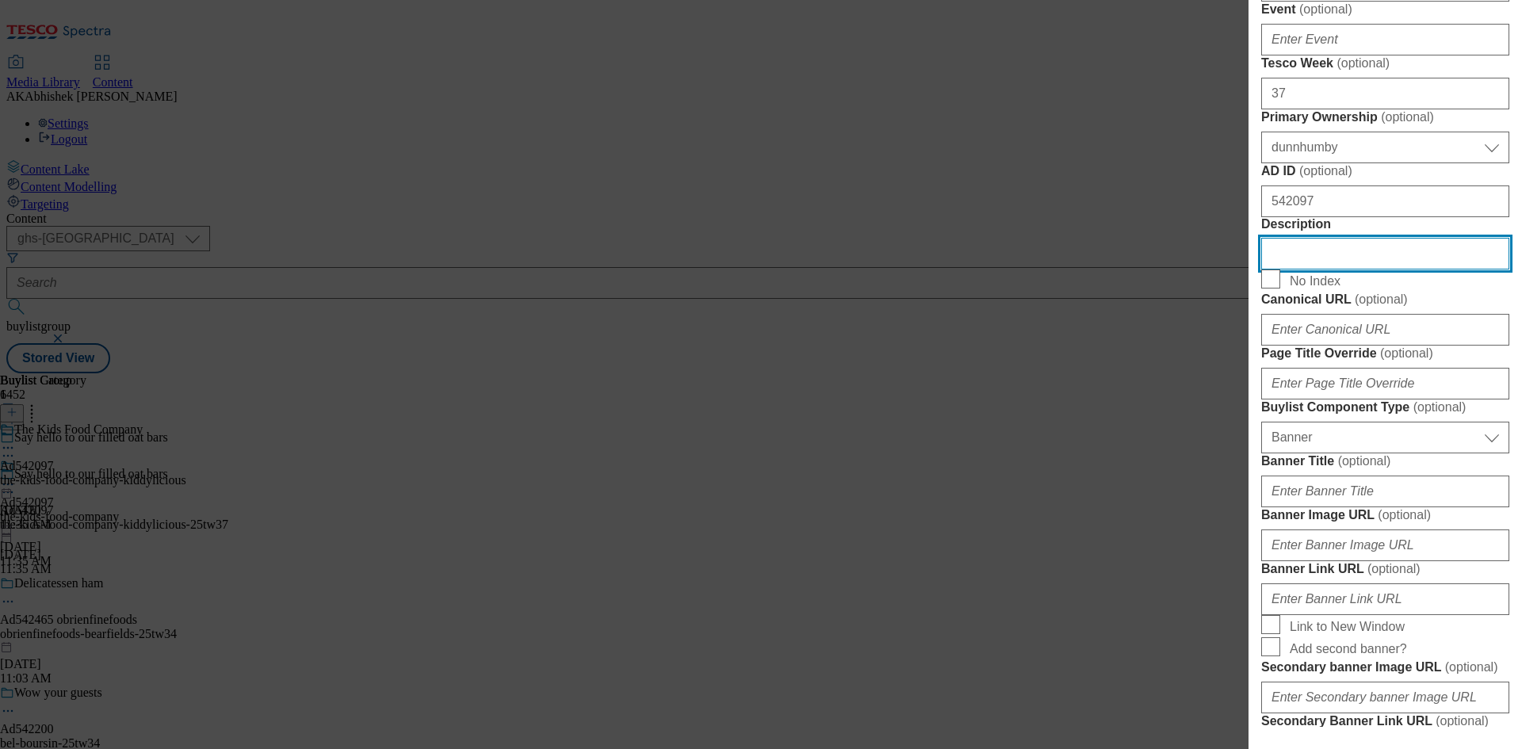
click at [1346, 269] on input "Description" at bounding box center [1385, 254] width 248 height 32
paste input "Kiddylicious Raspberry & Apple Filled Oat Bars 12+ Months 5 x 21g (105g)"
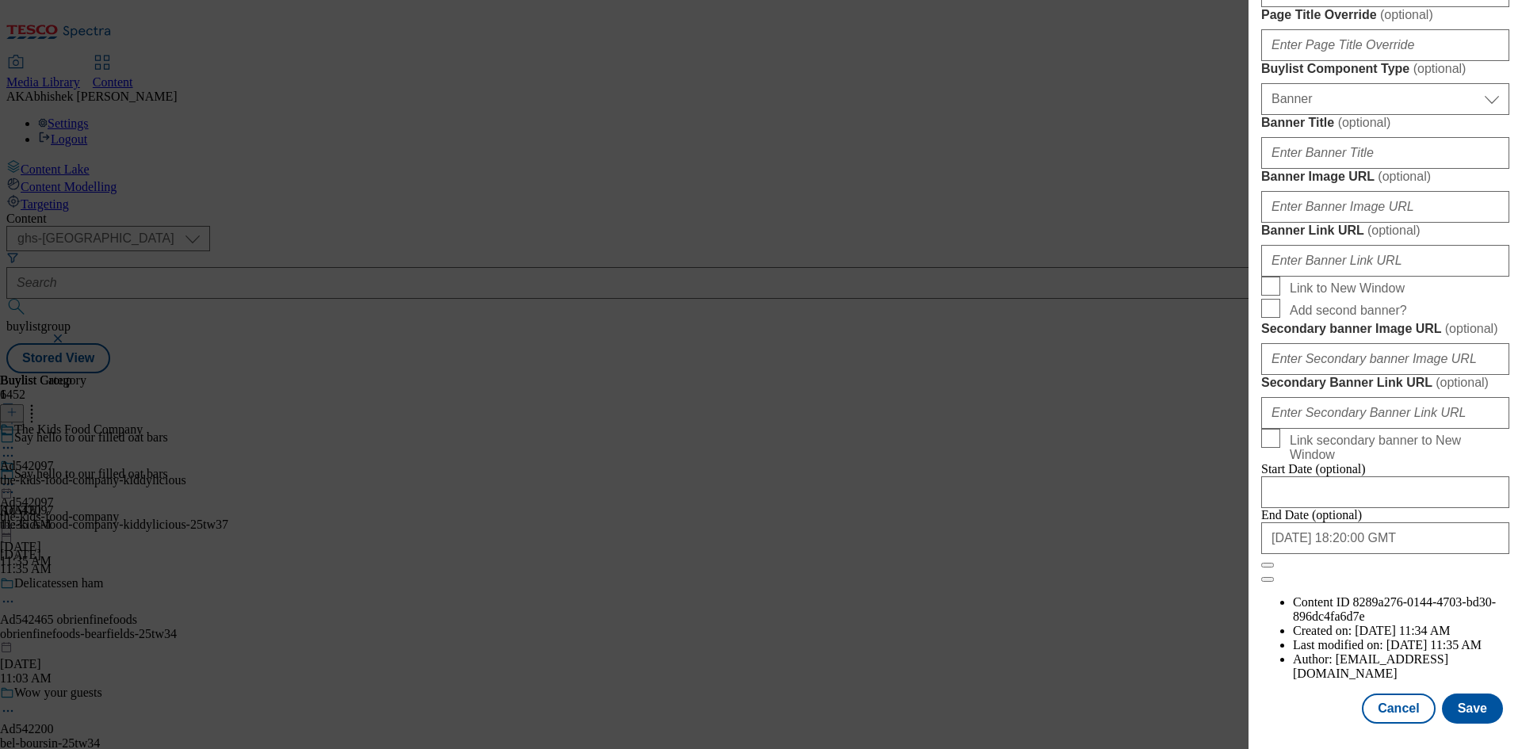
scroll to position [1640, 0]
type input "Kiddylicious Raspberry & Apple Filled Oat Bars 12+ Months 5 x 21g (105g)"
click at [1465, 715] on button "Save" at bounding box center [1472, 708] width 61 height 30
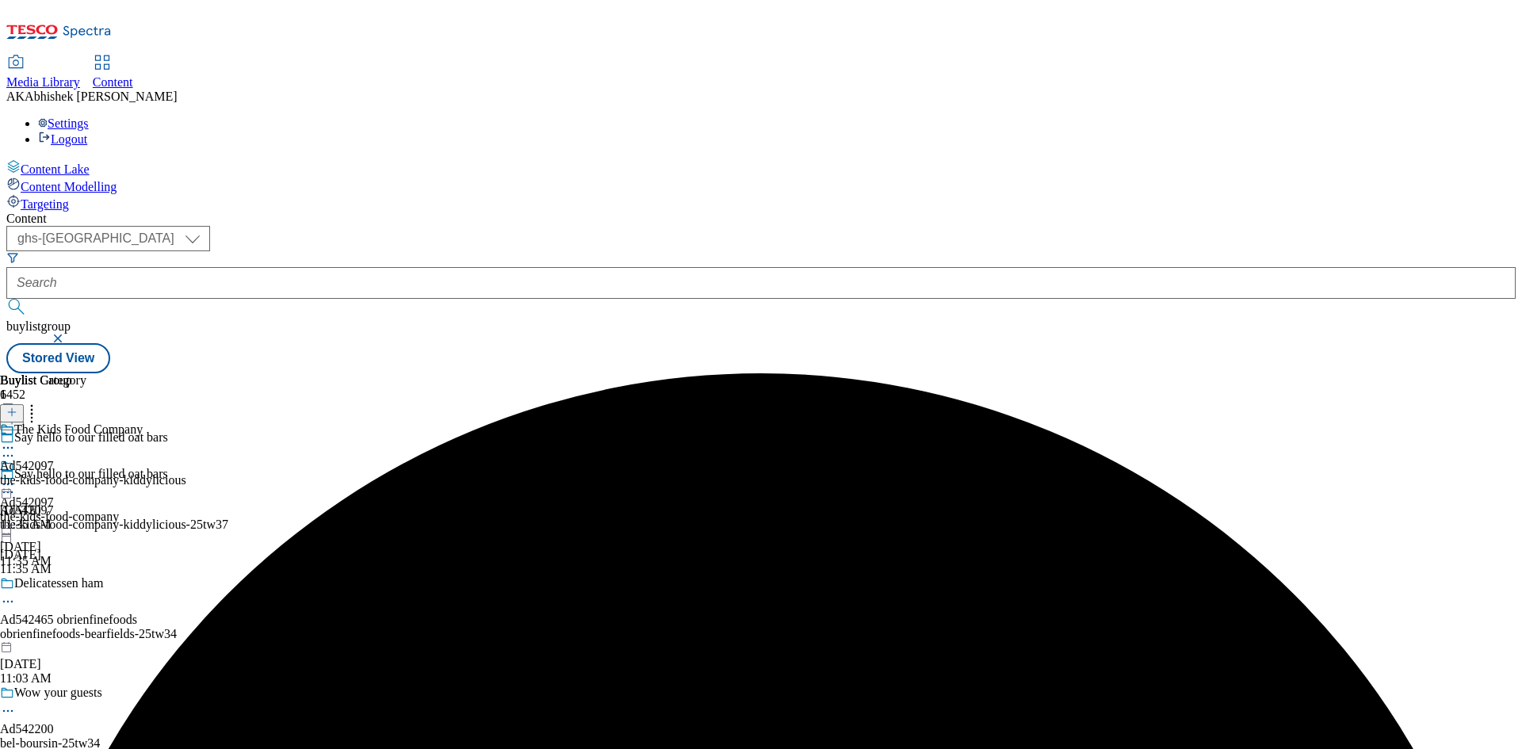
click at [16, 440] on icon at bounding box center [8, 448] width 16 height 16
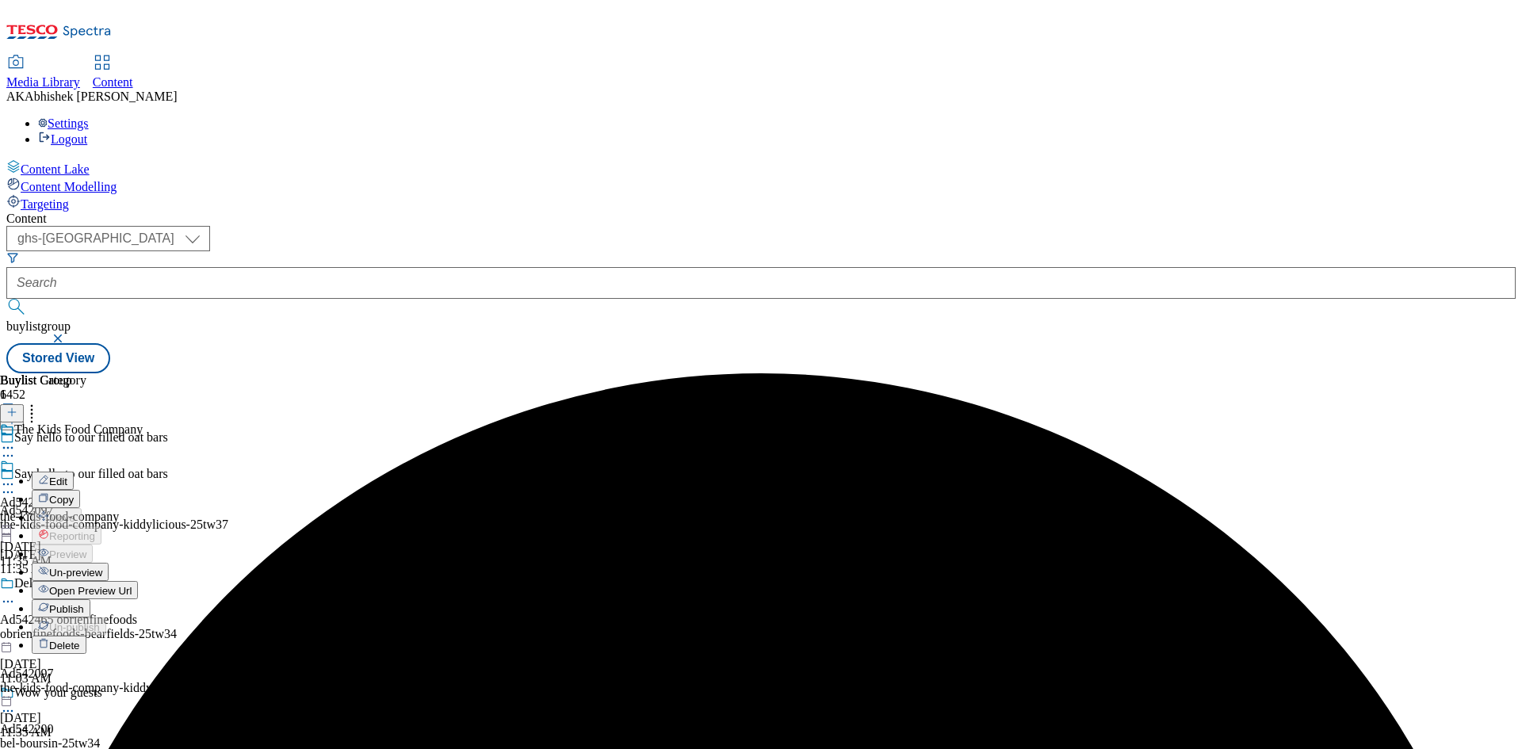
click at [67, 475] on span "Edit" at bounding box center [58, 481] width 18 height 12
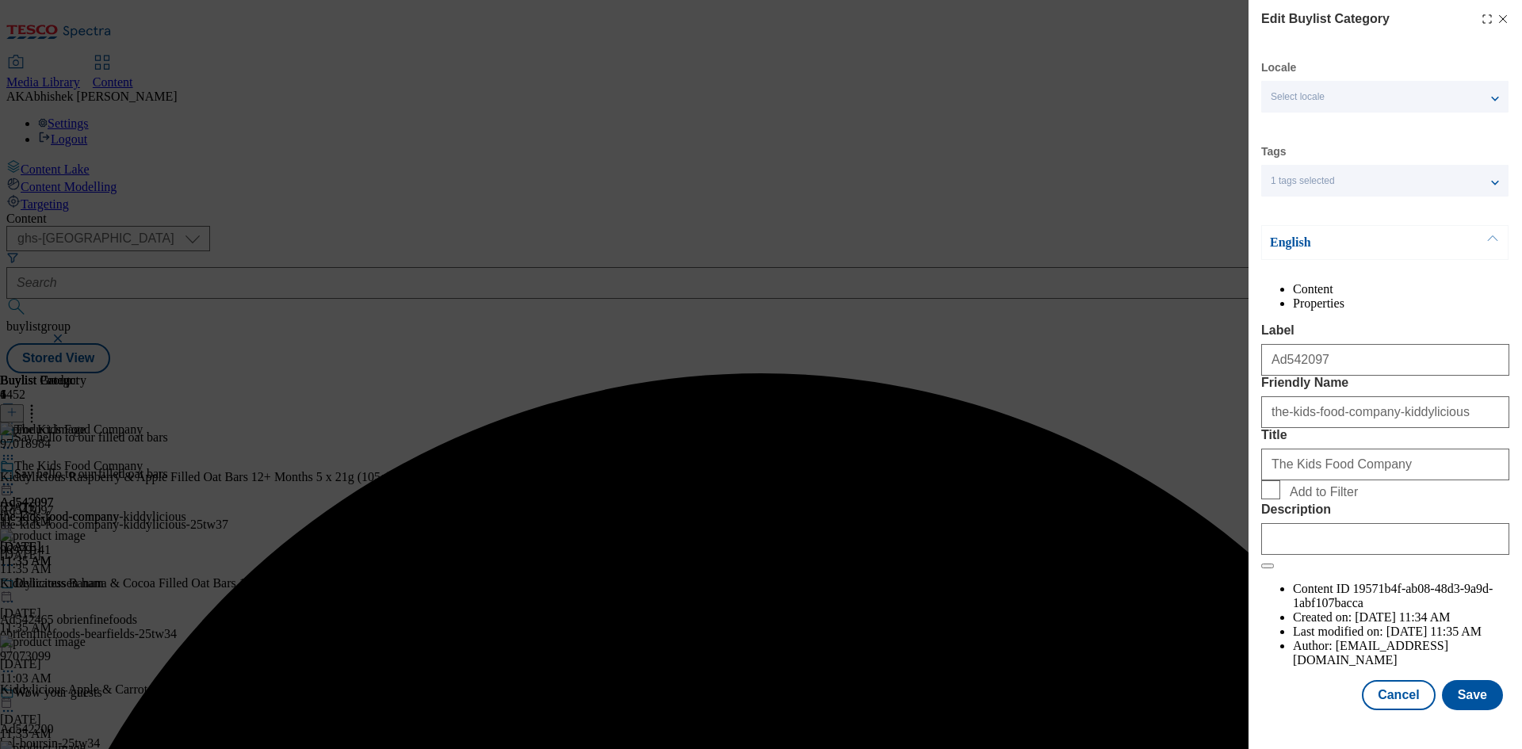
scroll to position [31, 0]
click at [1427, 555] on input "Description" at bounding box center [1385, 539] width 248 height 32
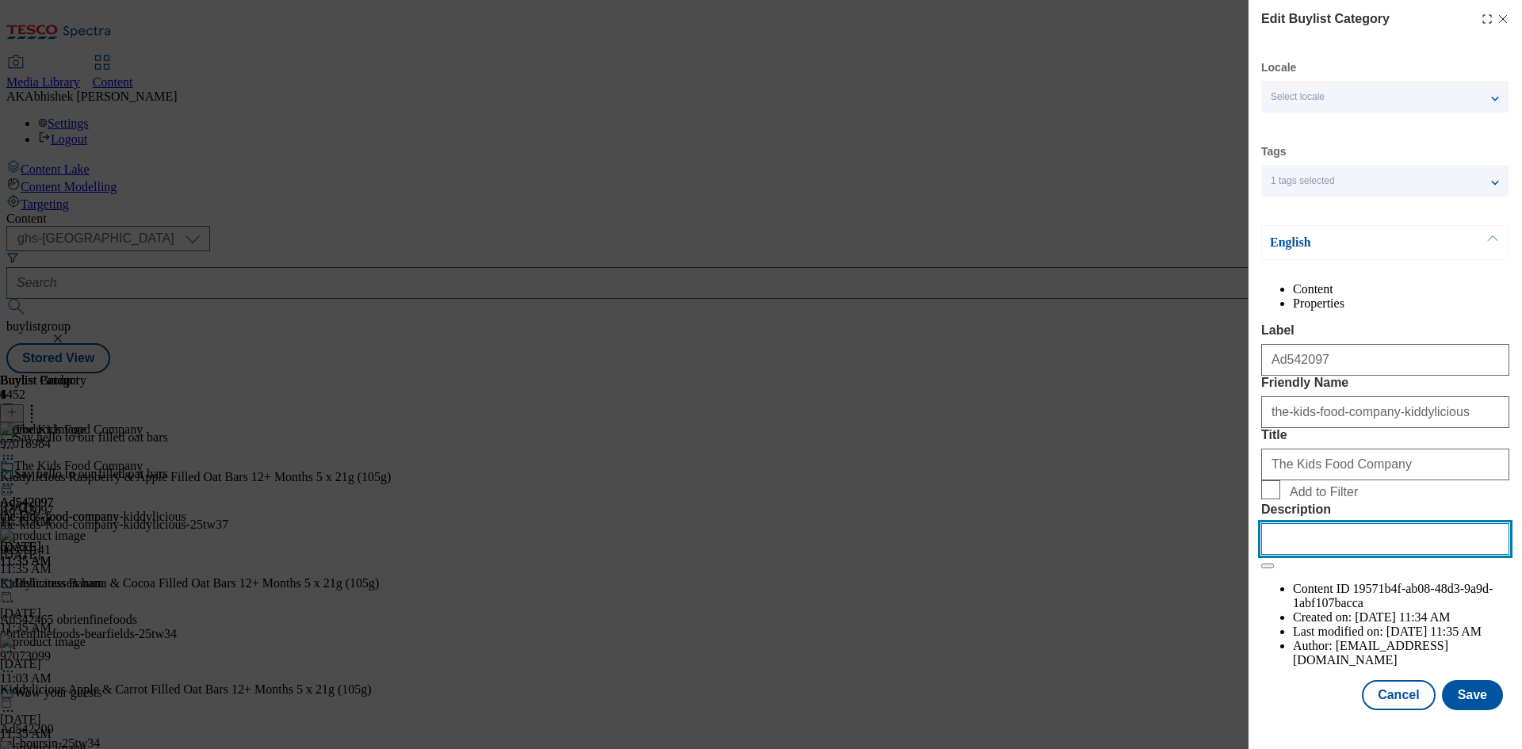
paste input "Kiddylicious Raspberry & Apple Filled Oat Bars 12+ Months 5 x 21g (105g)"
type input "Kiddylicious Raspberry & Apple Filled Oat Bars 12+ Months 5 x 21g (105g)"
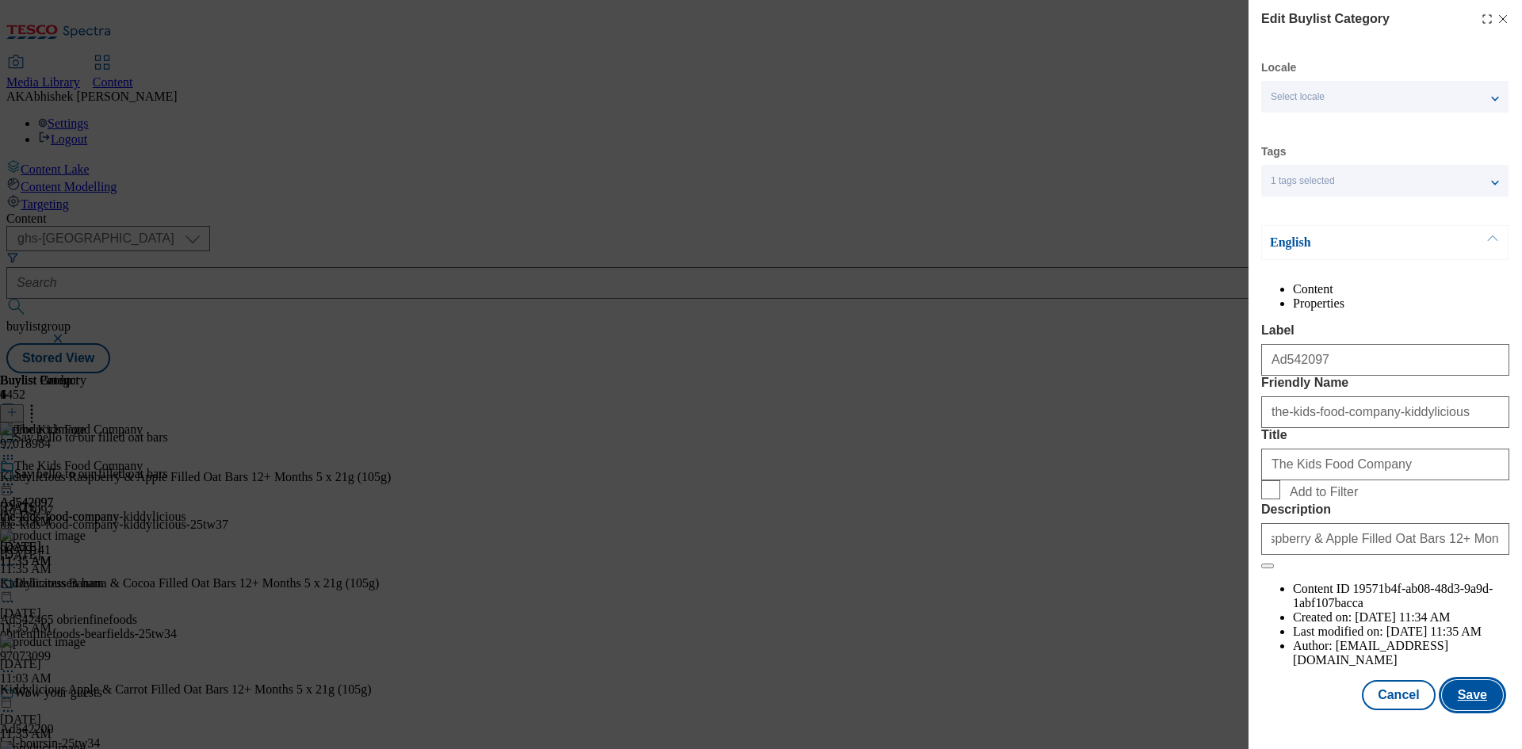
click at [1457, 704] on button "Save" at bounding box center [1472, 695] width 61 height 30
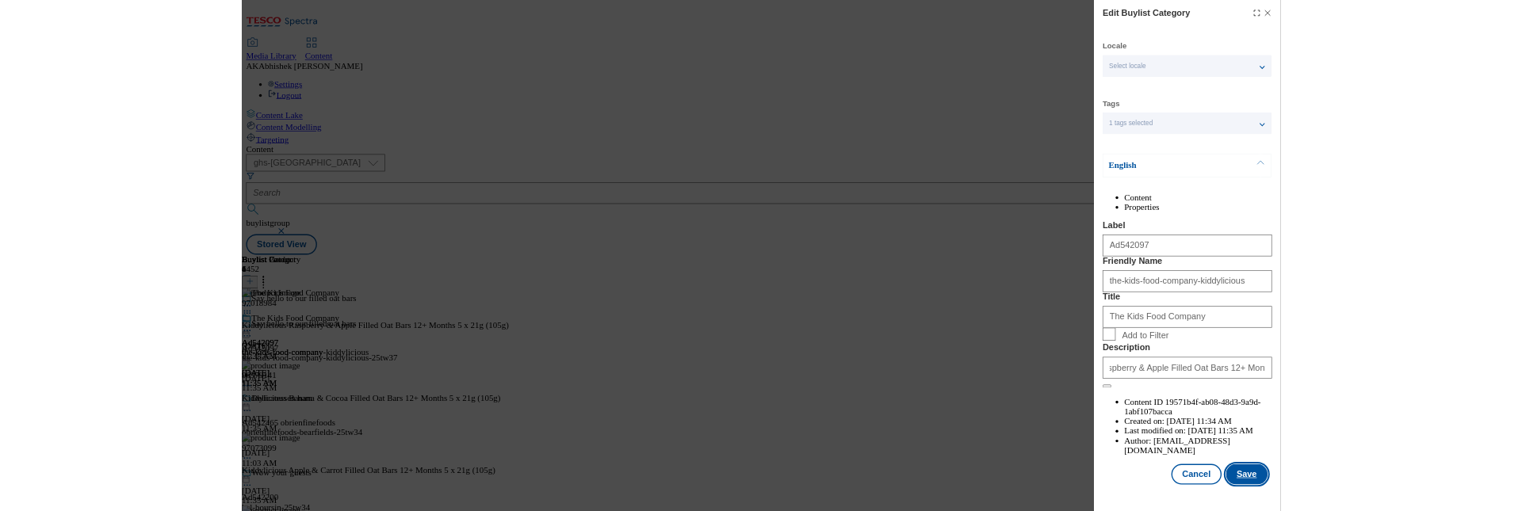
scroll to position [0, 0]
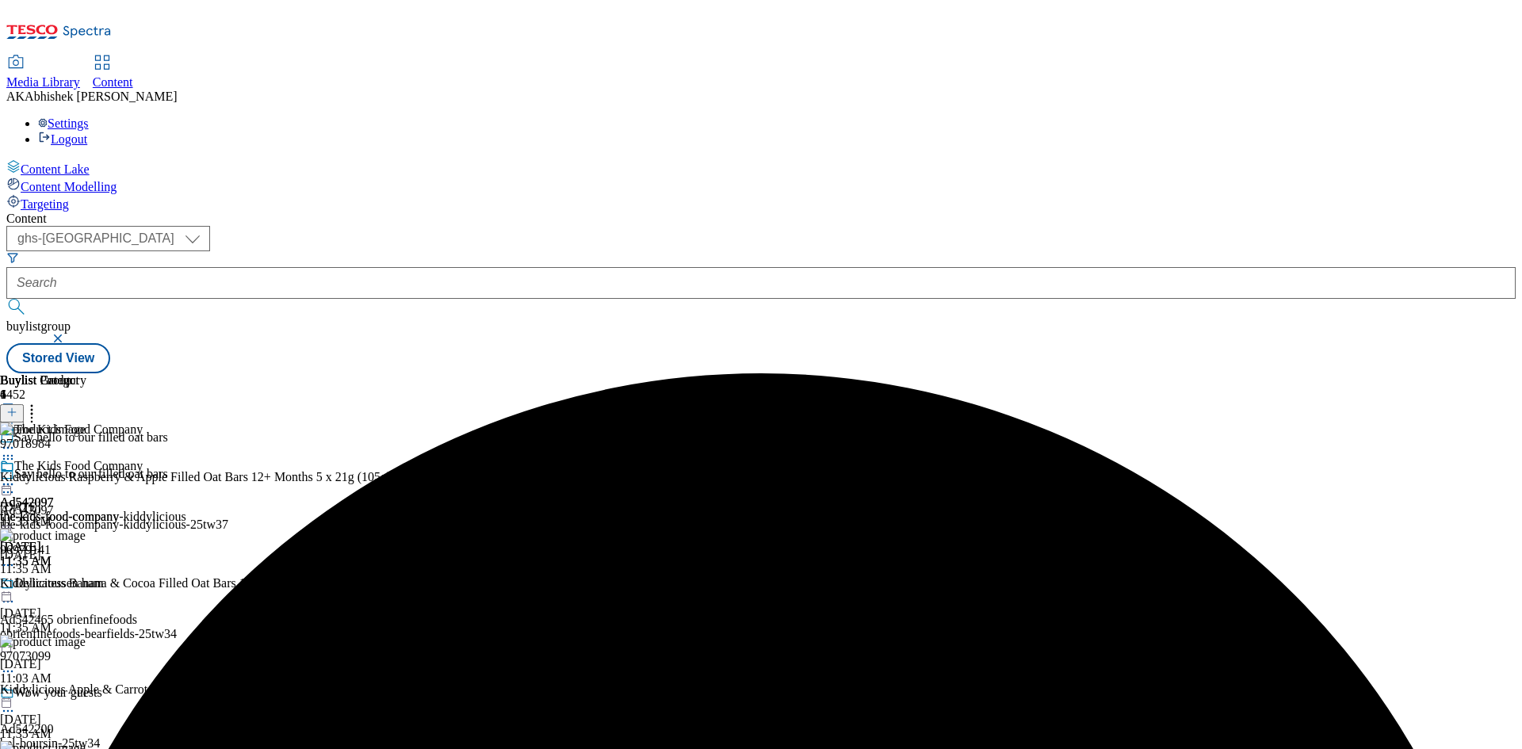
click at [16, 476] on icon at bounding box center [8, 484] width 16 height 16
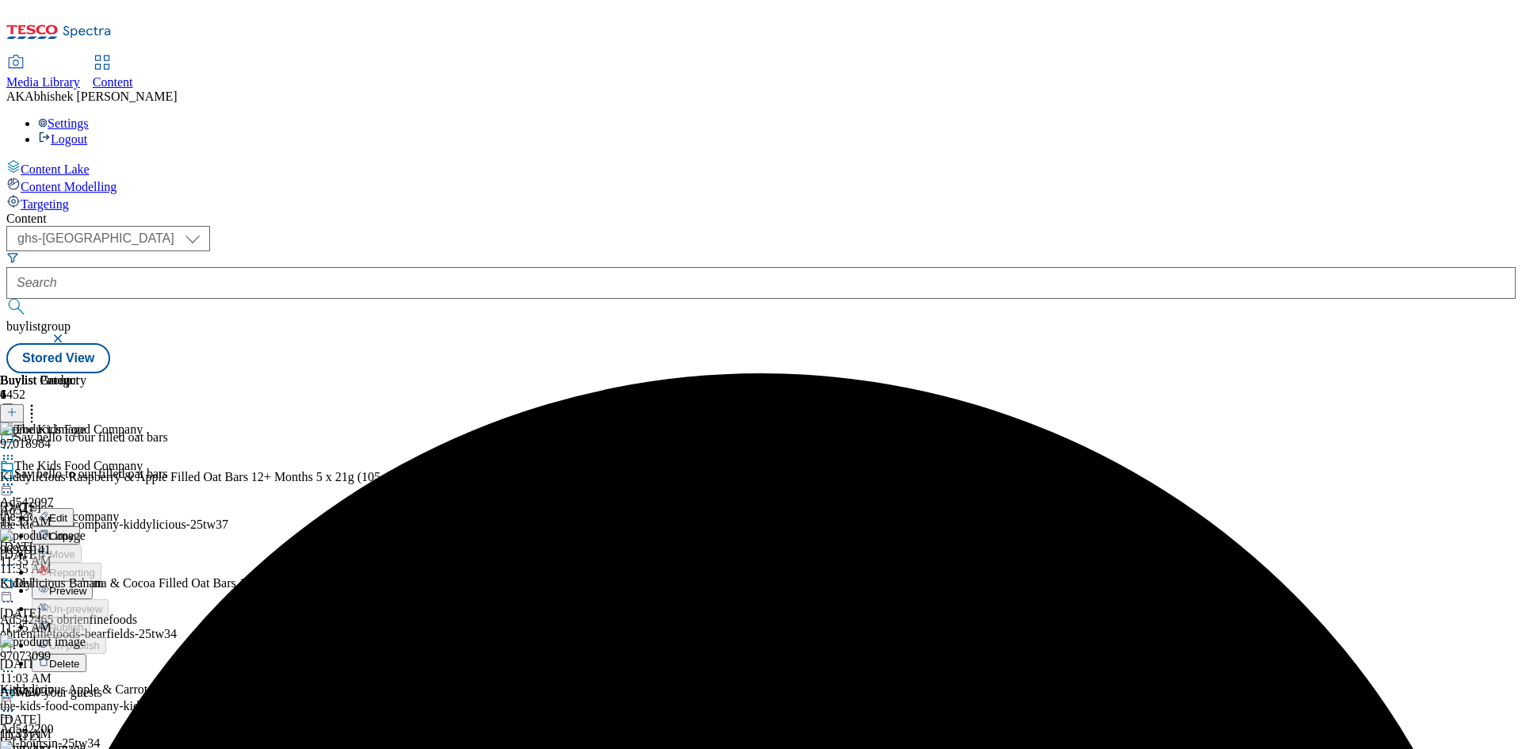
click at [86, 585] on span "Preview" at bounding box center [67, 591] width 37 height 12
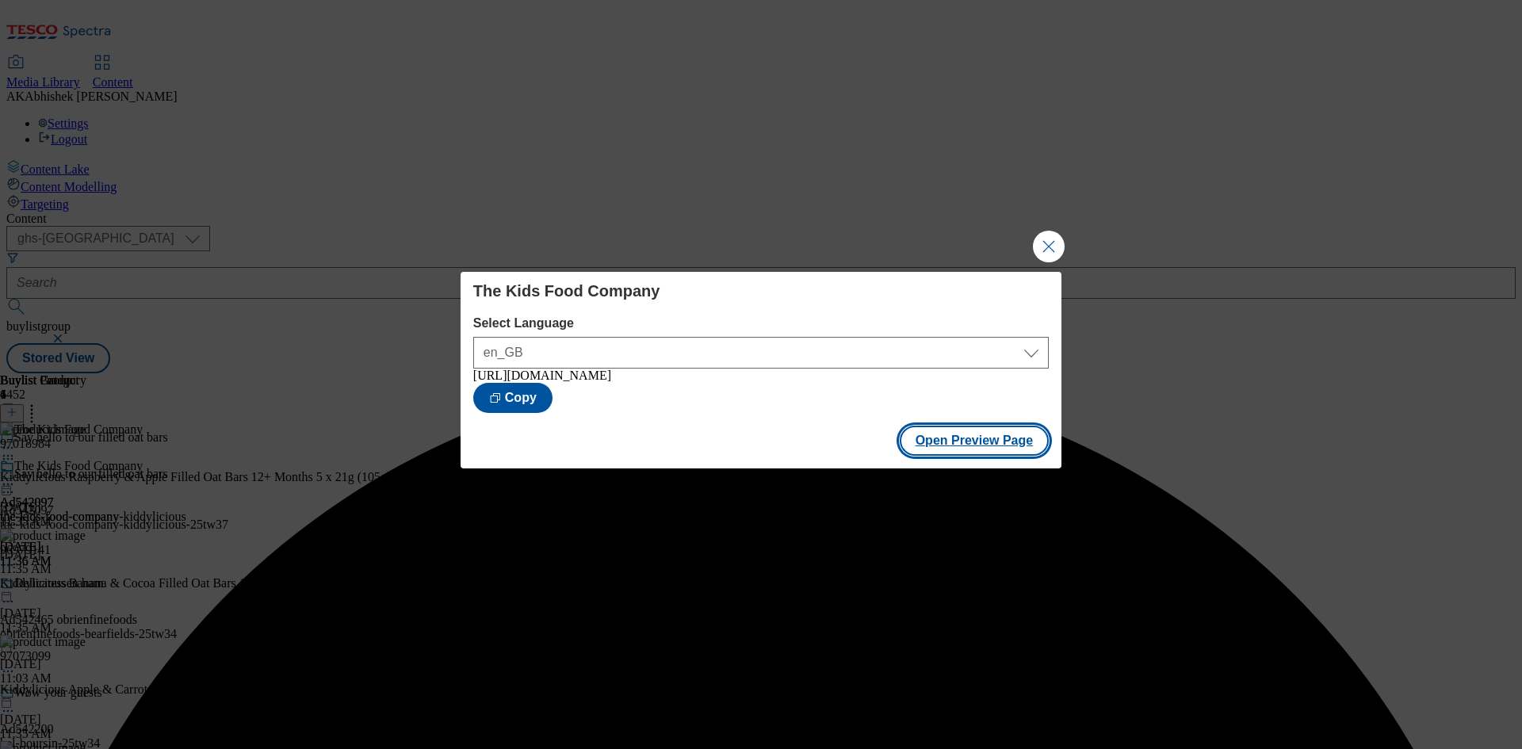
click at [975, 449] on button "Open Preview Page" at bounding box center [974, 441] width 150 height 30
click at [1048, 243] on button "Close Modal" at bounding box center [1049, 247] width 32 height 32
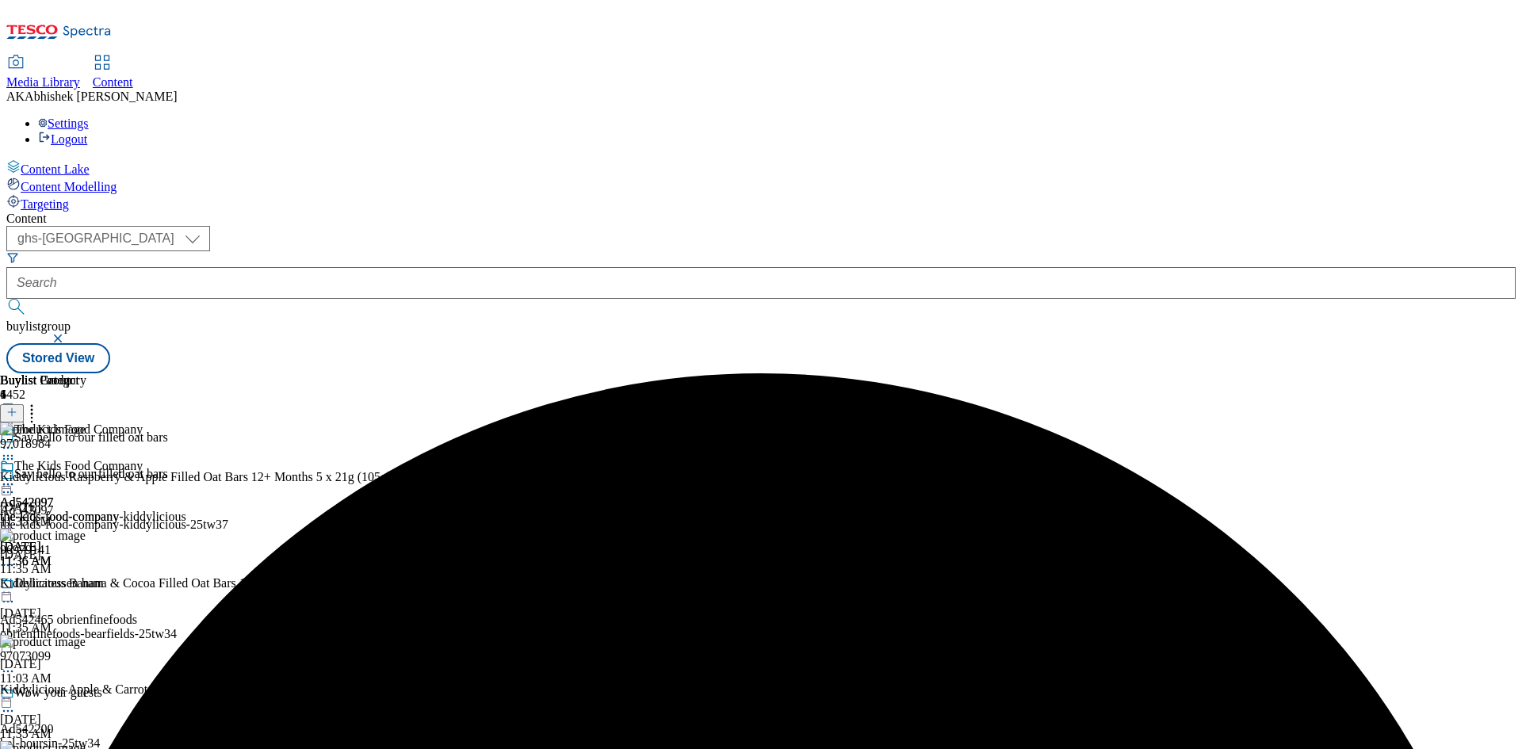
click at [16, 476] on icon at bounding box center [8, 484] width 16 height 16
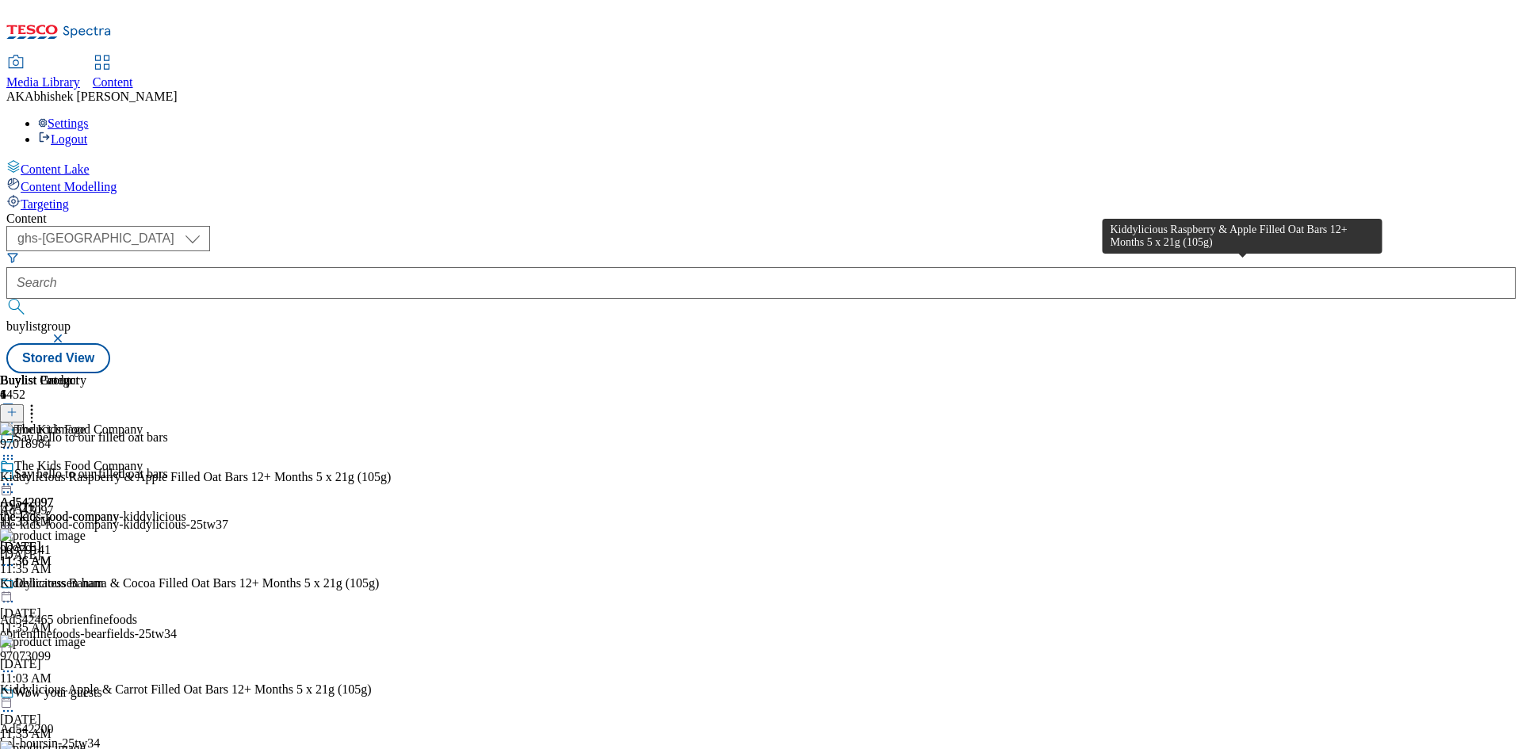
drag, startPoint x: 1227, startPoint y: 264, endPoint x: 1504, endPoint y: 360, distance: 293.5
click at [1504, 360] on div "Content ( optional ) ghs-roi ghs-[GEOGRAPHIC_DATA] ghs-uk buylistgroup Stored V…" at bounding box center [760, 293] width 1509 height 162
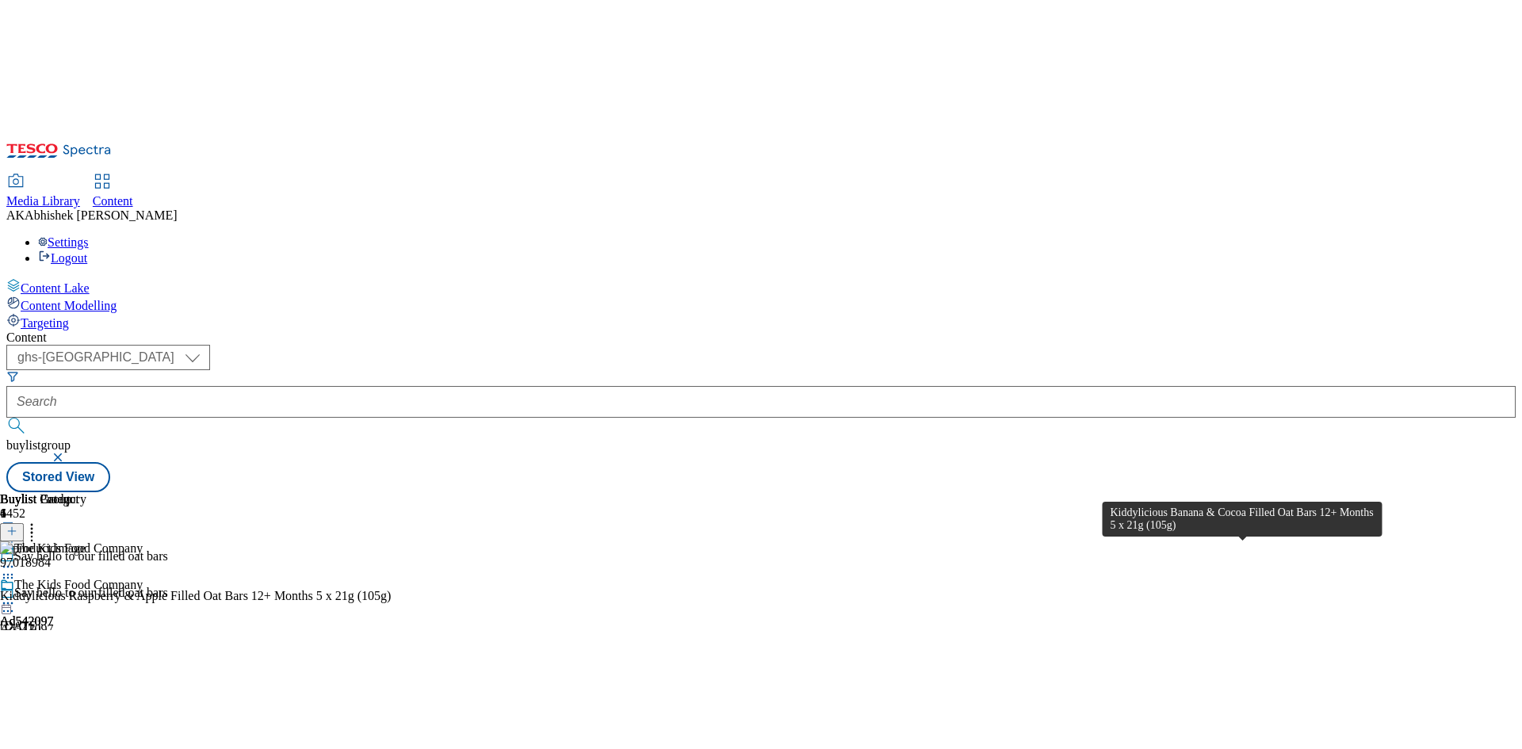
scroll to position [154, 0]
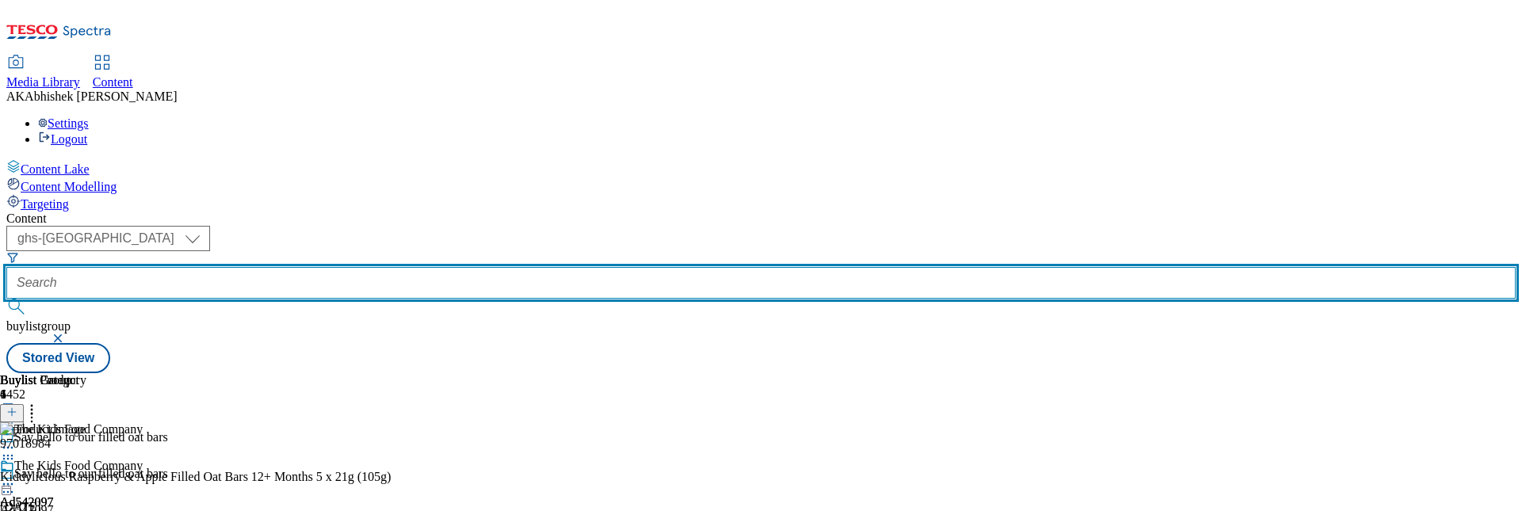
click at [385, 267] on input "text" at bounding box center [760, 283] width 1509 height 32
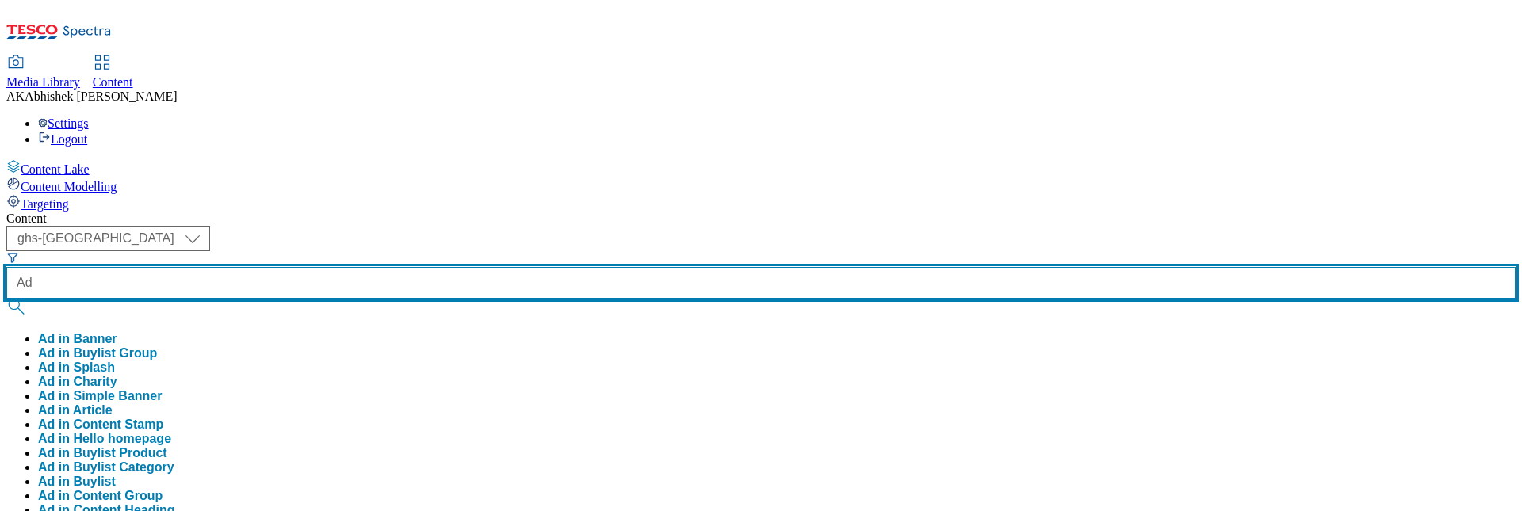
paste input "542050"
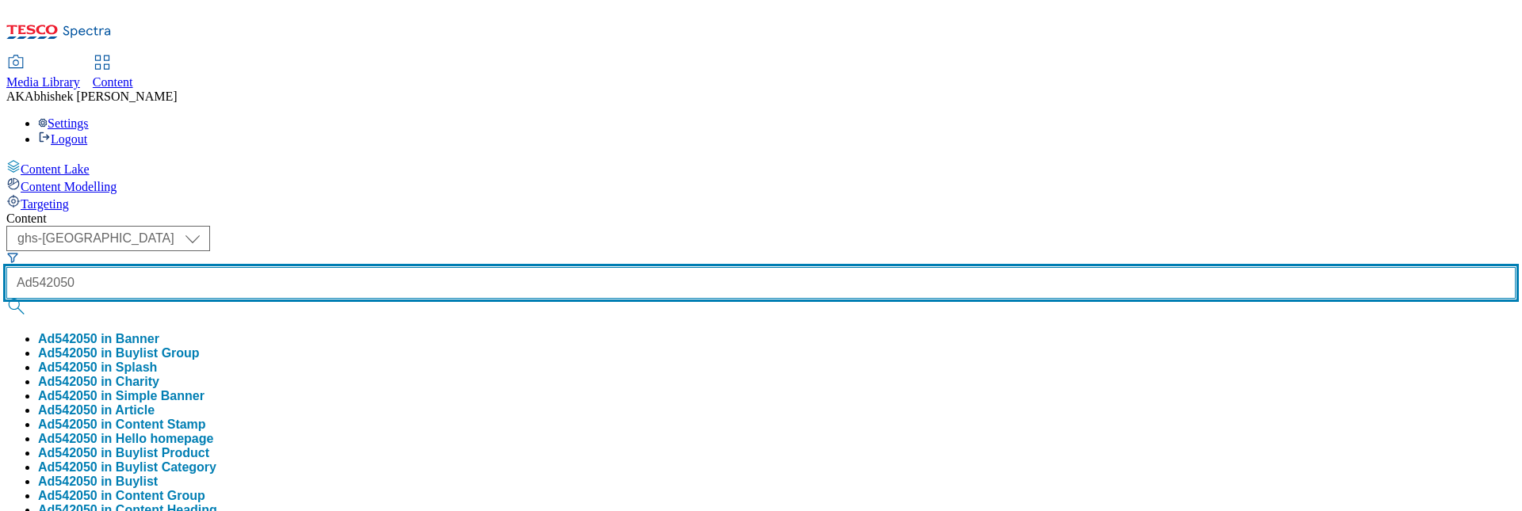
type input "Ad542050"
click at [6, 299] on button "submit" at bounding box center [17, 307] width 22 height 16
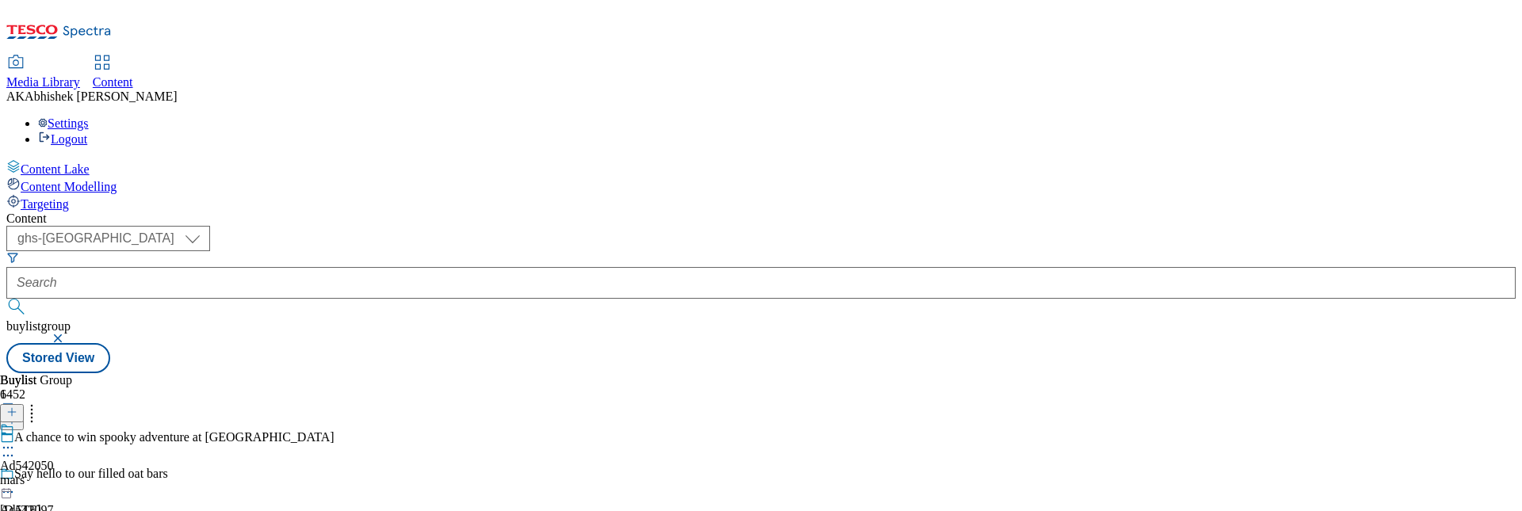
click at [10, 455] on circle at bounding box center [8, 456] width 2 height 2
click at [67, 483] on span "Edit" at bounding box center [58, 489] width 18 height 12
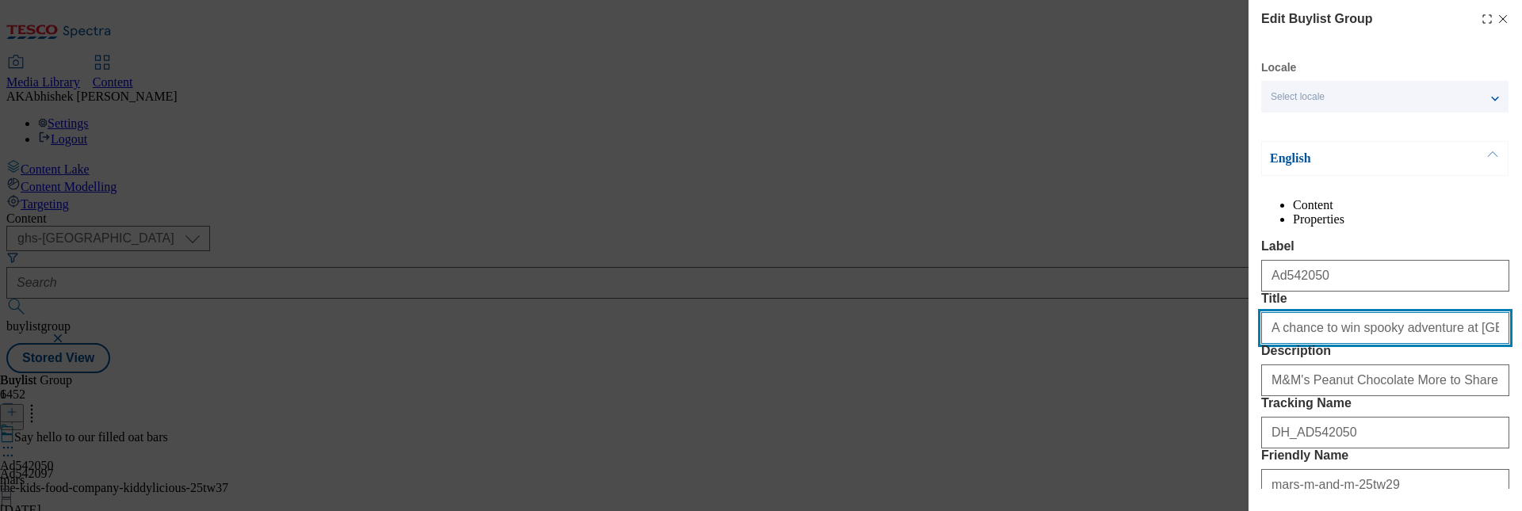
click at [1351, 344] on input "A chance to win spooky adventure at [GEOGRAPHIC_DATA]" at bounding box center [1385, 328] width 248 height 32
click at [1343, 344] on input "A chance to win spooky adventure at [GEOGRAPHIC_DATA]" at bounding box center [1385, 328] width 248 height 32
type input "A chance to win a spooky adventure at [GEOGRAPHIC_DATA]"
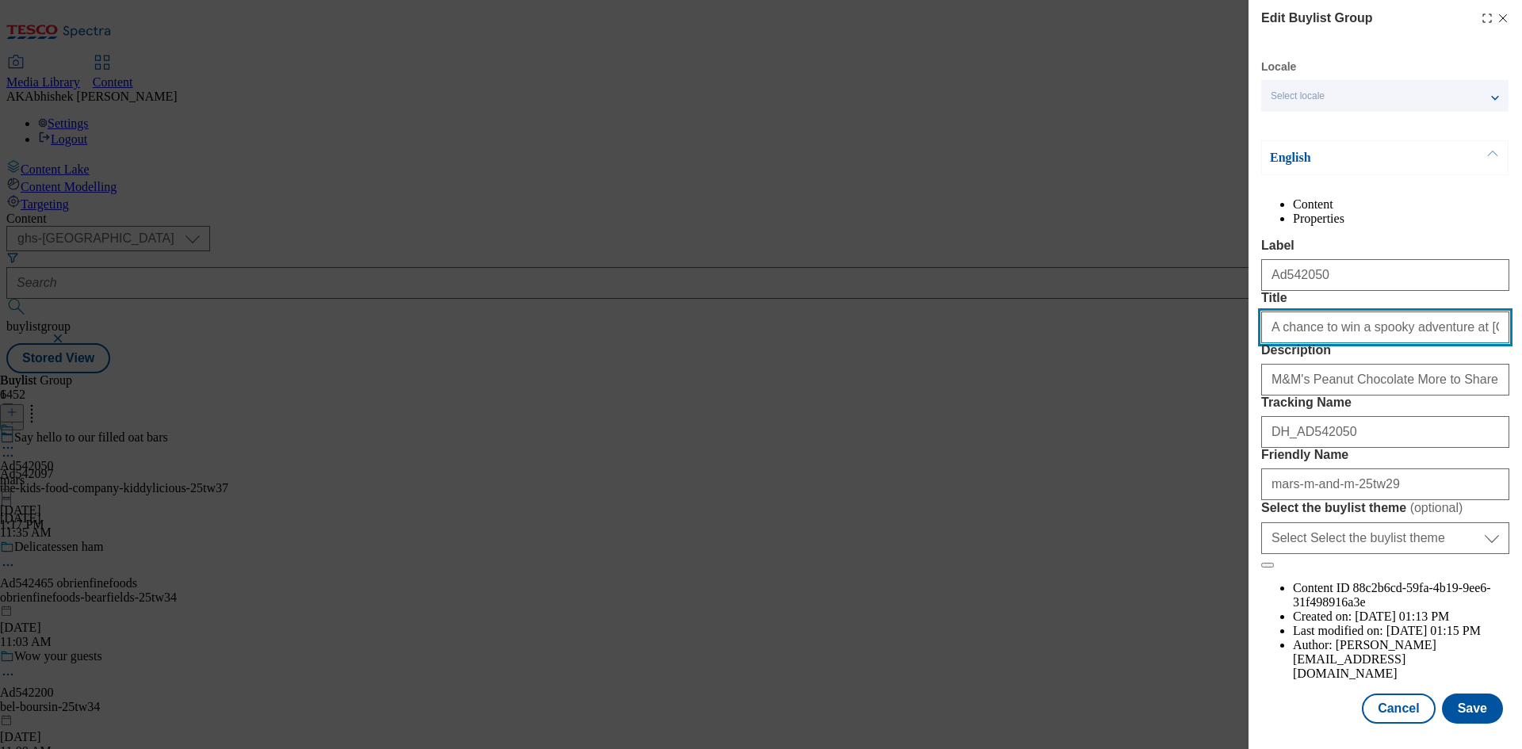
scroll to position [61, 0]
click at [1466, 722] on button "Save" at bounding box center [1472, 708] width 61 height 30
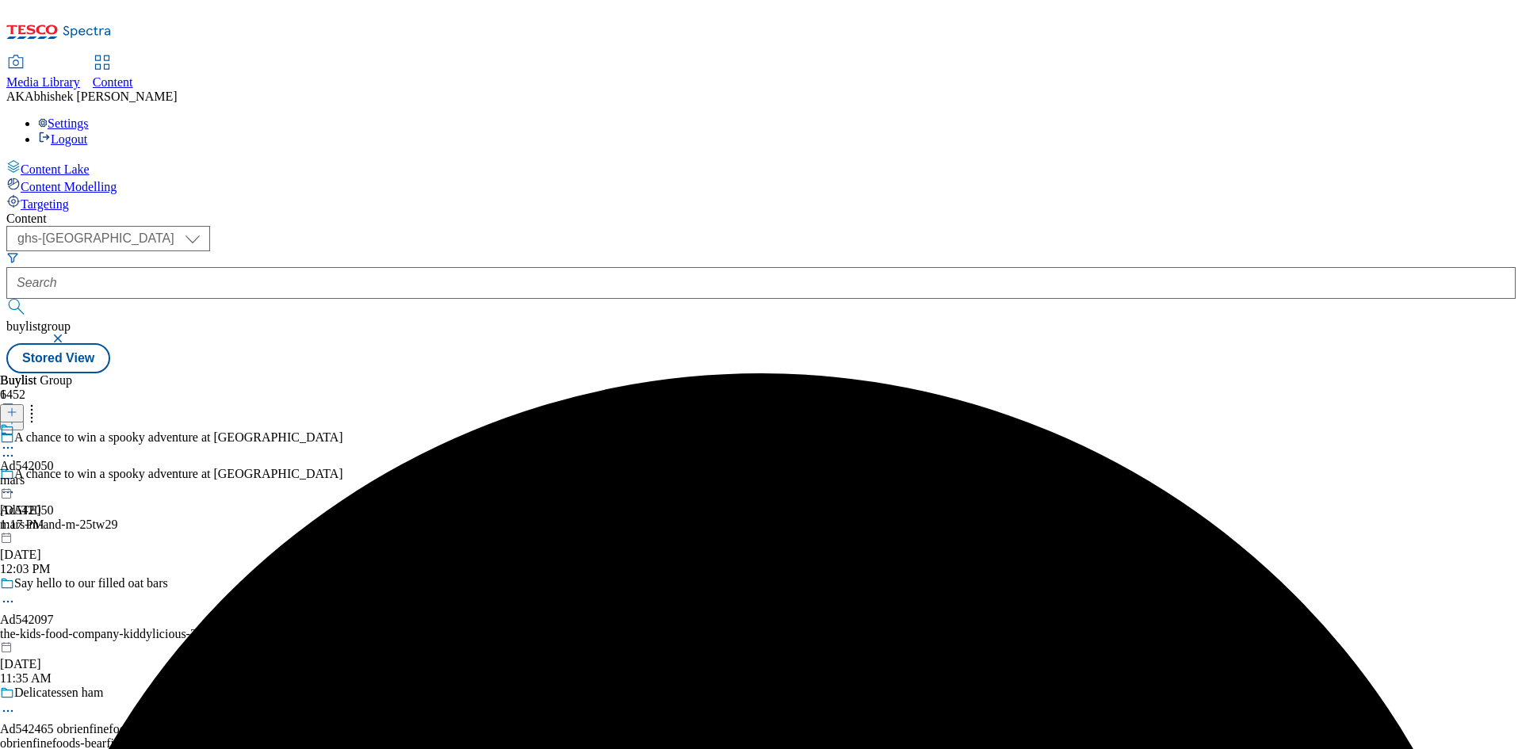
click at [54, 422] on div "Ad542050 mars [DATE] 1:17 PM" at bounding box center [27, 476] width 54 height 109
click at [16, 476] on icon at bounding box center [8, 484] width 16 height 16
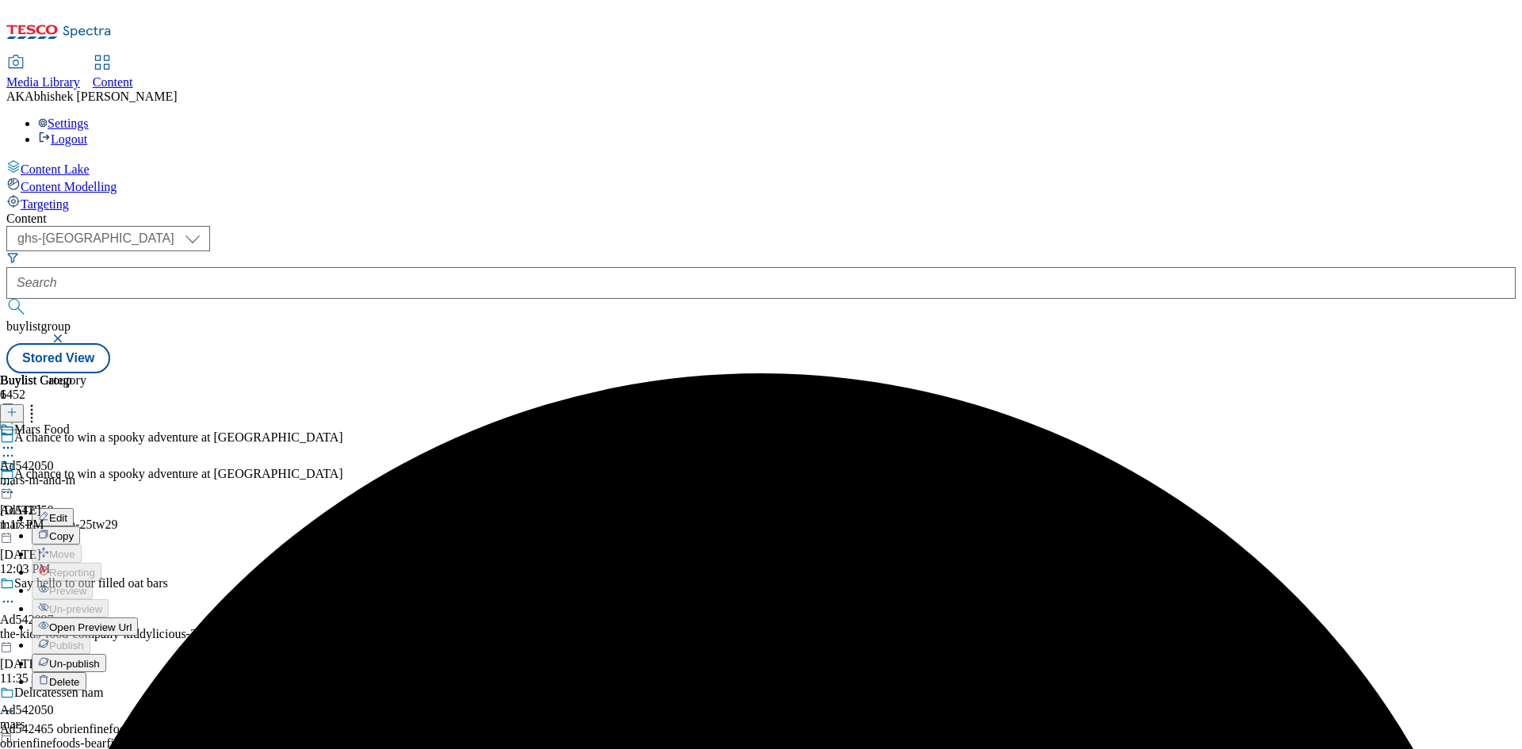
click at [67, 512] on span "Edit" at bounding box center [58, 518] width 18 height 12
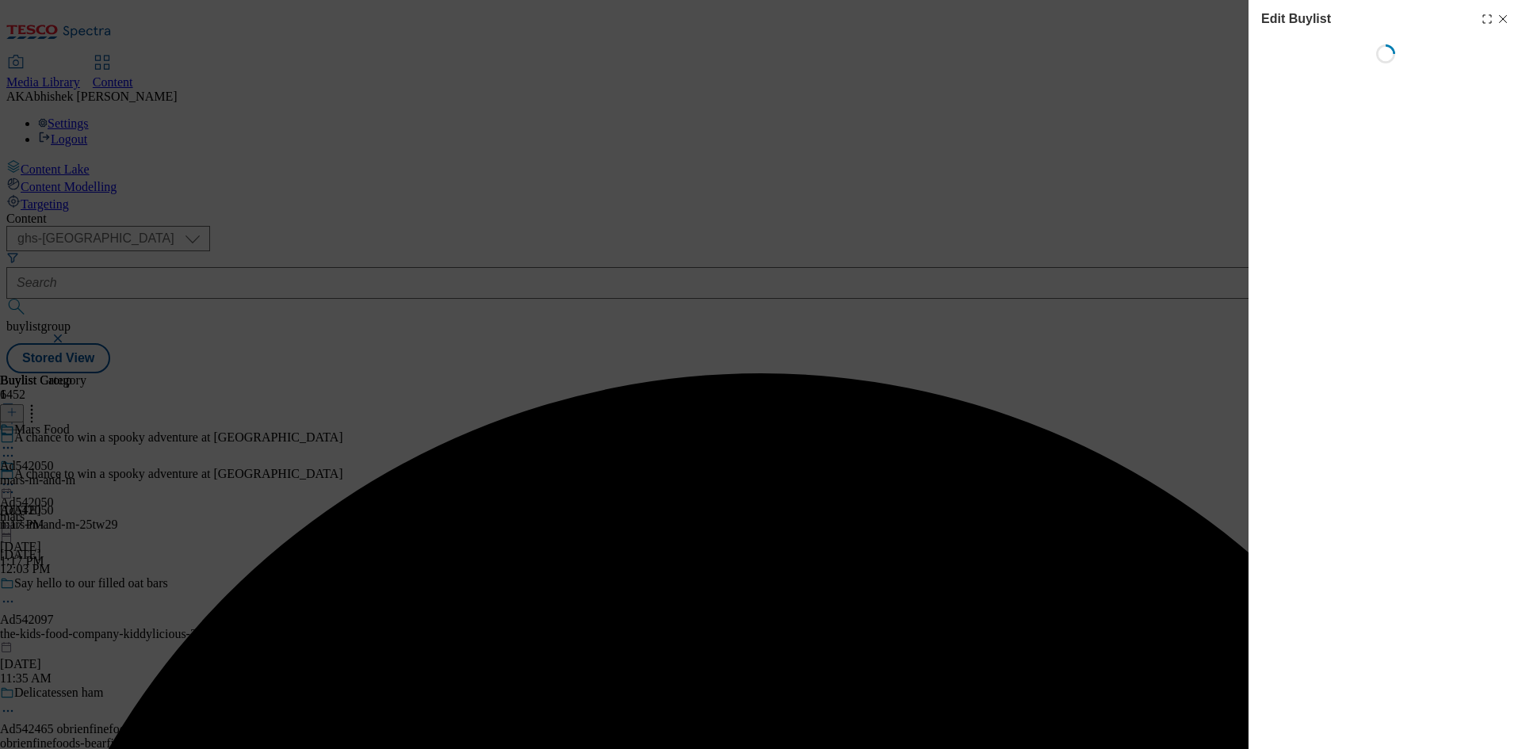
select select "tactical"
select select "supplier funded short term 1-3 weeks"
select select "dunnhumby"
select select "Banner"
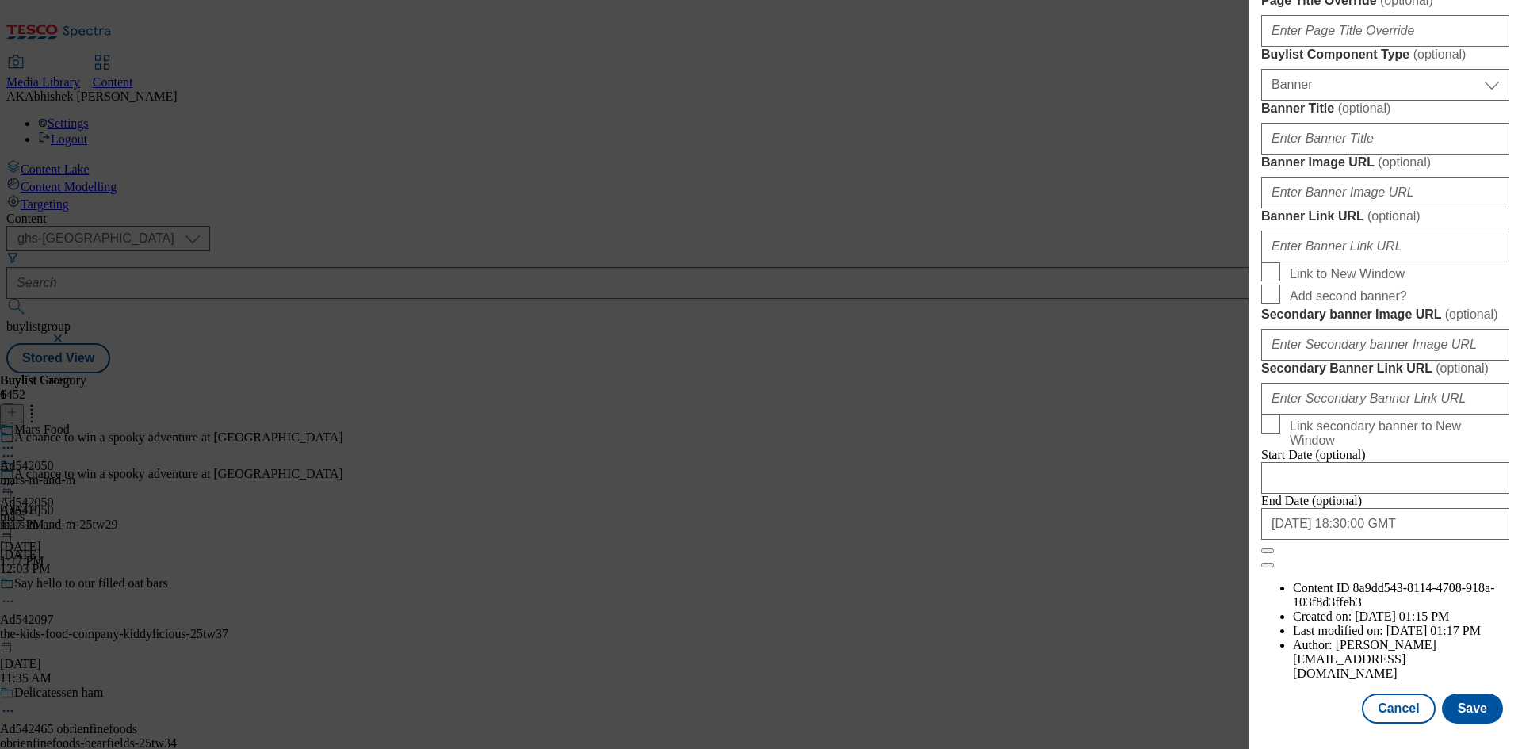
scroll to position [1640, 0]
click at [1463, 705] on button "Save" at bounding box center [1472, 708] width 61 height 30
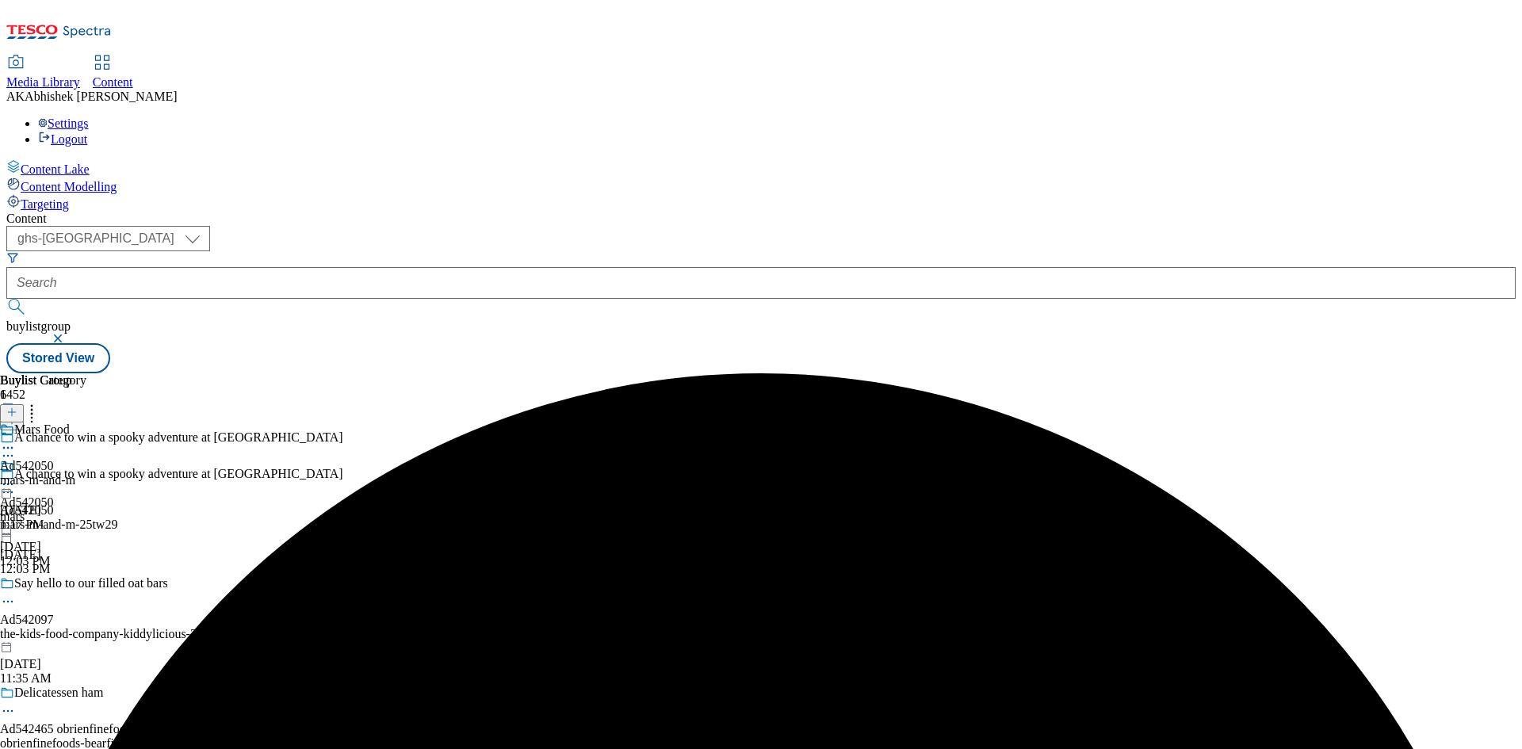
click at [16, 440] on icon at bounding box center [8, 448] width 16 height 16
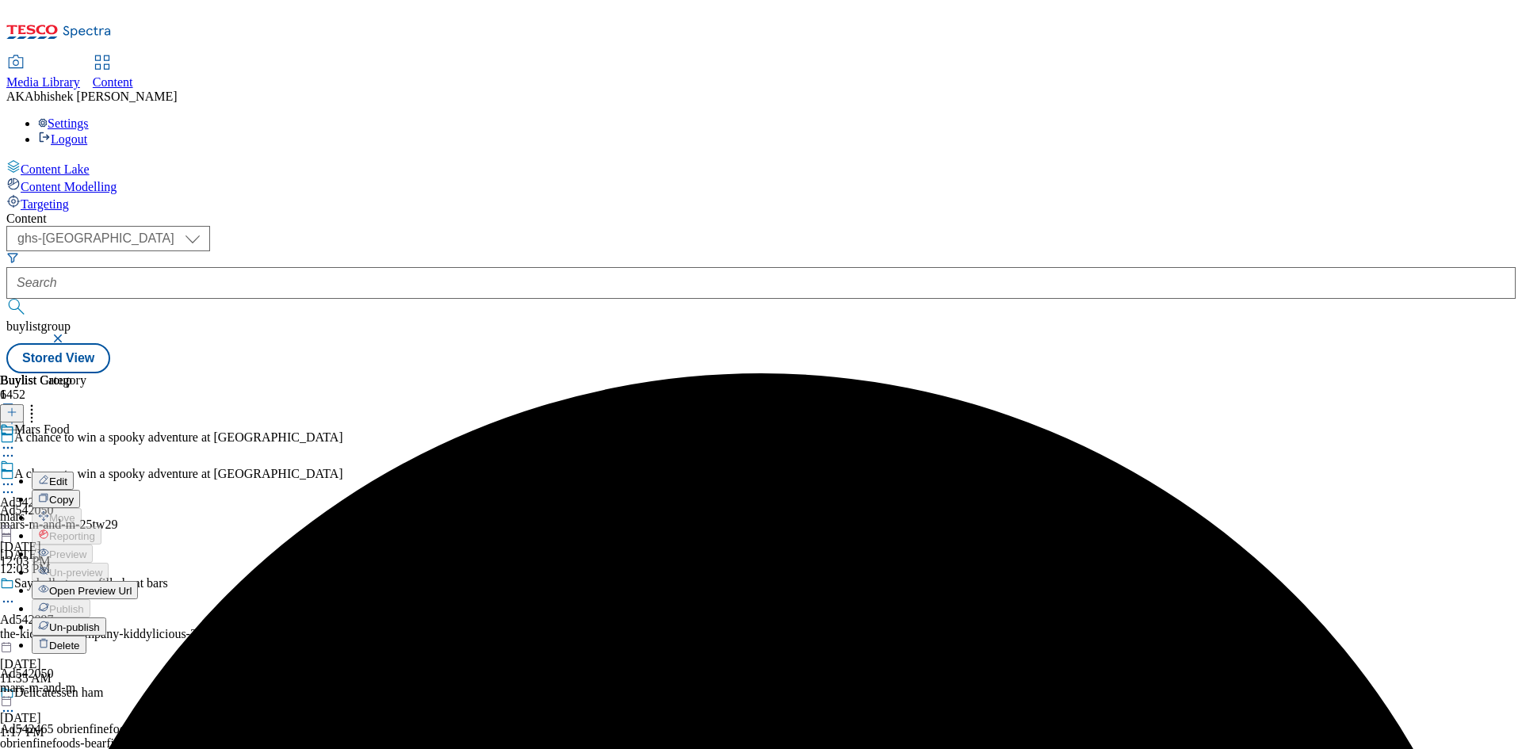
click at [67, 475] on span "Edit" at bounding box center [58, 481] width 18 height 12
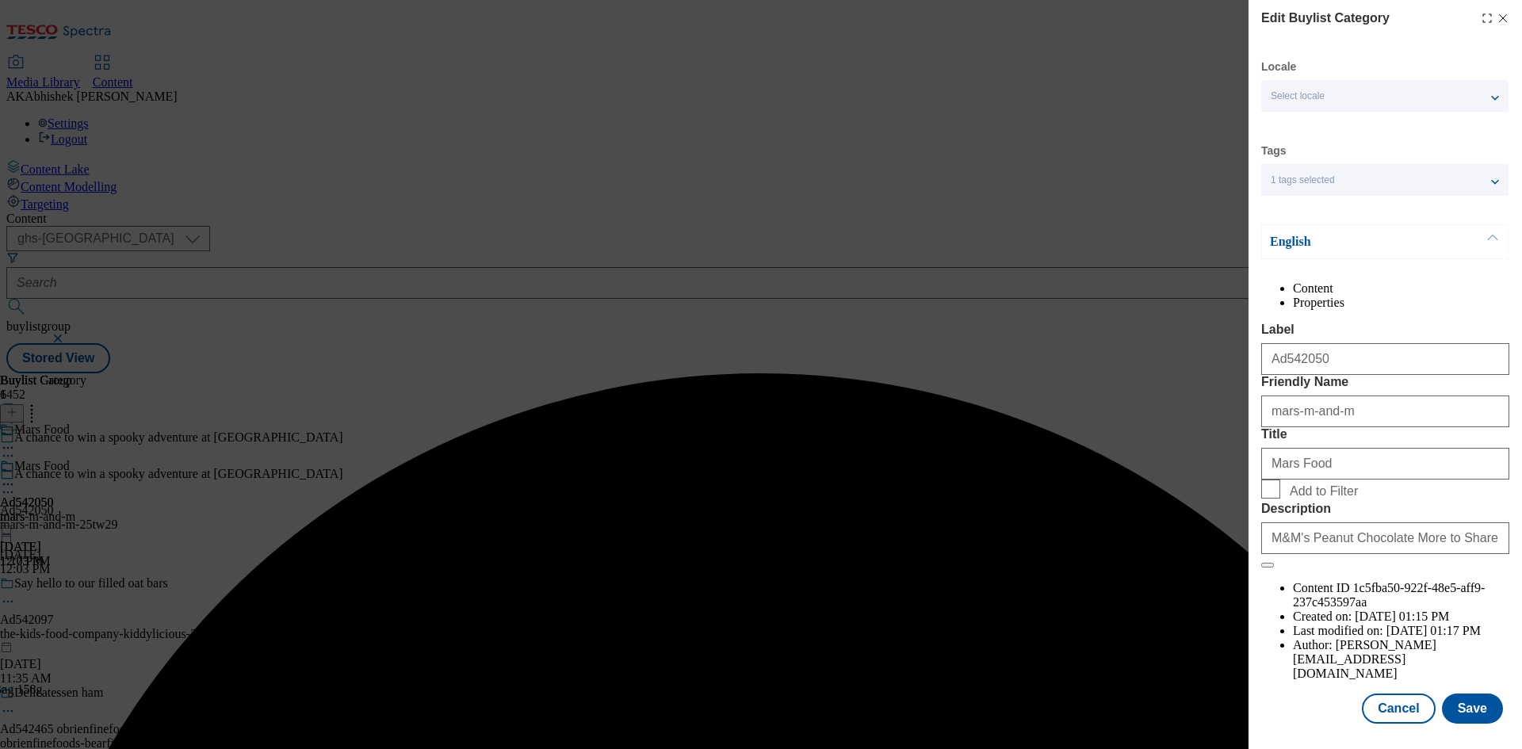
scroll to position [31, 0]
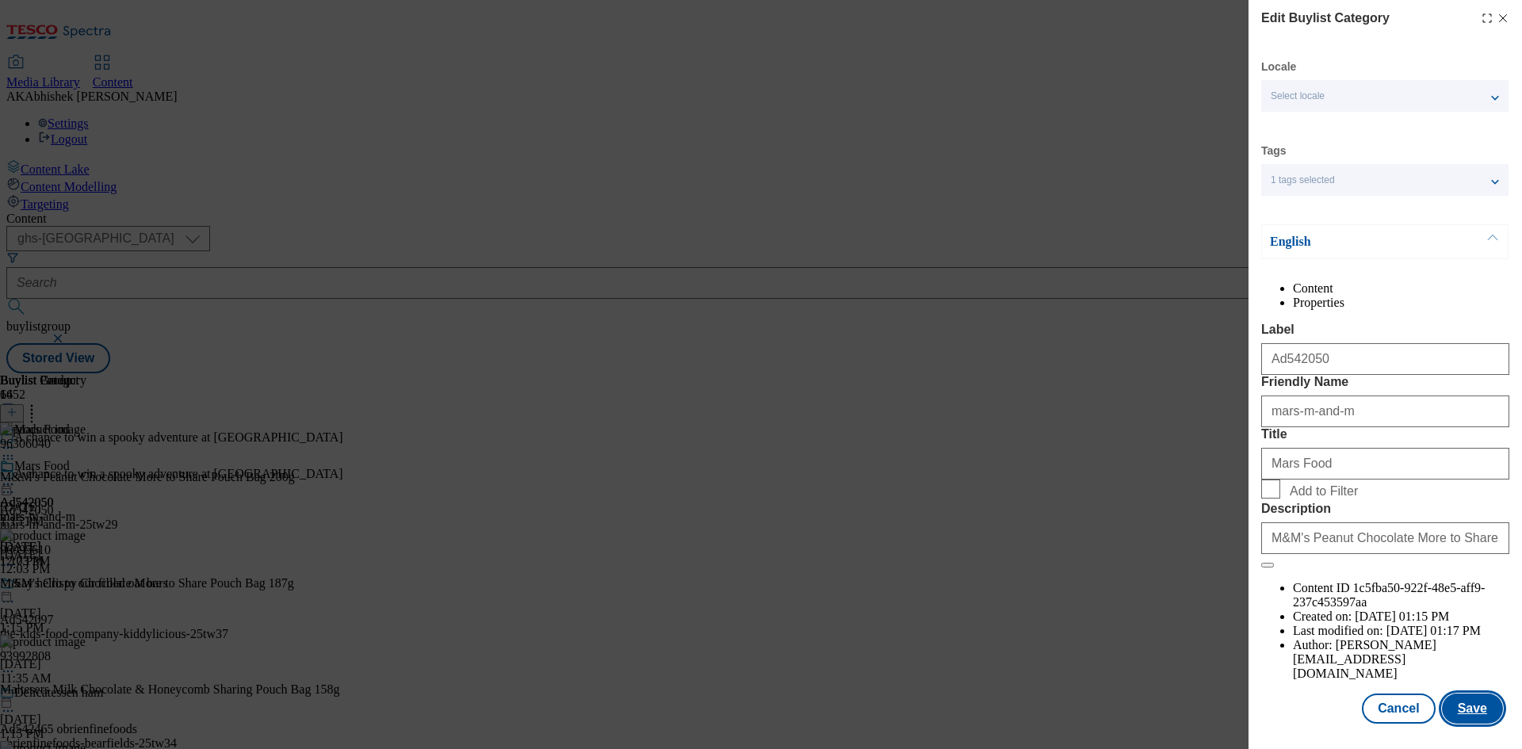
click at [1465, 709] on button "Save" at bounding box center [1472, 708] width 61 height 30
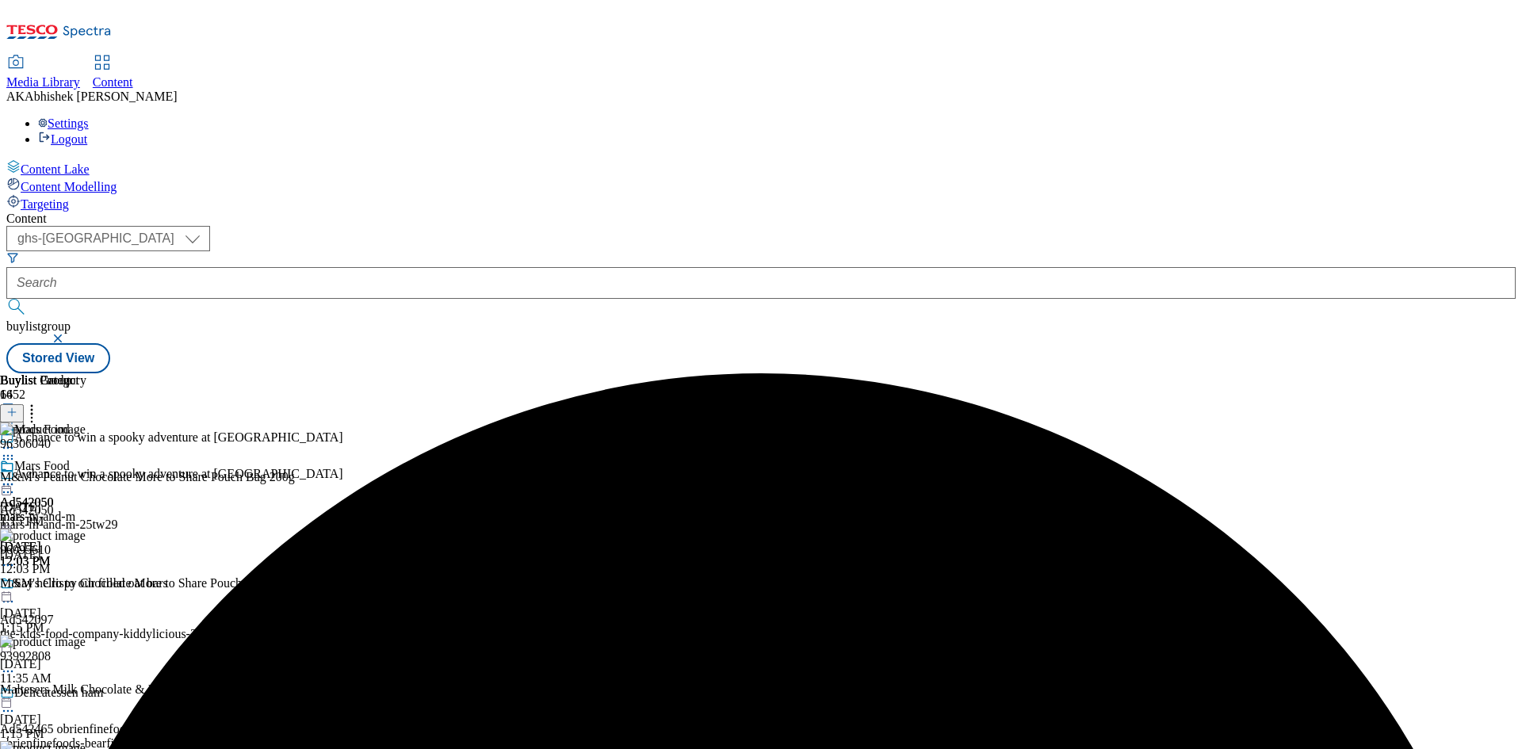
click at [16, 476] on icon at bounding box center [8, 484] width 16 height 16
click at [86, 585] on span "Preview" at bounding box center [67, 591] width 37 height 12
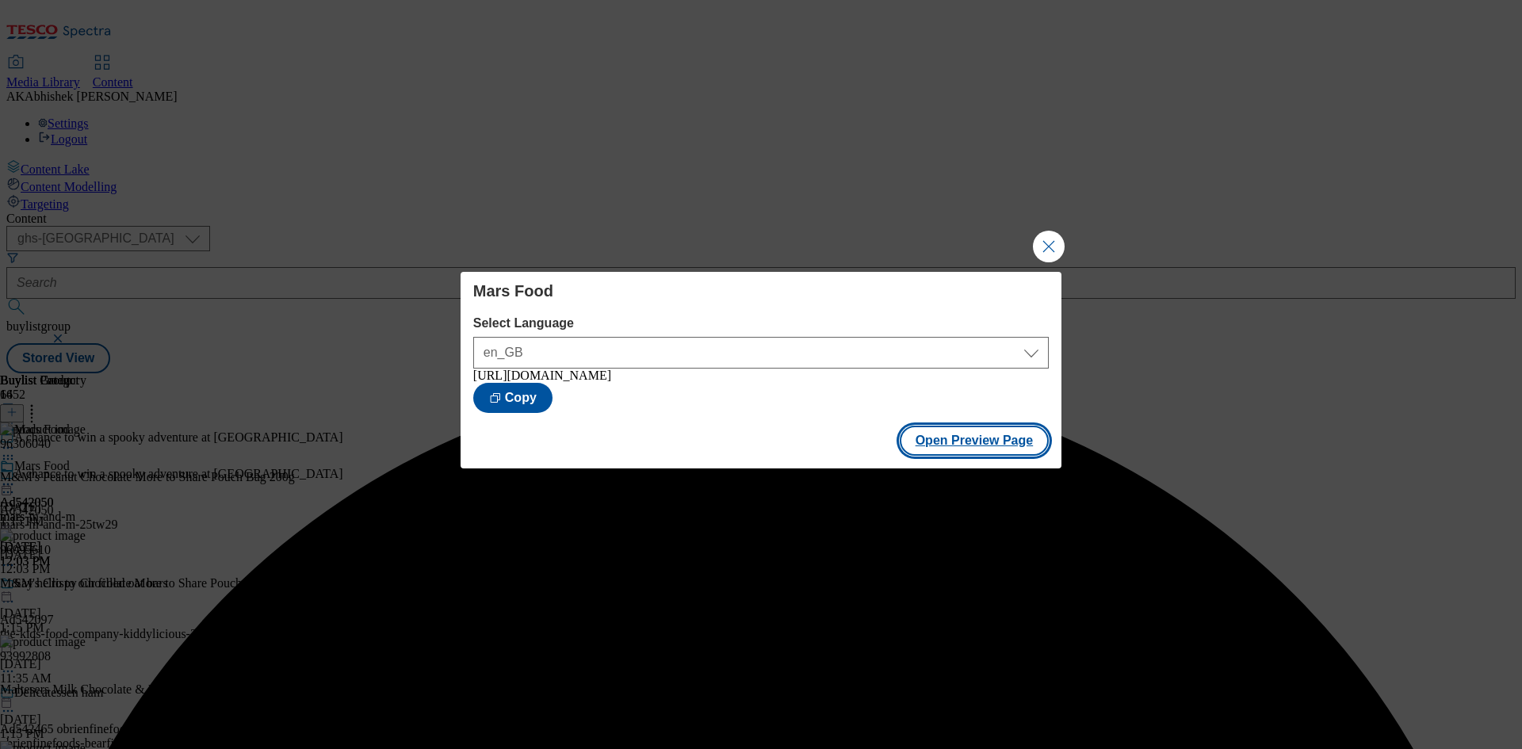
click at [980, 432] on button "Open Preview Page" at bounding box center [974, 441] width 150 height 30
click at [1054, 239] on button "Close Modal" at bounding box center [1049, 247] width 32 height 32
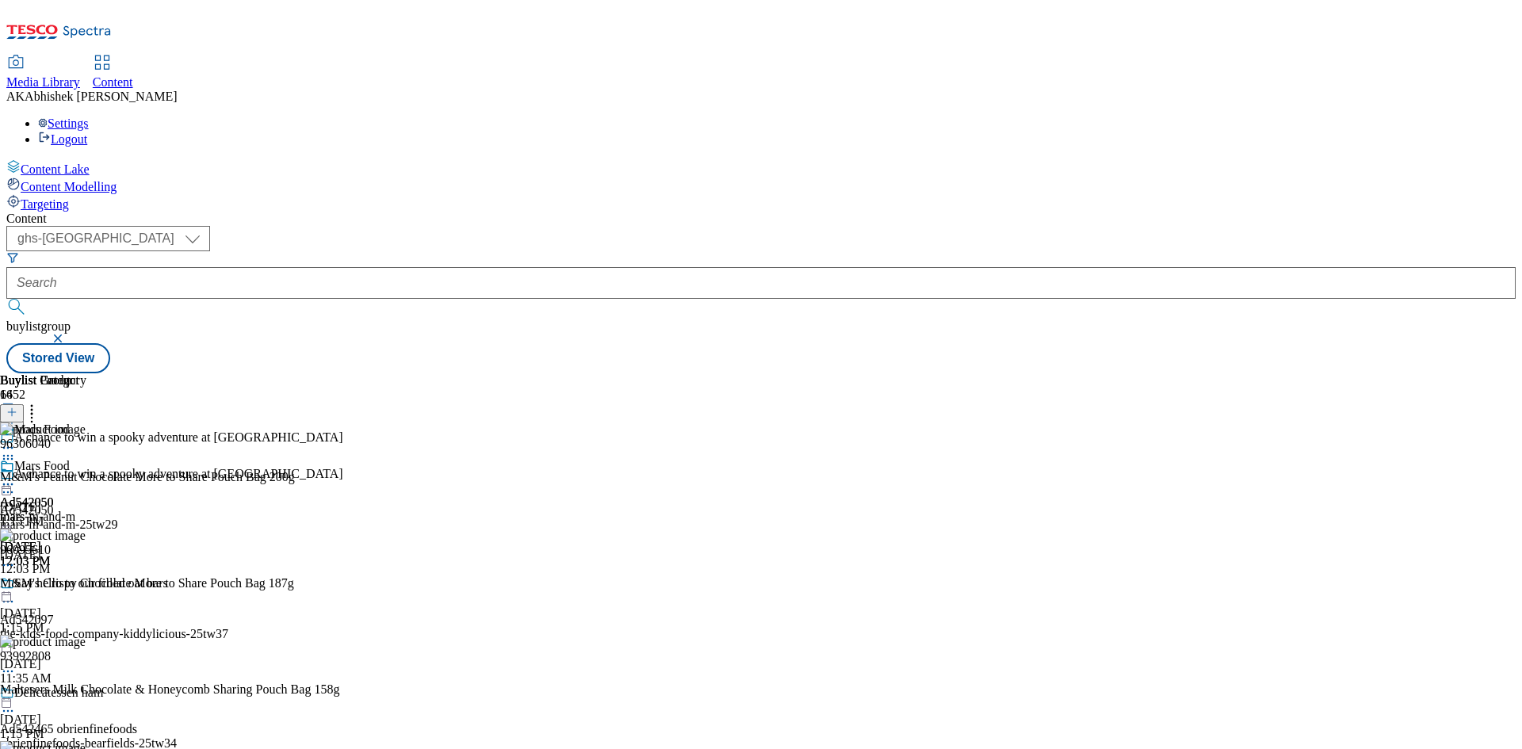
click at [16, 476] on icon at bounding box center [8, 484] width 16 height 16
click at [84, 640] on span "Publish" at bounding box center [66, 646] width 35 height 12
